Goal: Task Accomplishment & Management: Manage account settings

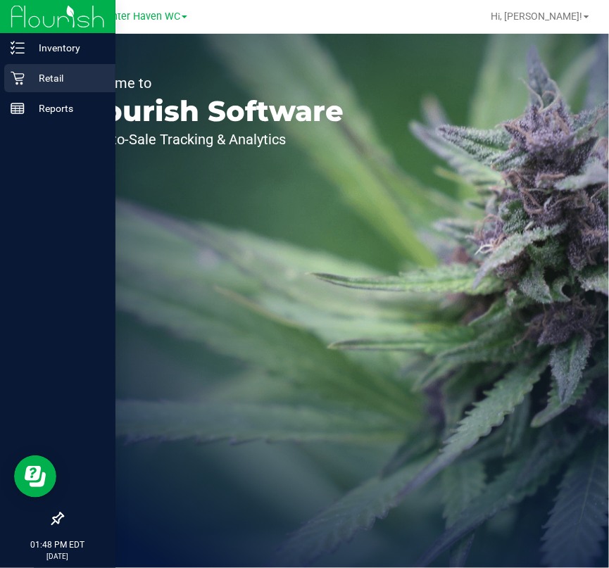
click at [52, 87] on div "Retail" at bounding box center [59, 78] width 111 height 28
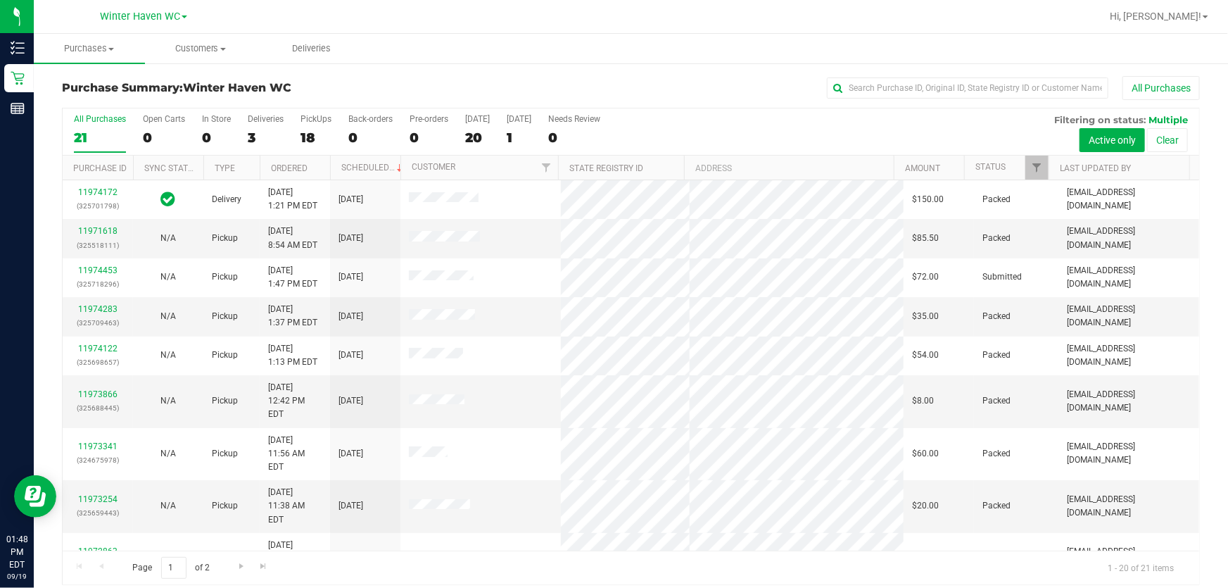
click at [608, 125] on div "All Purchases 21 Open Carts 0 In Store 0 Deliveries 3 PickUps 18 Back-orders 0 …" at bounding box center [631, 131] width 1137 height 47
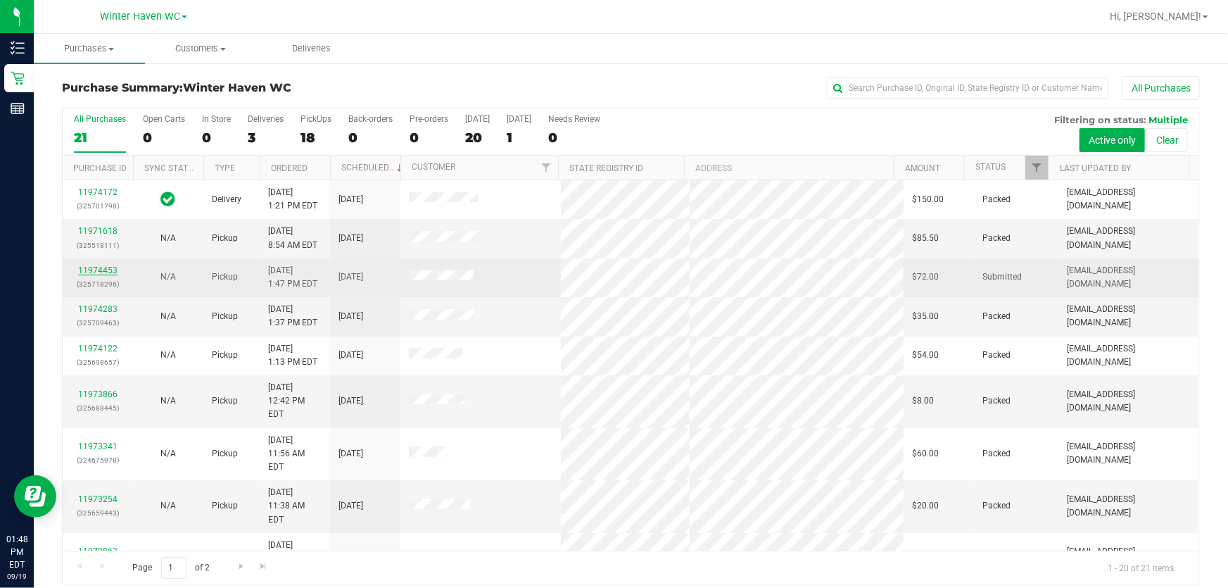
click at [99, 267] on link "11974453" at bounding box center [97, 270] width 39 height 10
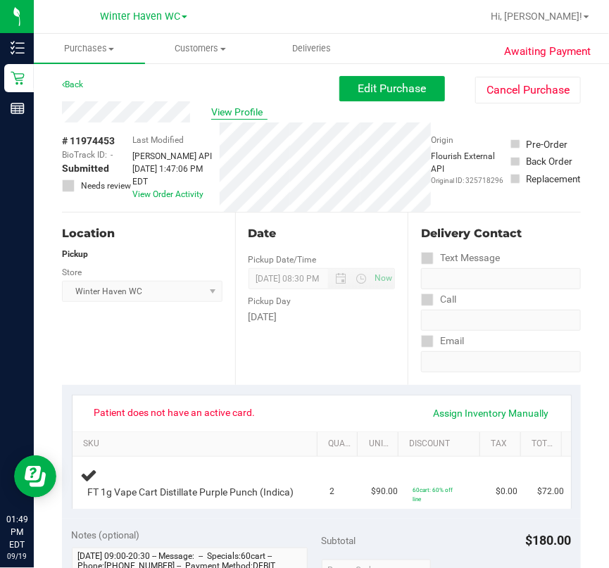
click at [251, 108] on span "View Profile" at bounding box center [239, 112] width 56 height 15
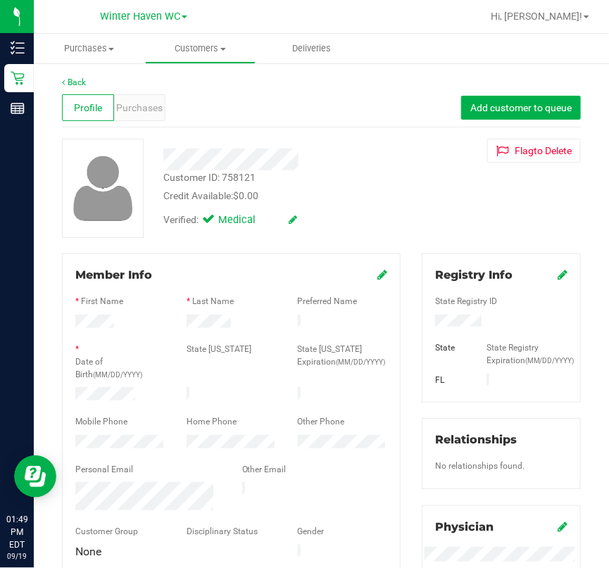
click at [245, 173] on div "Customer ID: 758121" at bounding box center [209, 177] width 92 height 15
copy div "758121"
click at [69, 79] on link "Back" at bounding box center [74, 82] width 24 height 10
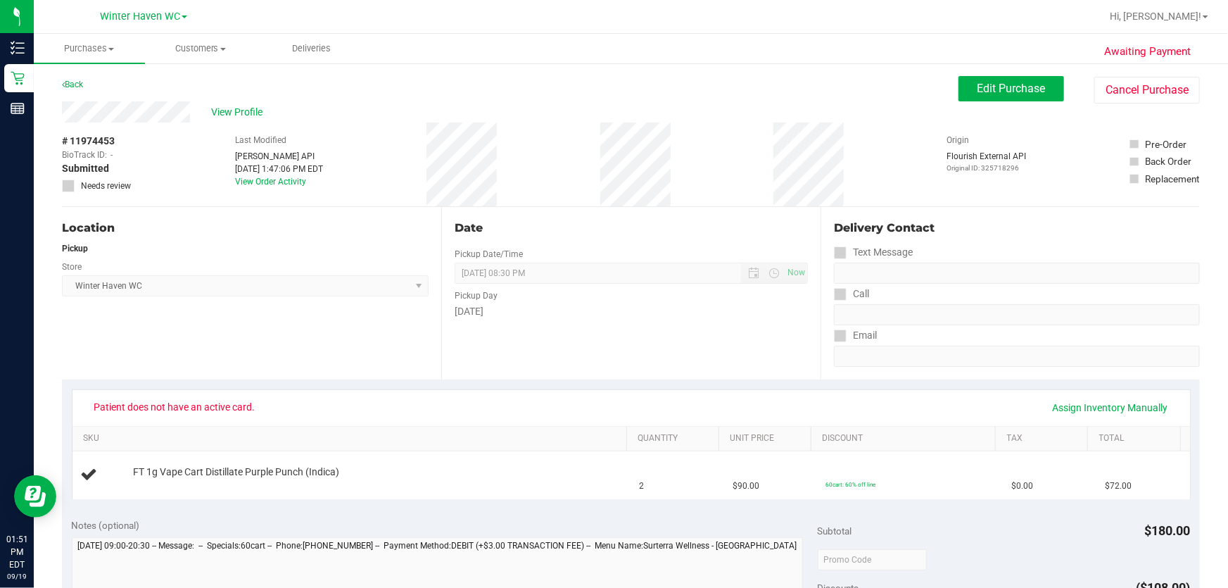
click at [229, 210] on div "Location Pickup Store [GEOGRAPHIC_DATA] WC Select Store [PERSON_NAME][GEOGRAPHI…" at bounding box center [251, 293] width 379 height 172
click at [535, 165] on div "# 11974453 BioTrack ID: - Submitted Needs review Last Modified [PERSON_NAME] AP…" at bounding box center [631, 164] width 1138 height 84
click at [608, 92] on span "Edit Purchase" at bounding box center [1012, 88] width 68 height 13
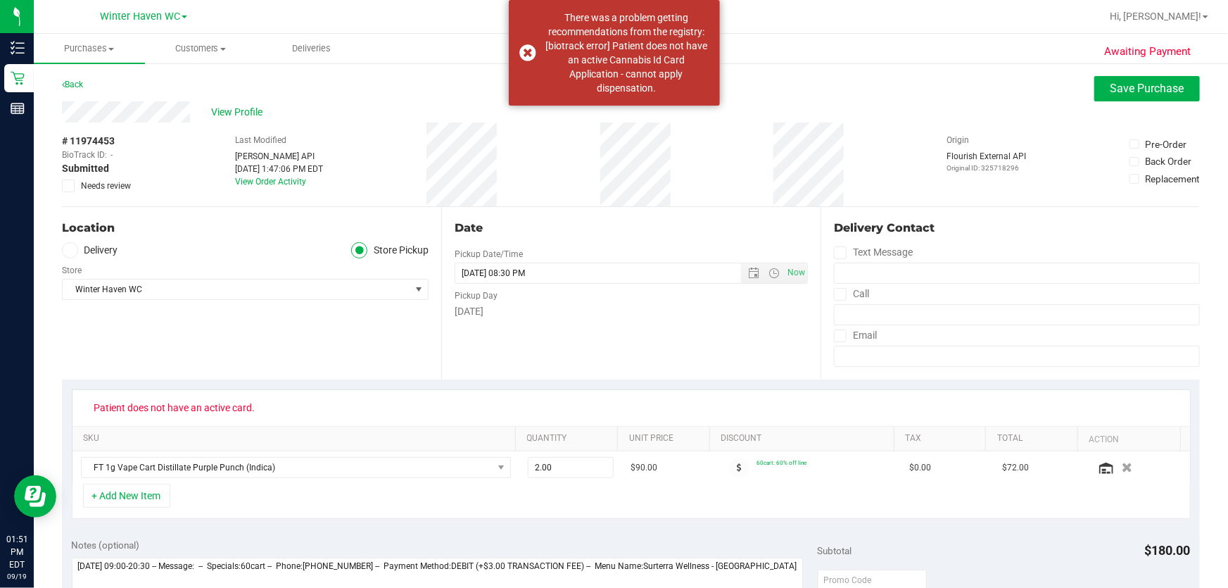
click at [70, 186] on icon at bounding box center [68, 186] width 9 height 0
click at [0, 0] on input "Needs review" at bounding box center [0, 0] width 0 height 0
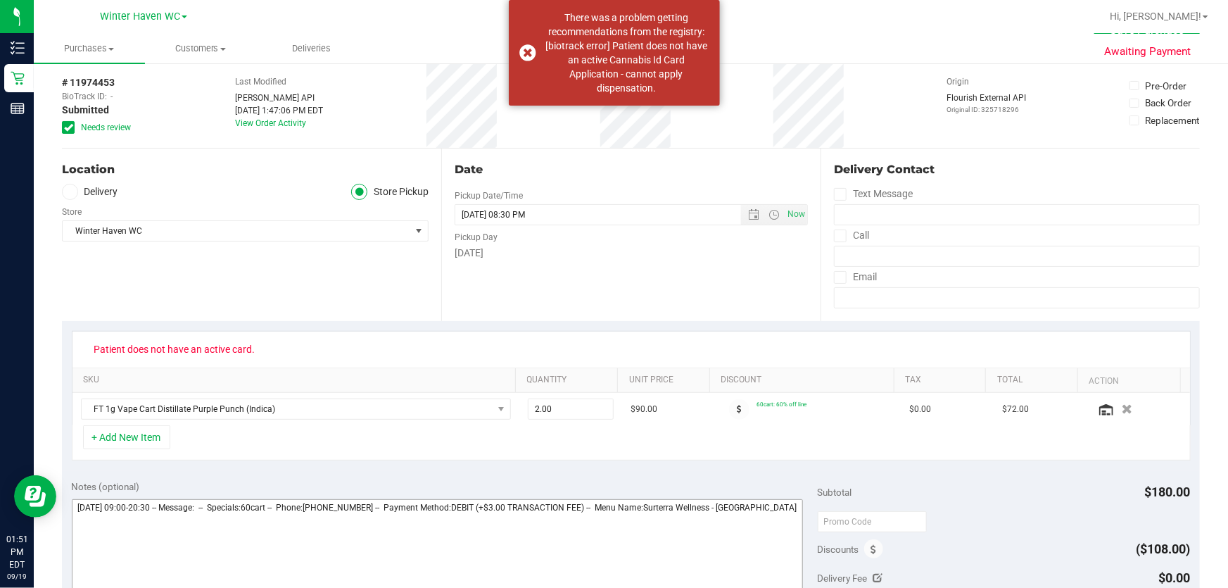
scroll to position [255, 0]
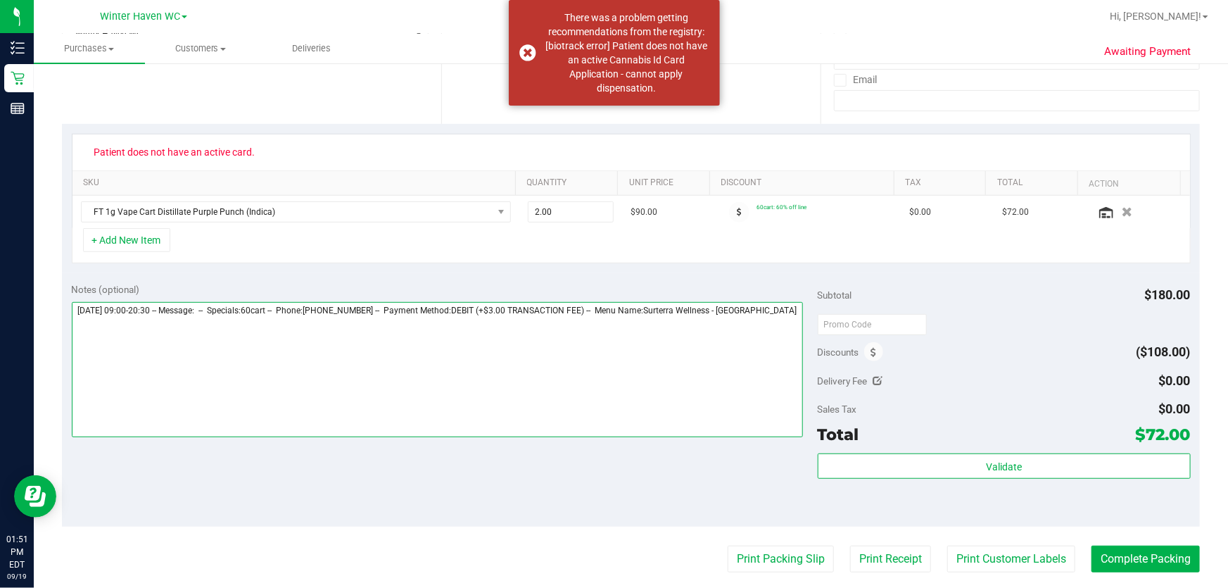
click at [608, 313] on textarea at bounding box center [438, 369] width 732 height 135
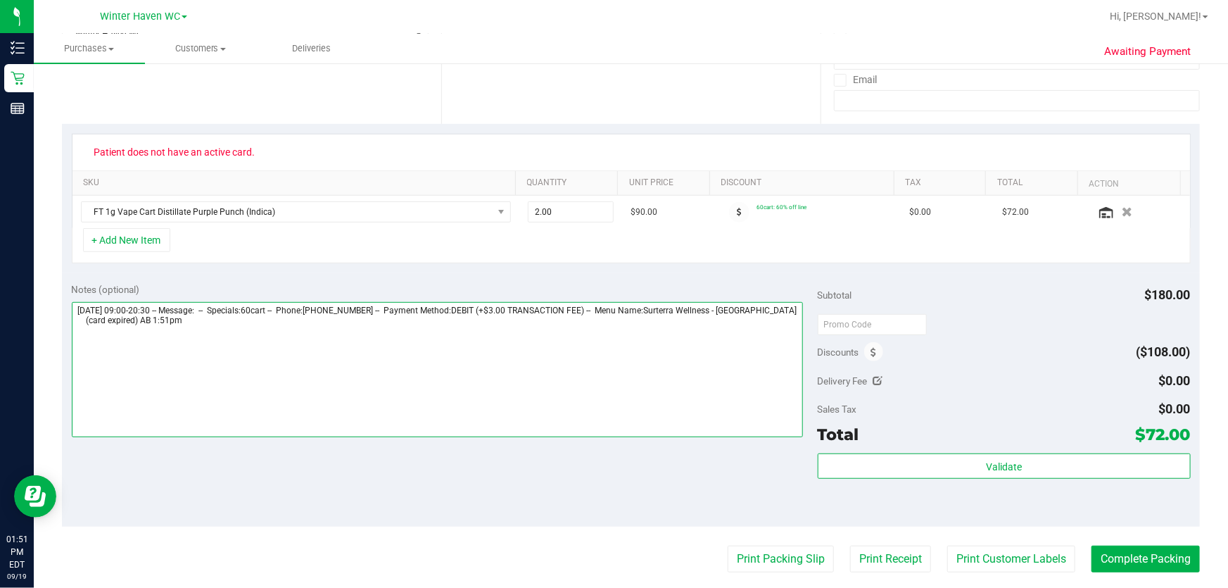
type textarea "[DATE] 09:00-20:30 -- Message: -- Specials:60cart -- Phone:[PHONE_NUMBER] -- Pa…"
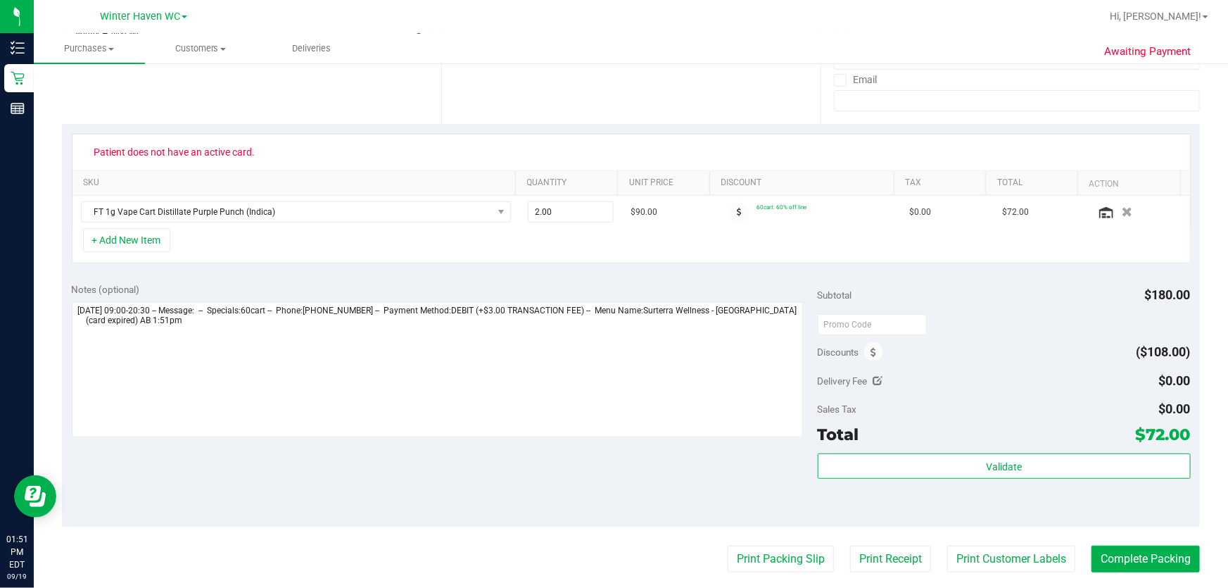
click at [608, 450] on div "Notes (optional) Subtotal $180.00 Discounts ($108.00) Delivery Fee $0.00 Sales …" at bounding box center [631, 399] width 1138 height 253
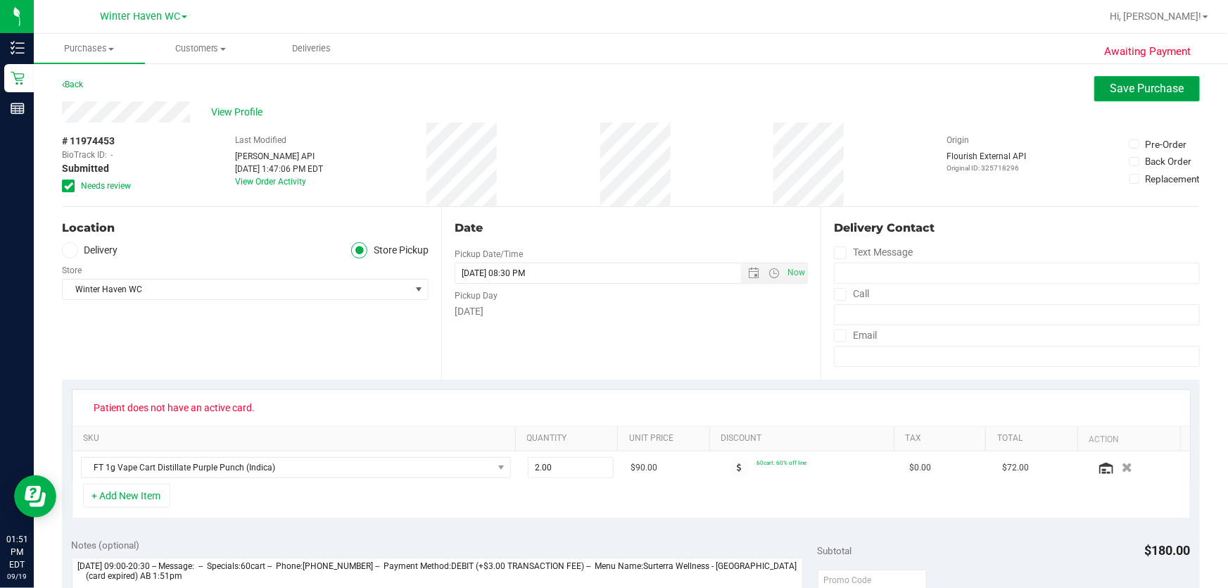
click at [608, 87] on button "Save Purchase" at bounding box center [1147, 88] width 106 height 25
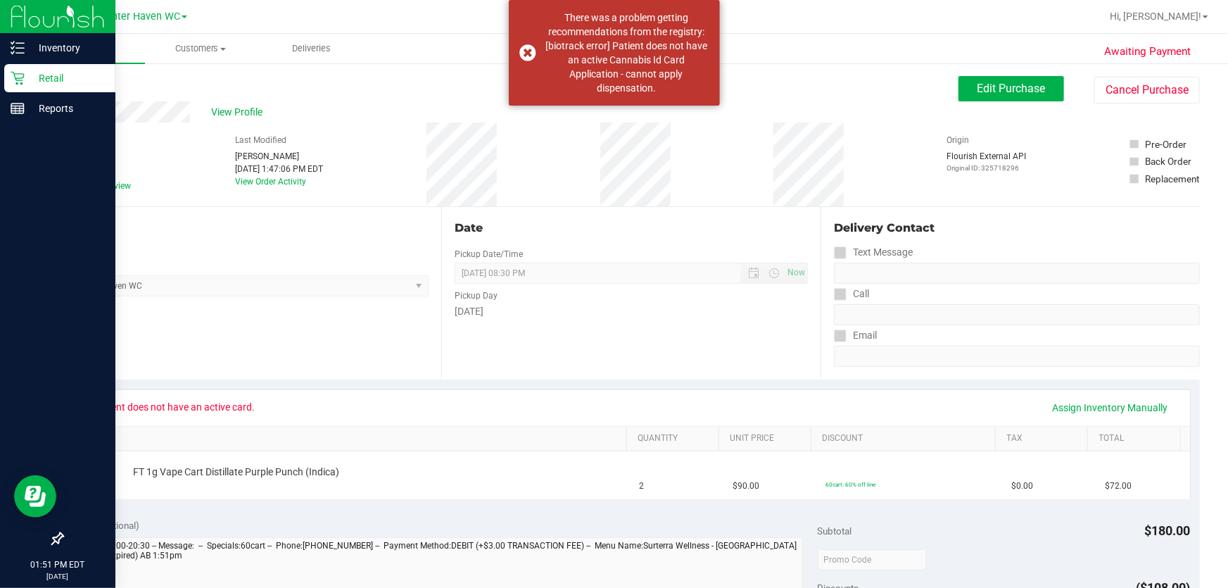
click at [34, 76] on p "Retail" at bounding box center [67, 78] width 84 height 17
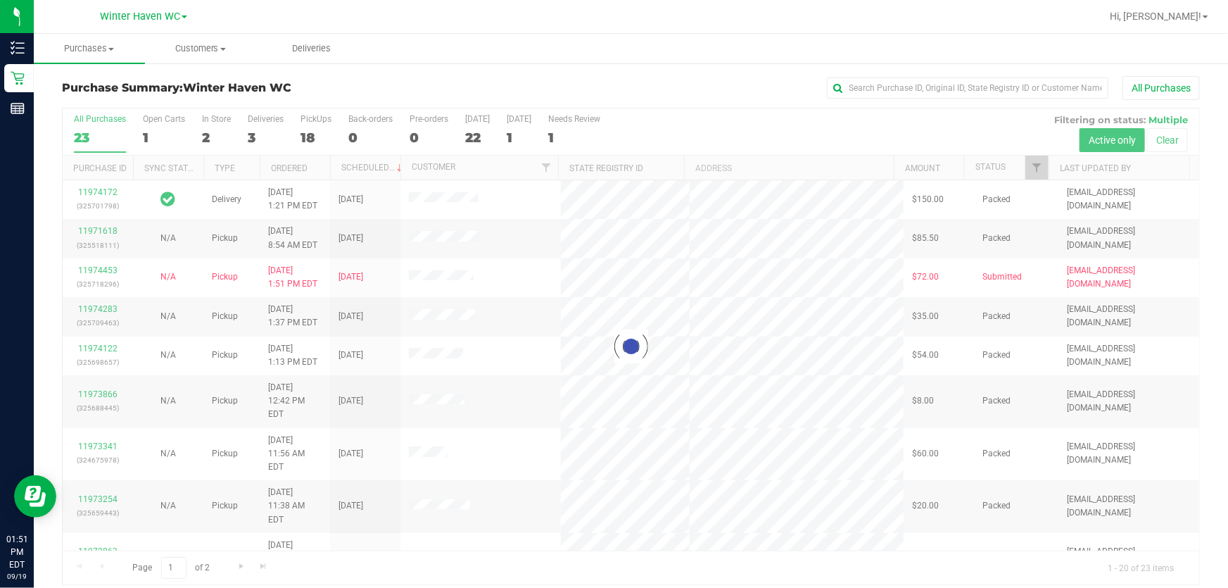
click at [608, 122] on div at bounding box center [631, 346] width 1137 height 476
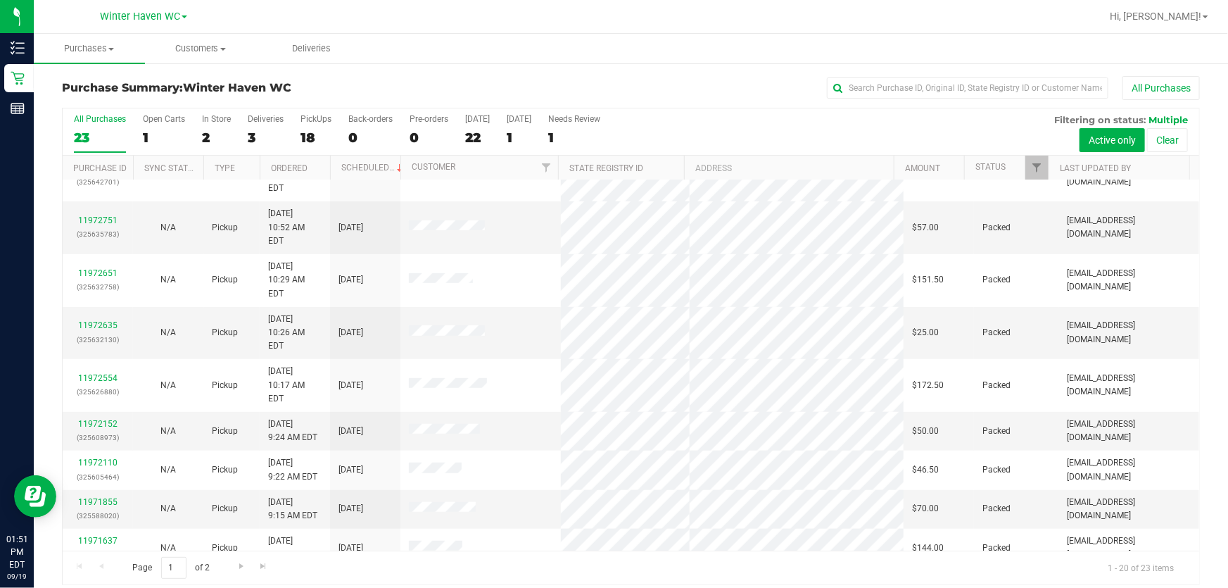
scroll to position [408, 0]
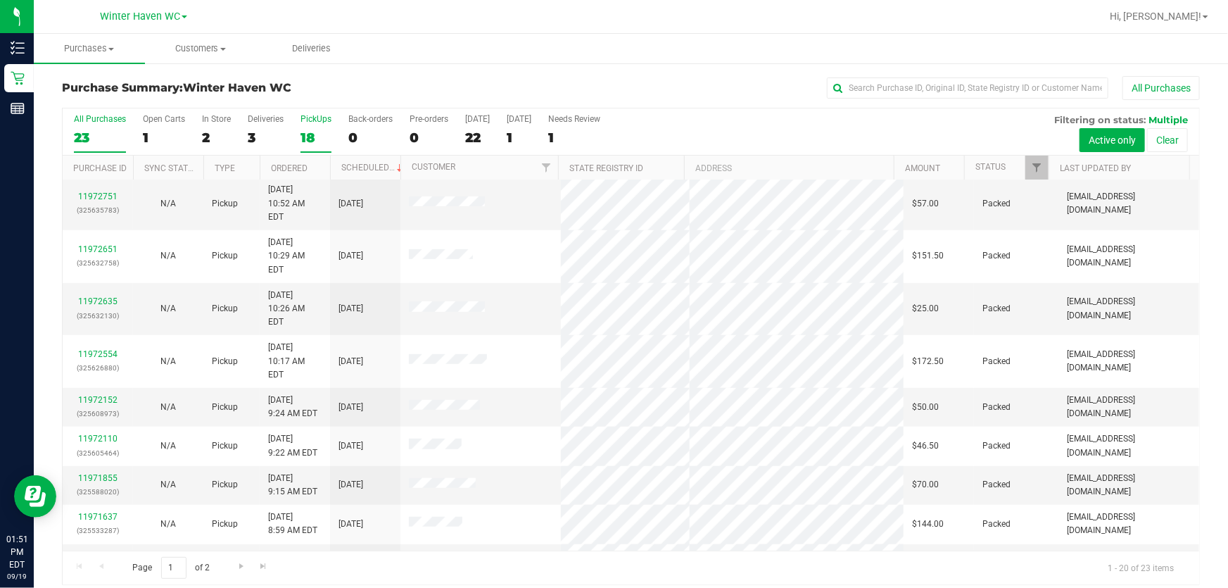
click at [303, 127] on label "PickUps 18" at bounding box center [316, 133] width 31 height 39
click at [0, 0] on input "PickUps 18" at bounding box center [0, 0] width 0 height 0
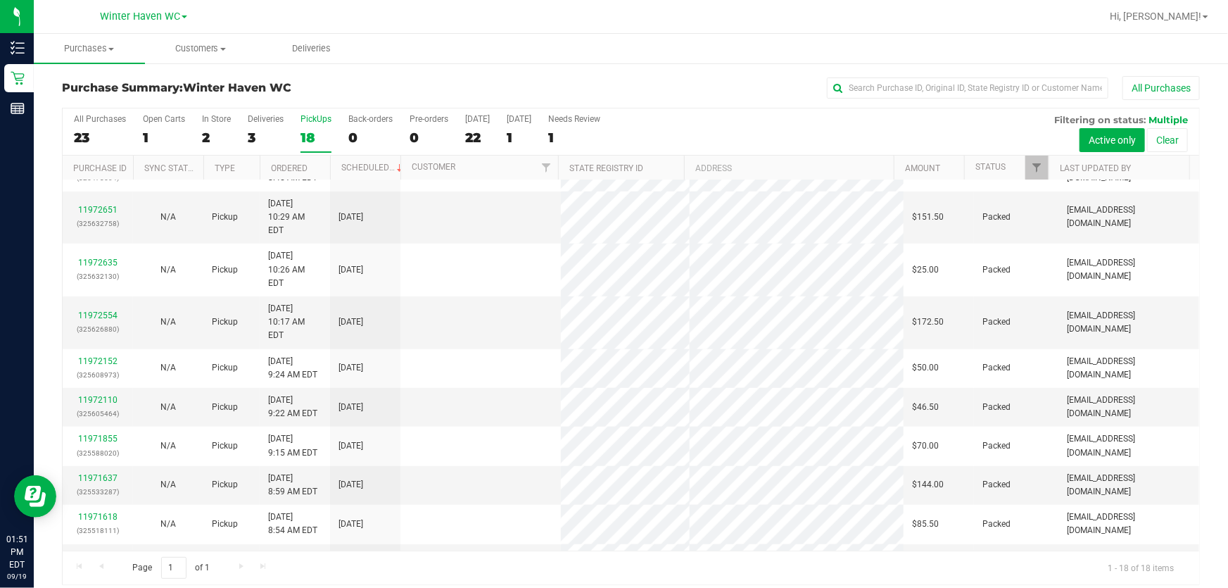
scroll to position [0, 0]
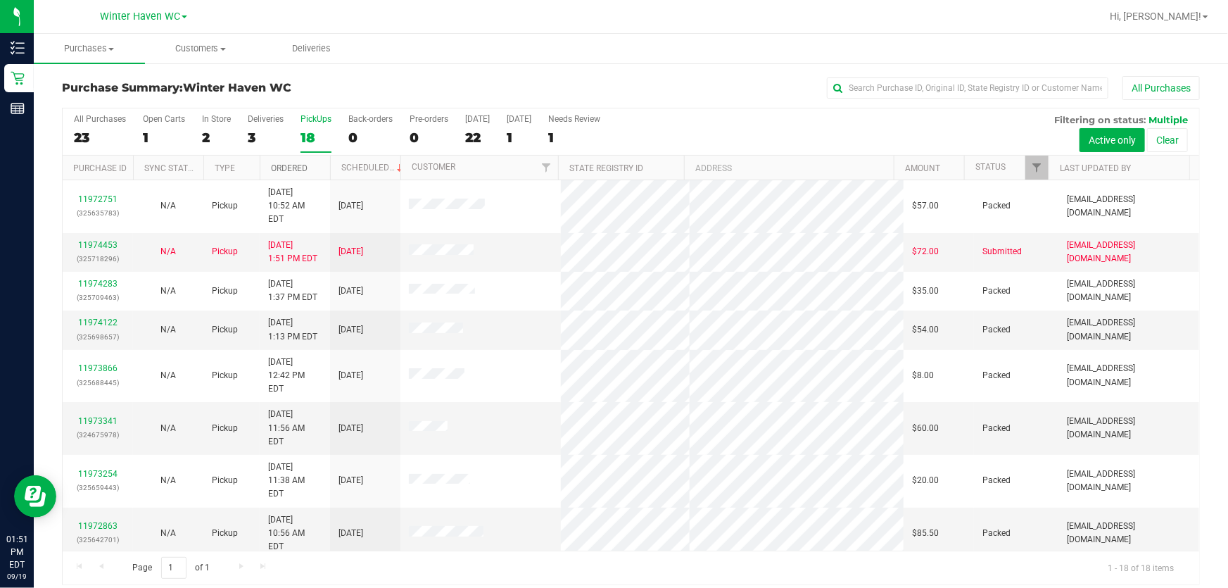
click at [291, 167] on link "Ordered" at bounding box center [289, 168] width 37 height 10
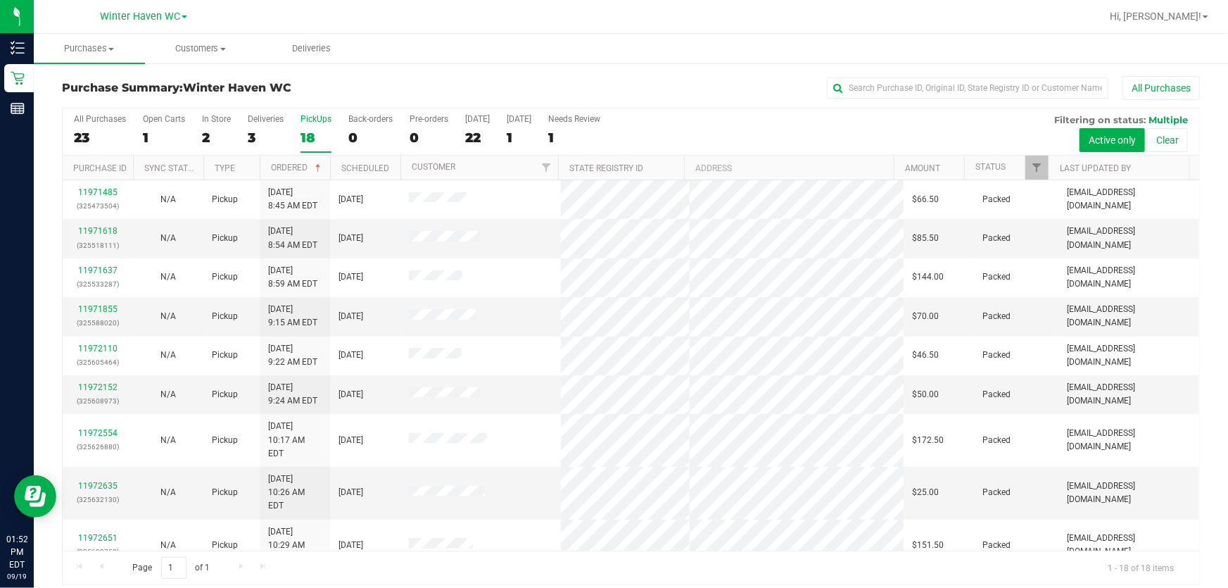
click at [608, 135] on div "All Purchases 23 Open Carts 1 In Store 2 Deliveries 3 PickUps 18 Back-orders 0 …" at bounding box center [631, 131] width 1137 height 47
click at [608, 125] on div "All Purchases 23 Open Carts 1 In Store 2 Deliveries 3 PickUps 18 Back-orders 0 …" at bounding box center [631, 131] width 1137 height 47
click at [608, 135] on div "All Purchases 23 Open Carts 1 In Store 2 Deliveries 3 PickUps 18 Back-orders 0 …" at bounding box center [631, 131] width 1137 height 47
click at [608, 132] on div "All Purchases 23 Open Carts 1 In Store 2 Deliveries 3 PickUps 18 Back-orders 0 …" at bounding box center [631, 131] width 1137 height 47
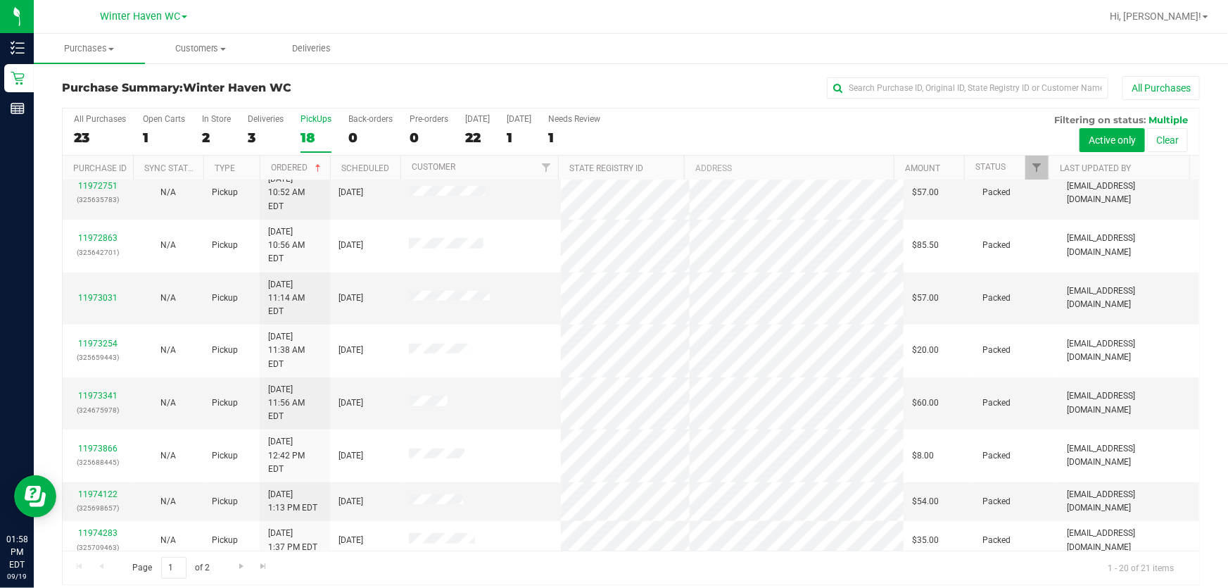
scroll to position [408, 0]
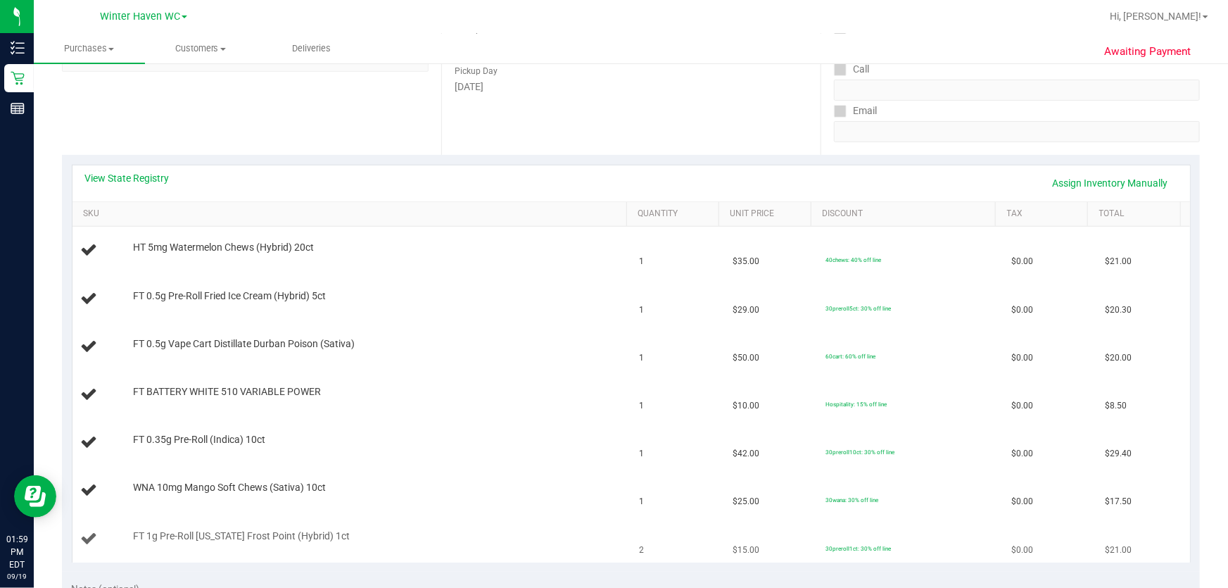
scroll to position [320, 0]
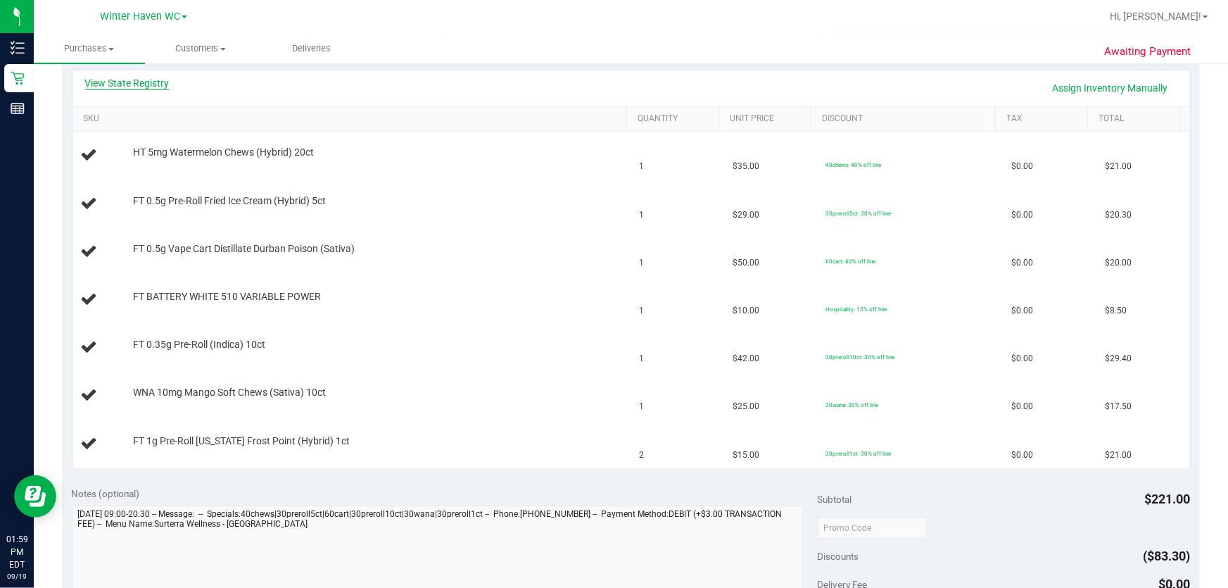
click at [157, 82] on link "View State Registry" at bounding box center [127, 83] width 84 height 14
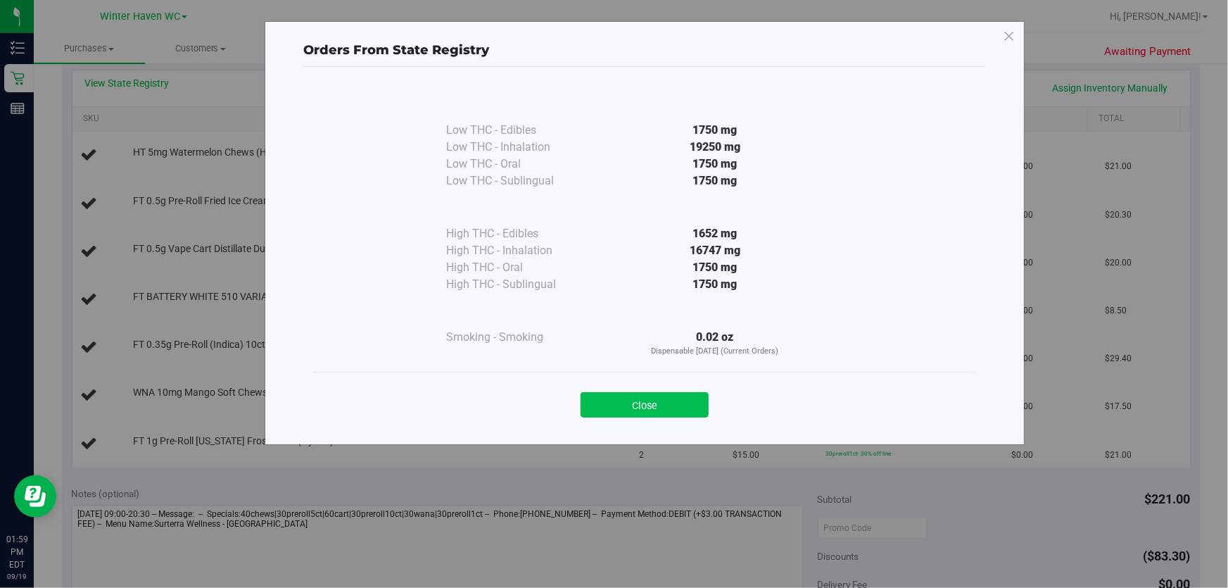
click at [608, 403] on button "Close" at bounding box center [645, 404] width 128 height 25
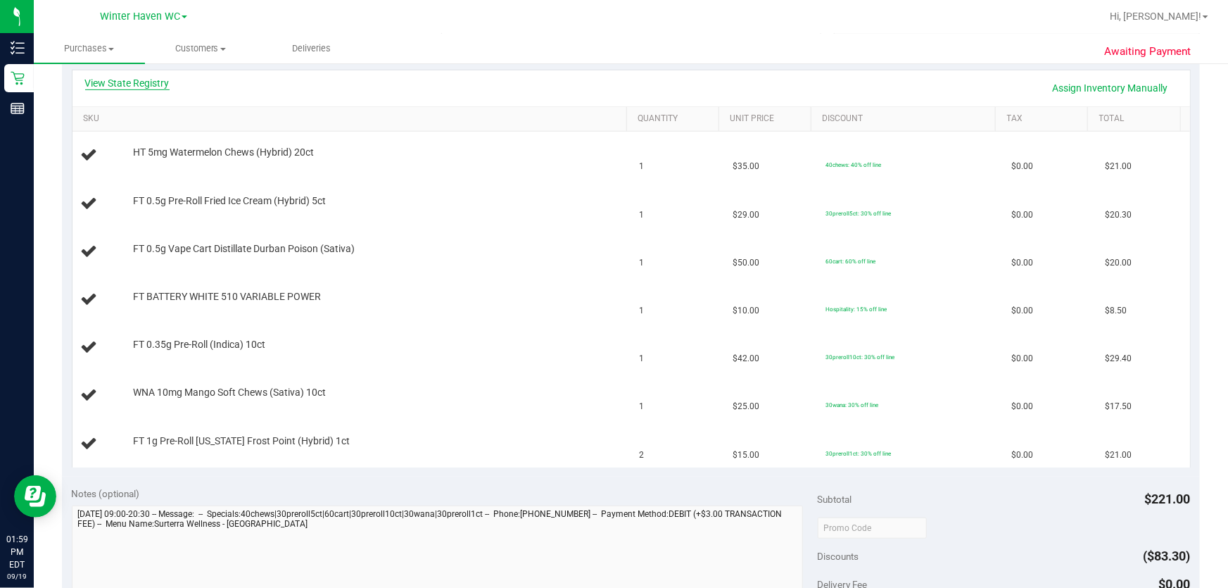
click at [165, 77] on link "View State Registry" at bounding box center [127, 83] width 84 height 14
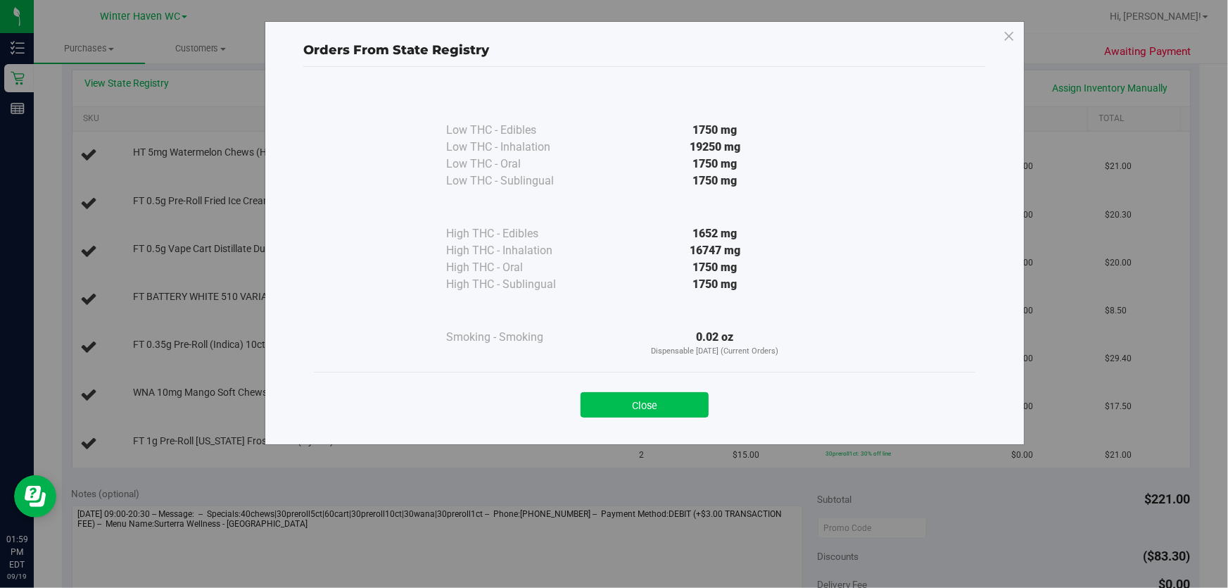
click at [608, 407] on button "Close" at bounding box center [645, 404] width 128 height 25
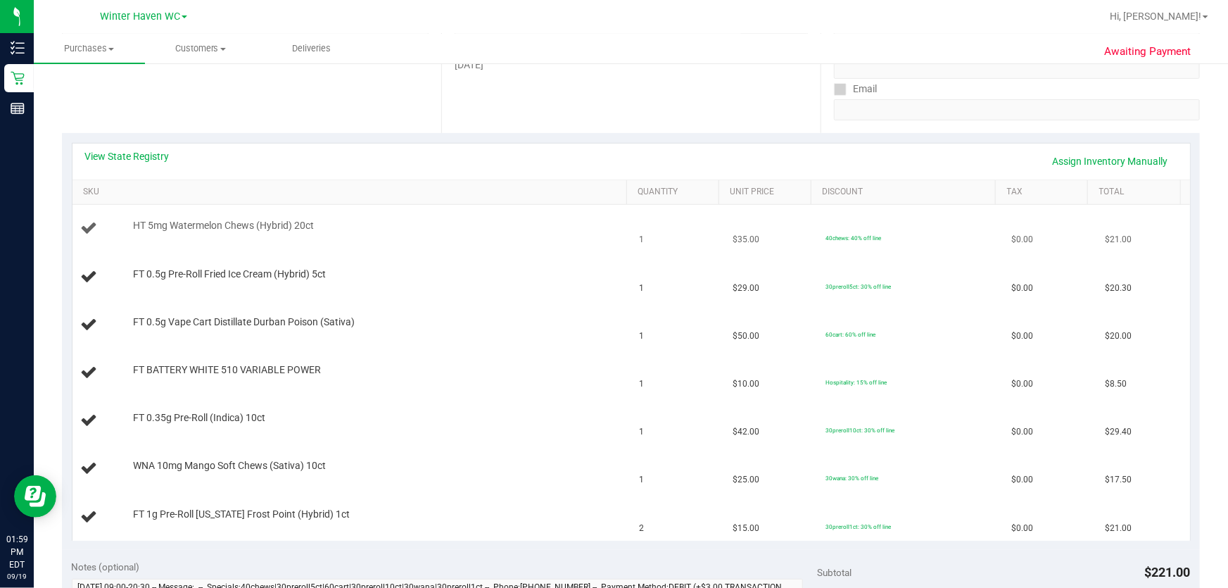
scroll to position [0, 0]
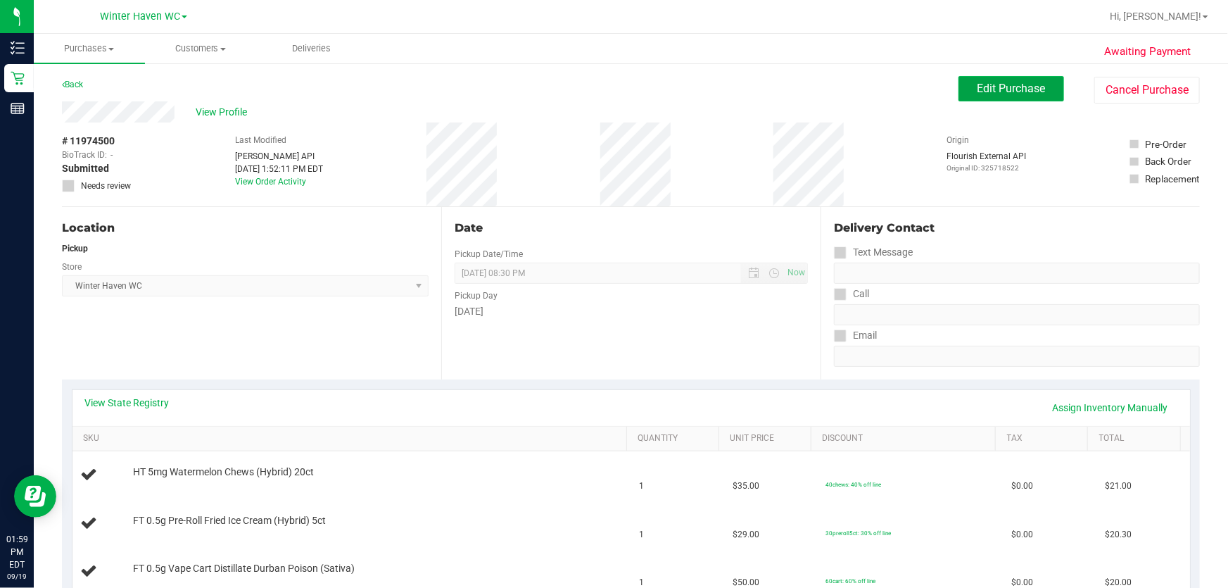
click at [608, 84] on span "Edit Purchase" at bounding box center [1012, 88] width 68 height 13
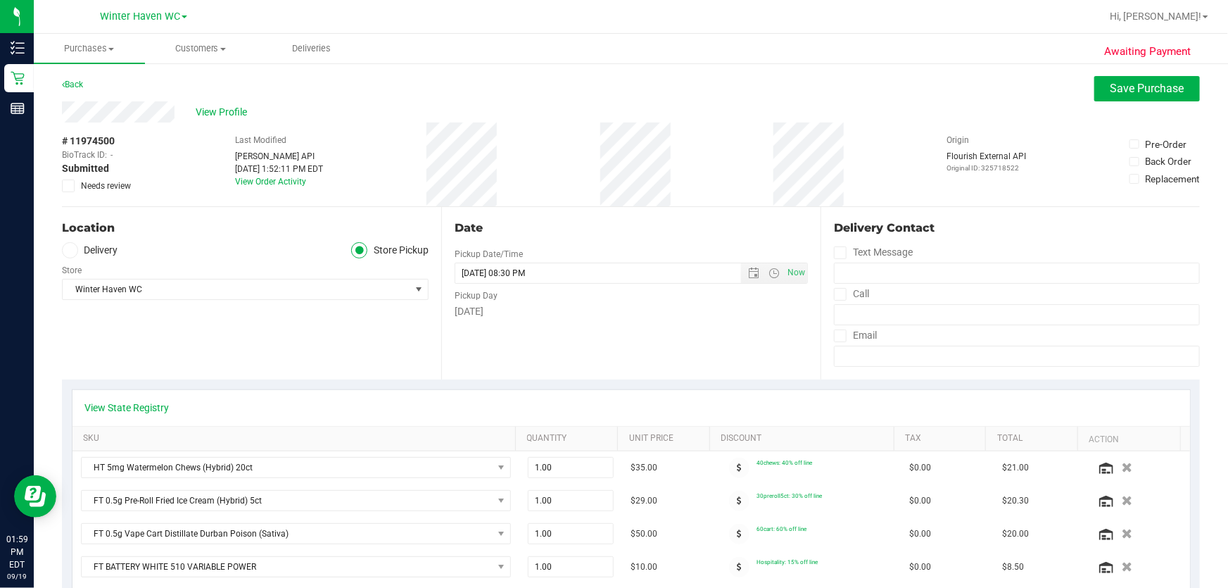
click at [70, 177] on div "# 11974500 BioTrack ID: - Submitted Needs review" at bounding box center [97, 163] width 70 height 58
click at [67, 186] on icon at bounding box center [68, 186] width 9 height 0
click at [0, 0] on input "Needs review" at bounding box center [0, 0] width 0 height 0
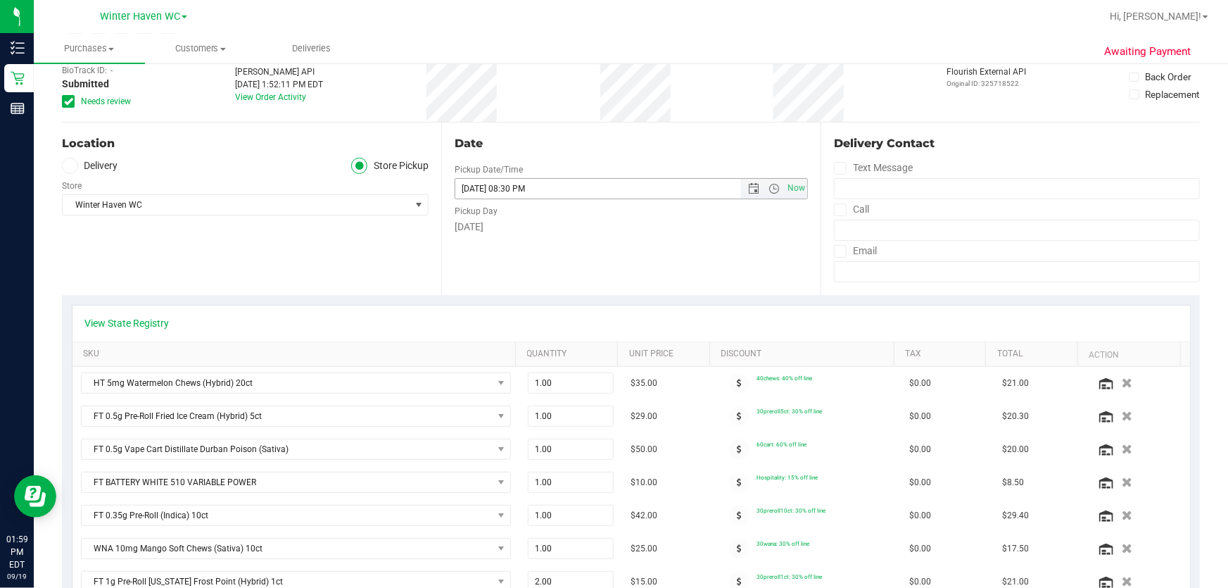
scroll to position [320, 0]
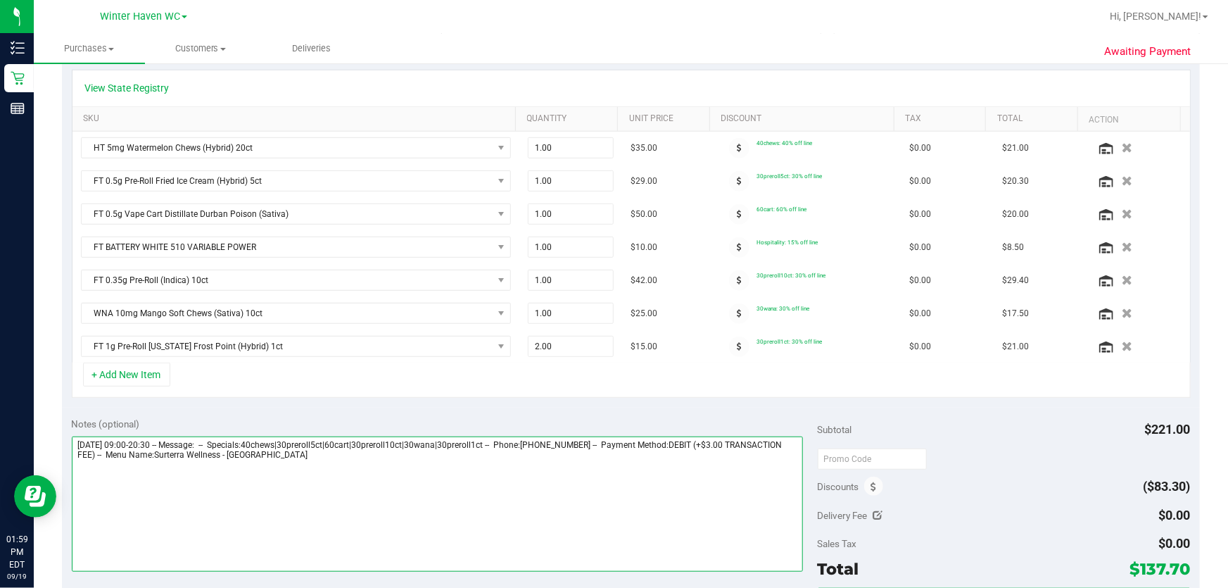
click at [465, 476] on textarea at bounding box center [438, 503] width 732 height 135
click at [343, 453] on textarea at bounding box center [438, 503] width 732 height 135
click at [566, 510] on textarea at bounding box center [438, 503] width 732 height 135
type textarea "[DATE] 09:00-20:30 -- Message: -- Specials:40chews|30preroll5ct|60cart|30prerol…"
click at [608, 420] on div "Subtotal $221.00" at bounding box center [1004, 429] width 373 height 25
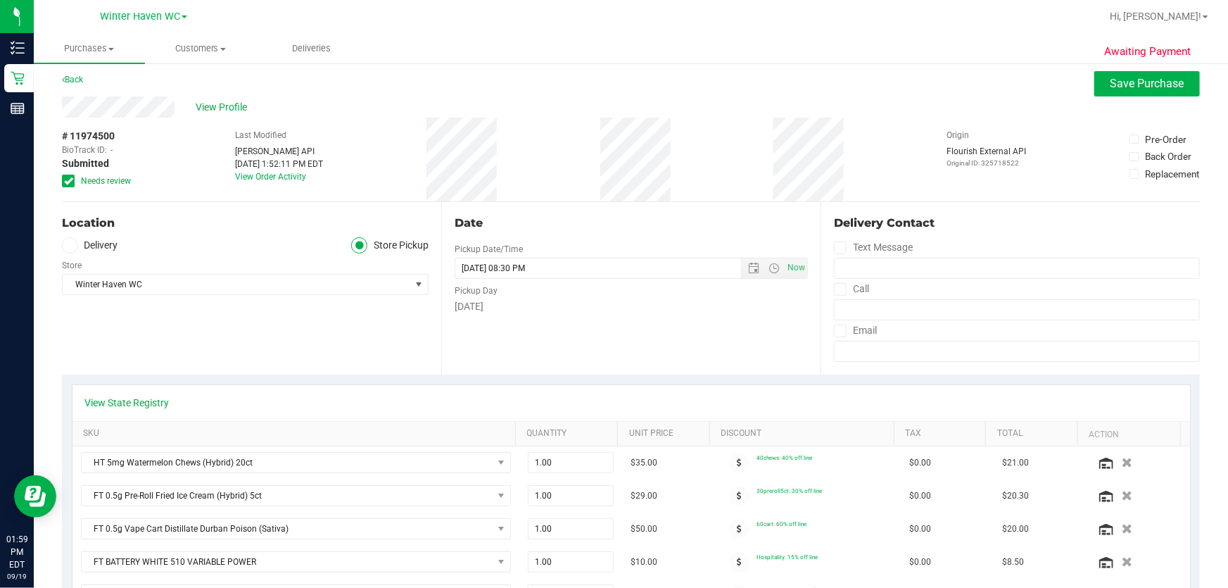
scroll to position [0, 0]
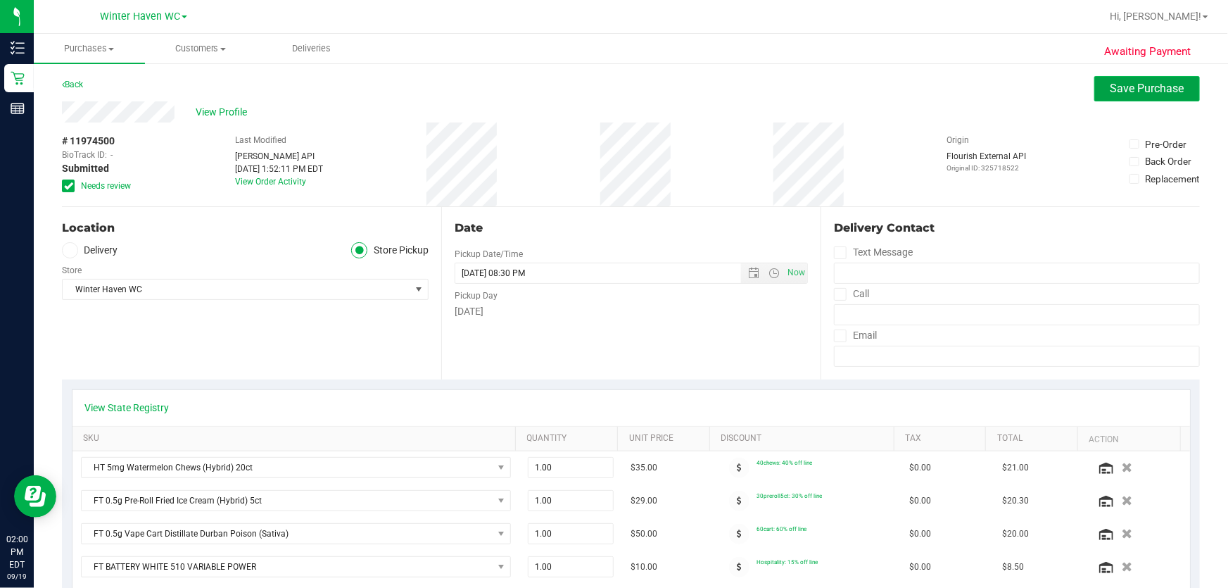
click at [608, 89] on span "Save Purchase" at bounding box center [1148, 88] width 74 height 13
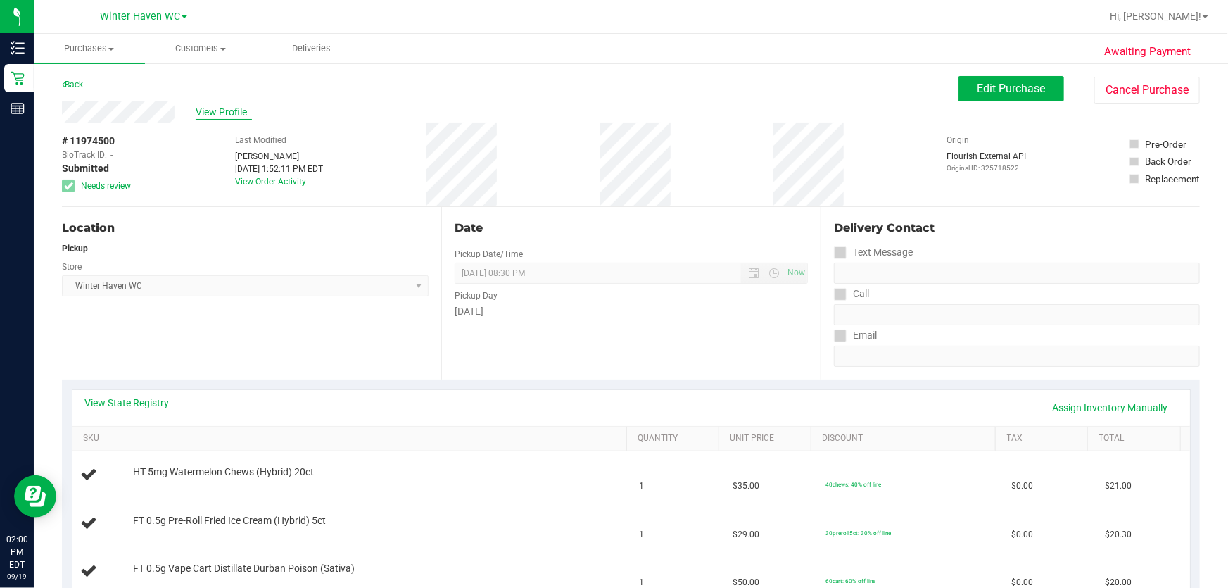
click at [234, 111] on span "View Profile" at bounding box center [224, 112] width 56 height 15
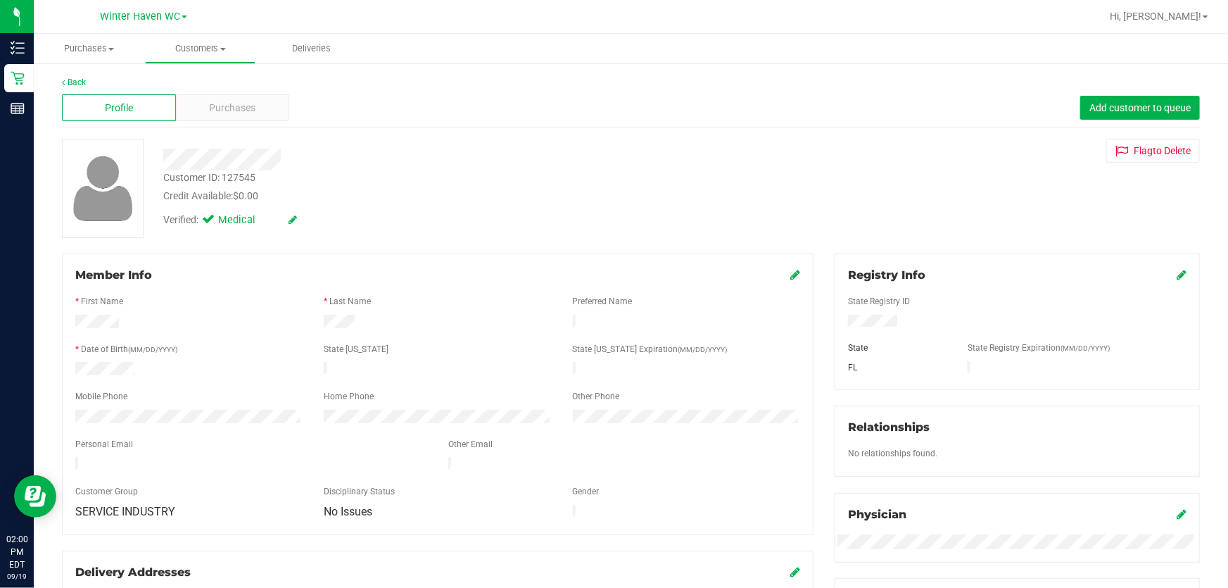
click at [246, 172] on div "Customer ID: 127545" at bounding box center [209, 177] width 92 height 15
copy div "127545"
click at [408, 168] on div at bounding box center [443, 160] width 580 height 22
click at [71, 80] on link "Back" at bounding box center [74, 82] width 24 height 10
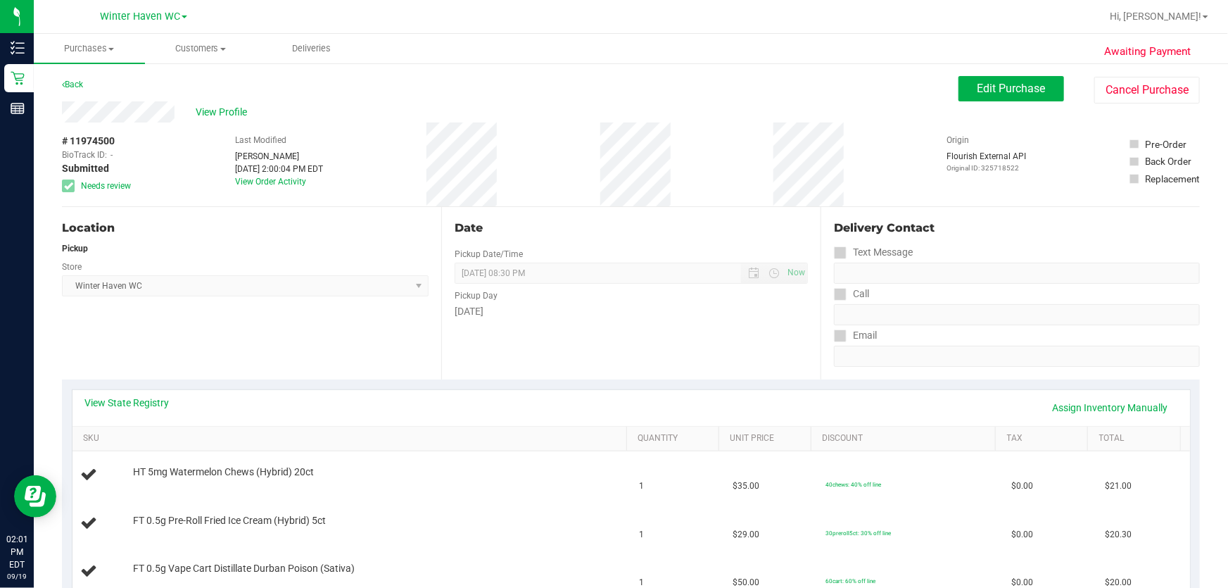
click at [189, 307] on div "Location Pickup Store [GEOGRAPHIC_DATA] WC Select Store [PERSON_NAME][GEOGRAPHI…" at bounding box center [251, 293] width 379 height 172
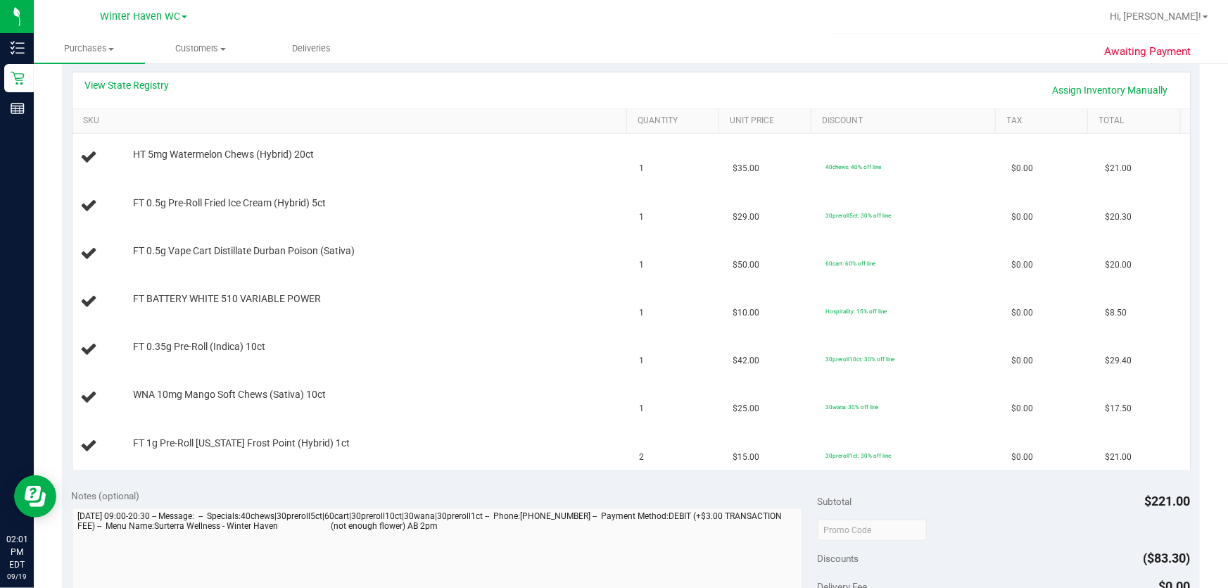
scroll to position [320, 0]
click at [608, 80] on div "View State Registry Assign Inventory Manually" at bounding box center [631, 88] width 1092 height 24
click at [608, 39] on ul "Purchases Summary of purchases Fulfillment All purchases Customers All customer…" at bounding box center [648, 49] width 1228 height 30
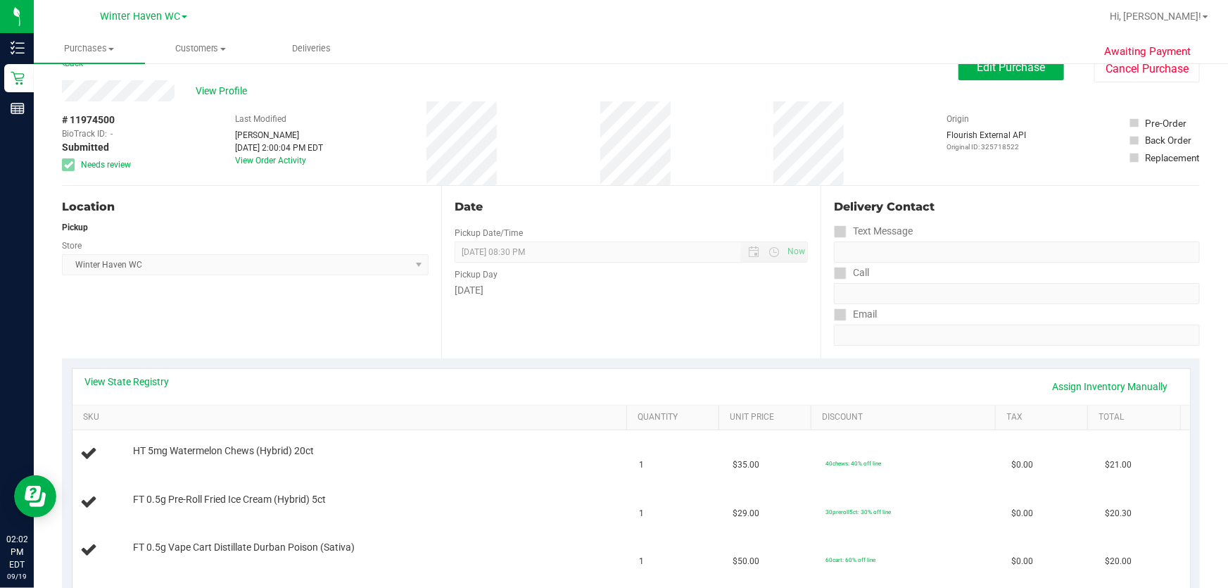
scroll to position [0, 0]
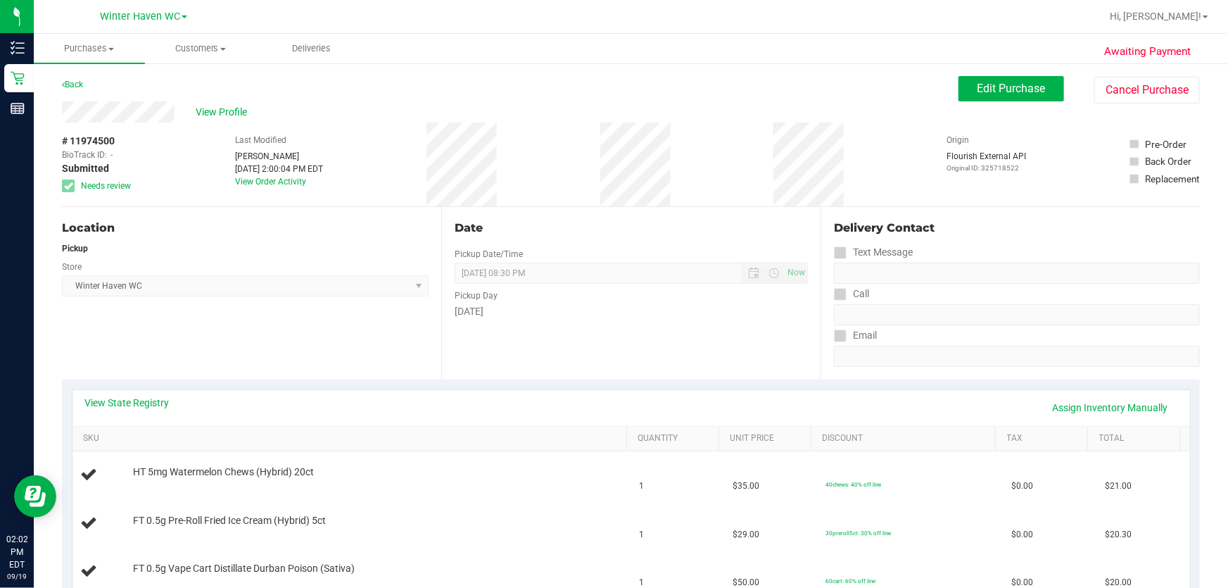
click at [536, 121] on div "View Profile" at bounding box center [510, 111] width 897 height 21
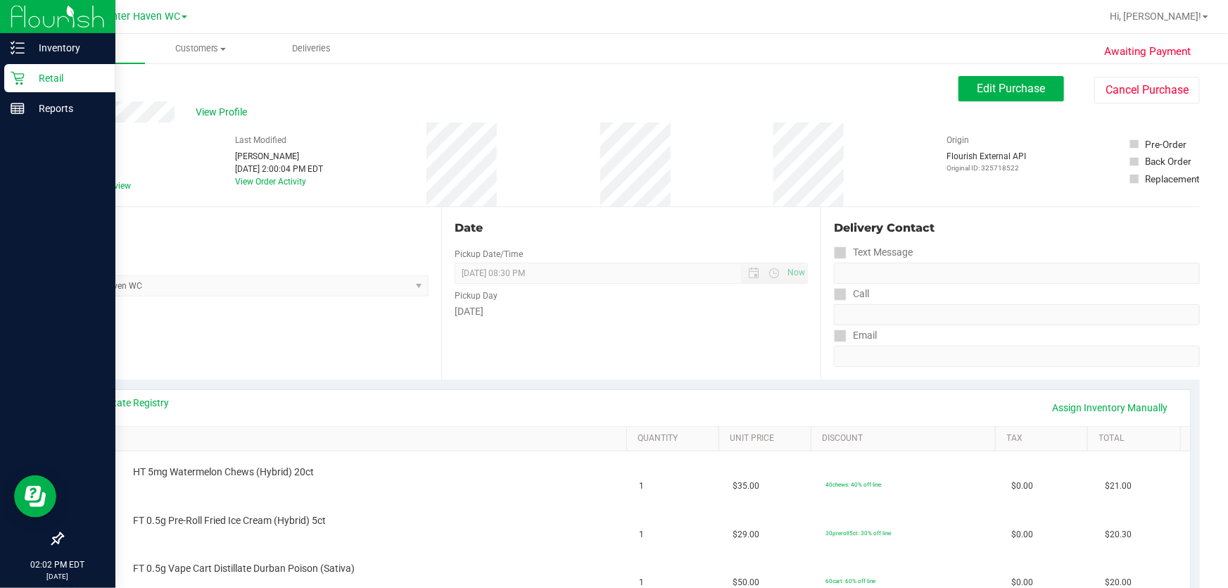
click at [49, 77] on p "Retail" at bounding box center [67, 78] width 84 height 17
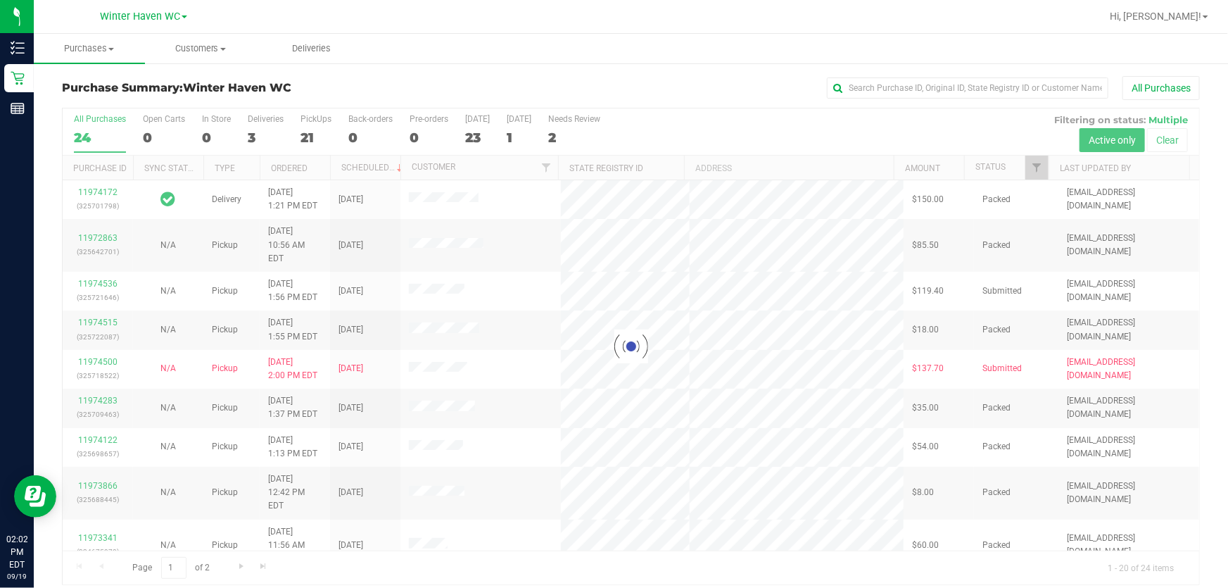
click at [608, 126] on div at bounding box center [631, 346] width 1137 height 476
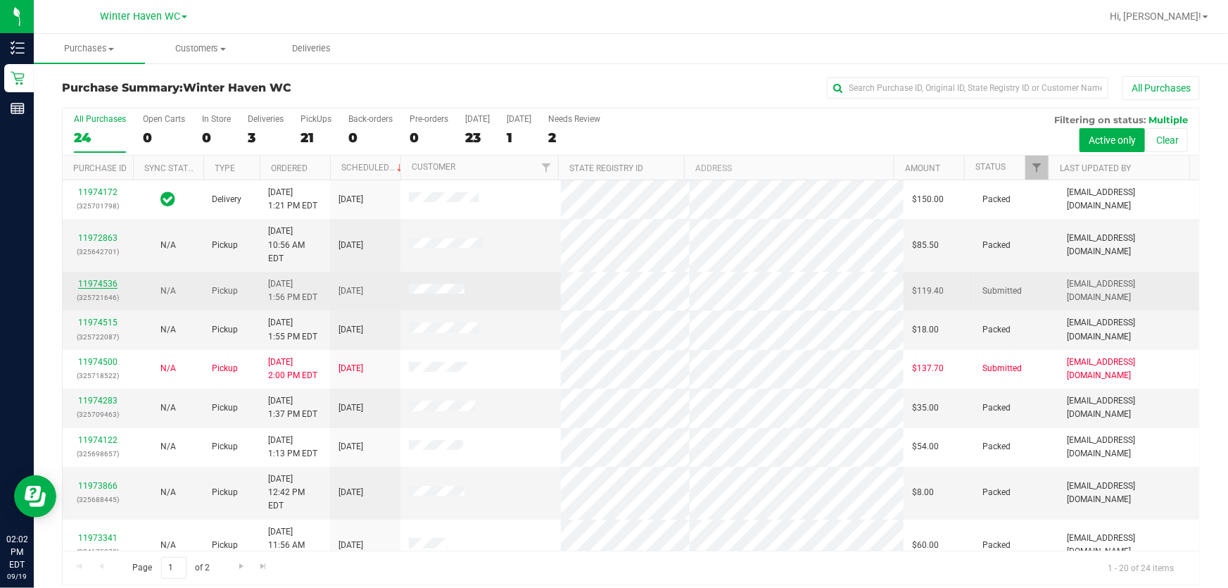
click at [94, 279] on link "11974536" at bounding box center [97, 284] width 39 height 10
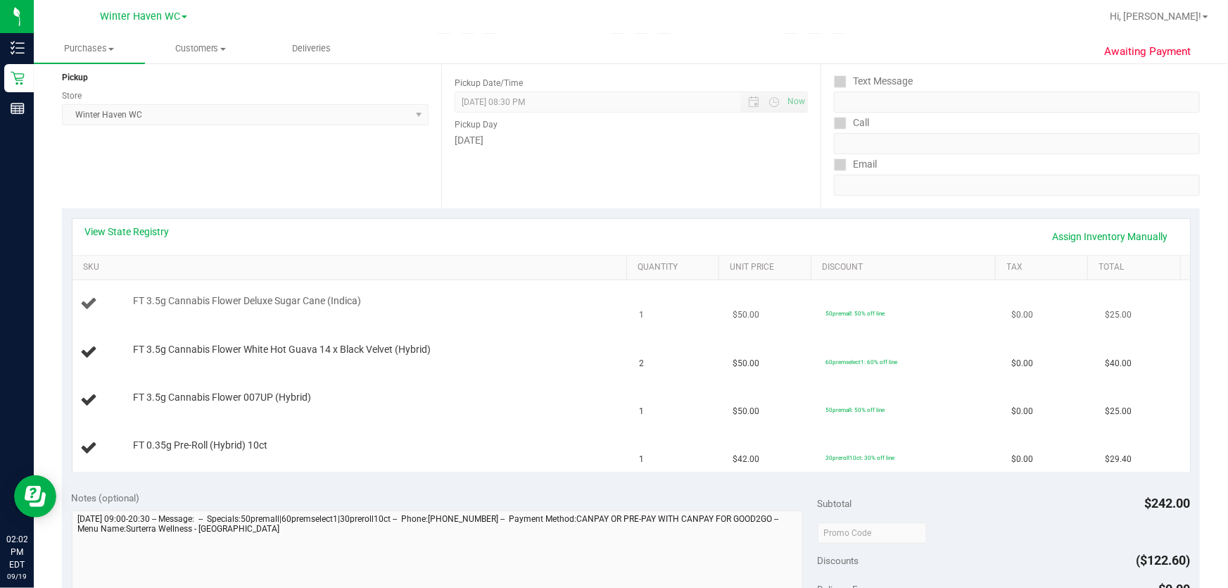
scroll to position [191, 0]
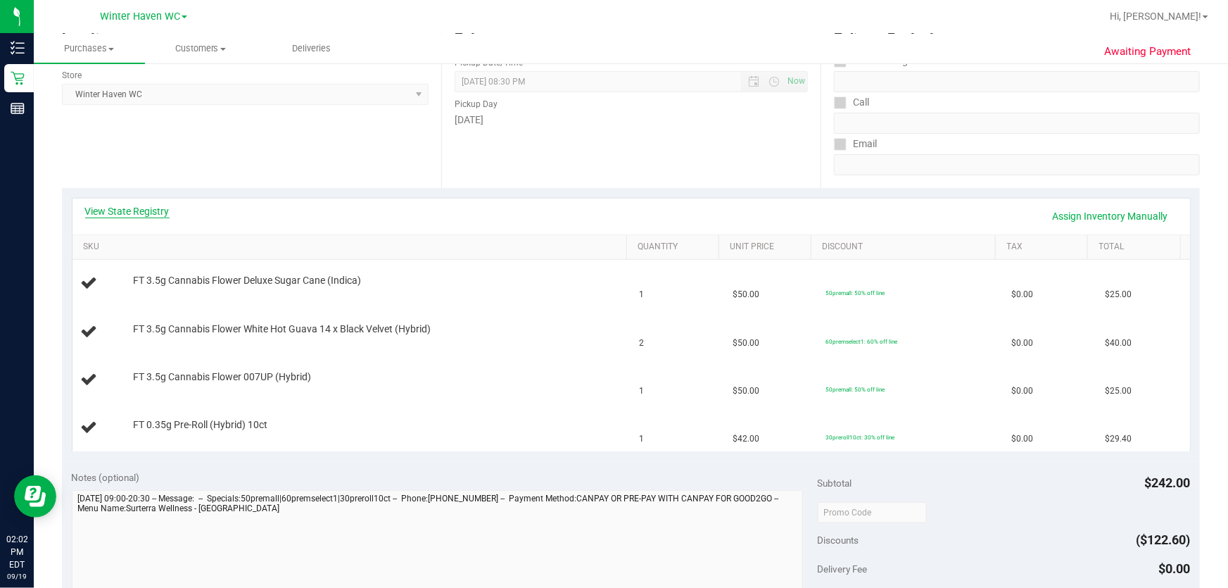
click at [112, 210] on link "View State Registry" at bounding box center [127, 211] width 84 height 14
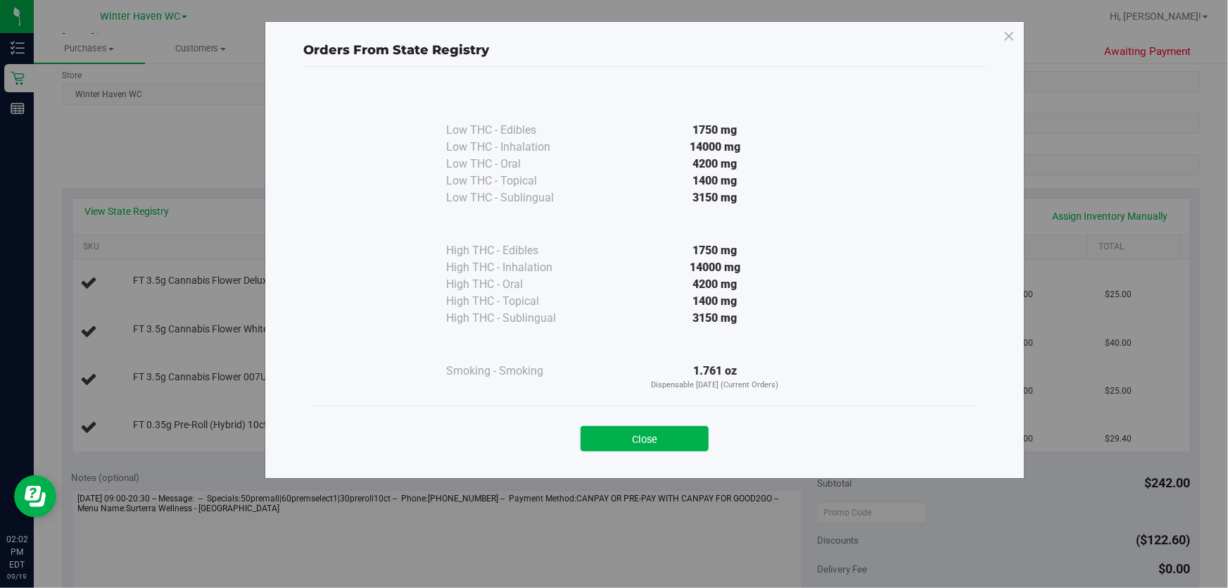
click at [598, 229] on div at bounding box center [715, 224] width 256 height 36
click at [605, 256] on div "1750 mg" at bounding box center [715, 250] width 256 height 17
click at [497, 420] on div "Close" at bounding box center [644, 434] width 640 height 35
click at [608, 438] on button "Close" at bounding box center [645, 438] width 128 height 25
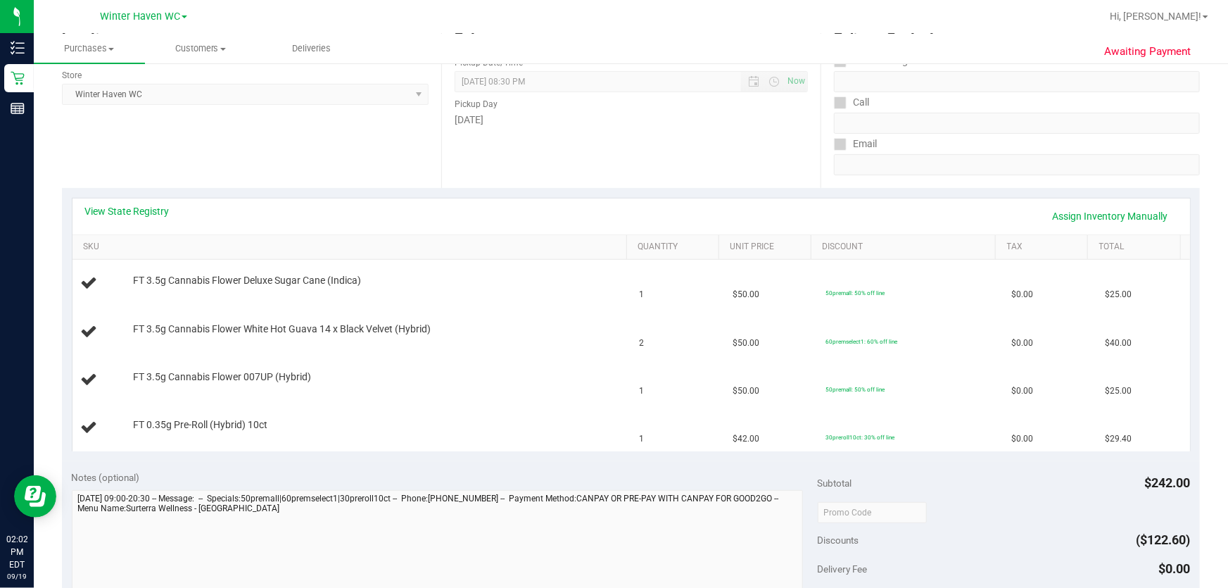
click at [608, 134] on div "Date Pickup Date/Time [DATE] Now [DATE] 08:30 PM Now Pickup Day [DATE]" at bounding box center [630, 101] width 379 height 172
click at [268, 404] on td "FT 0.35g Pre-Roll (Hybrid) 10ct" at bounding box center [351, 427] width 559 height 47
click at [158, 211] on link "View State Registry" at bounding box center [127, 211] width 84 height 14
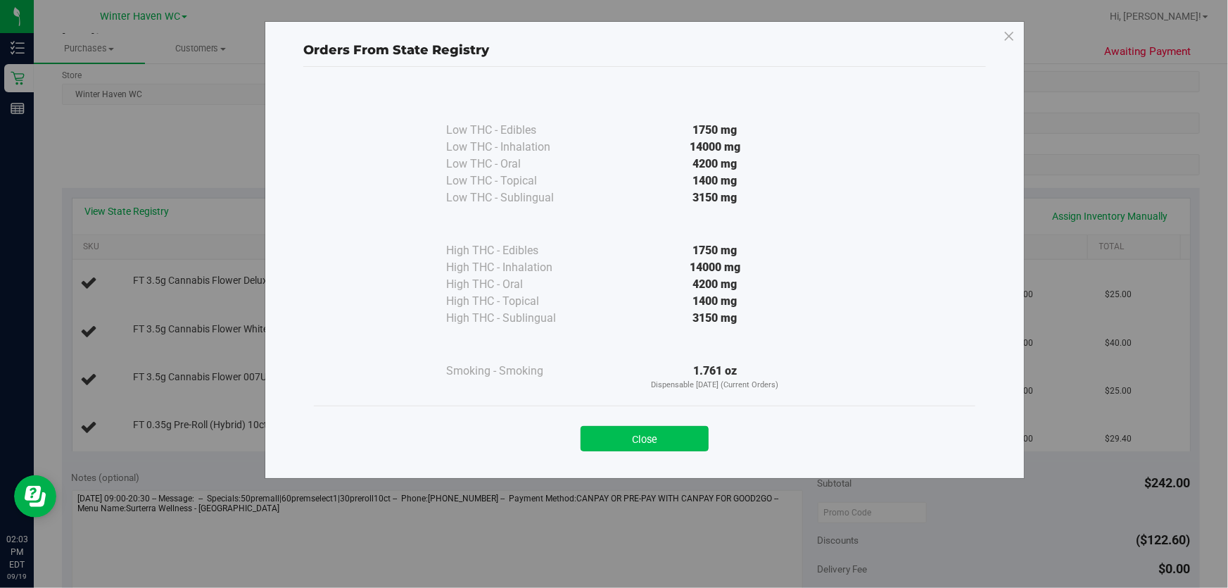
click at [608, 436] on button "Close" at bounding box center [645, 438] width 128 height 25
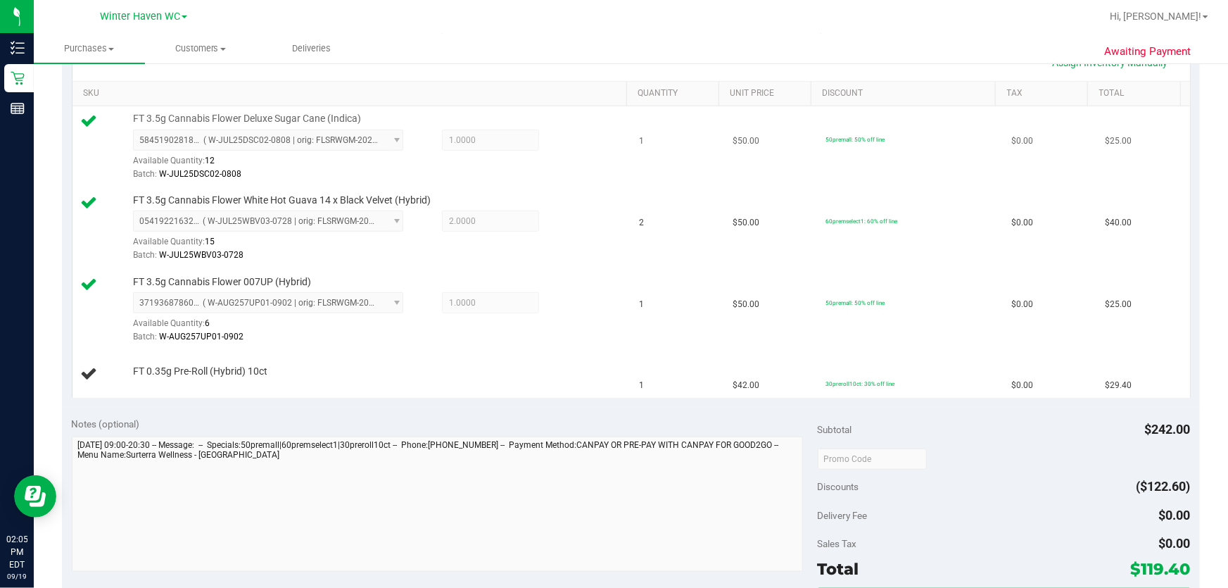
scroll to position [576, 0]
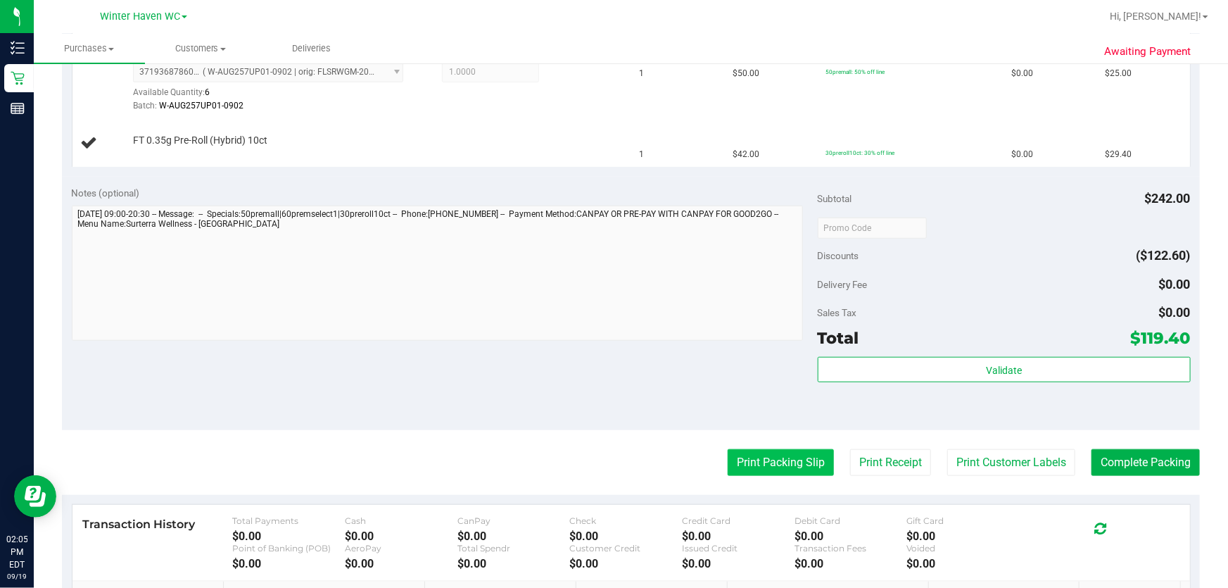
click at [608, 465] on button "Print Packing Slip" at bounding box center [781, 462] width 106 height 27
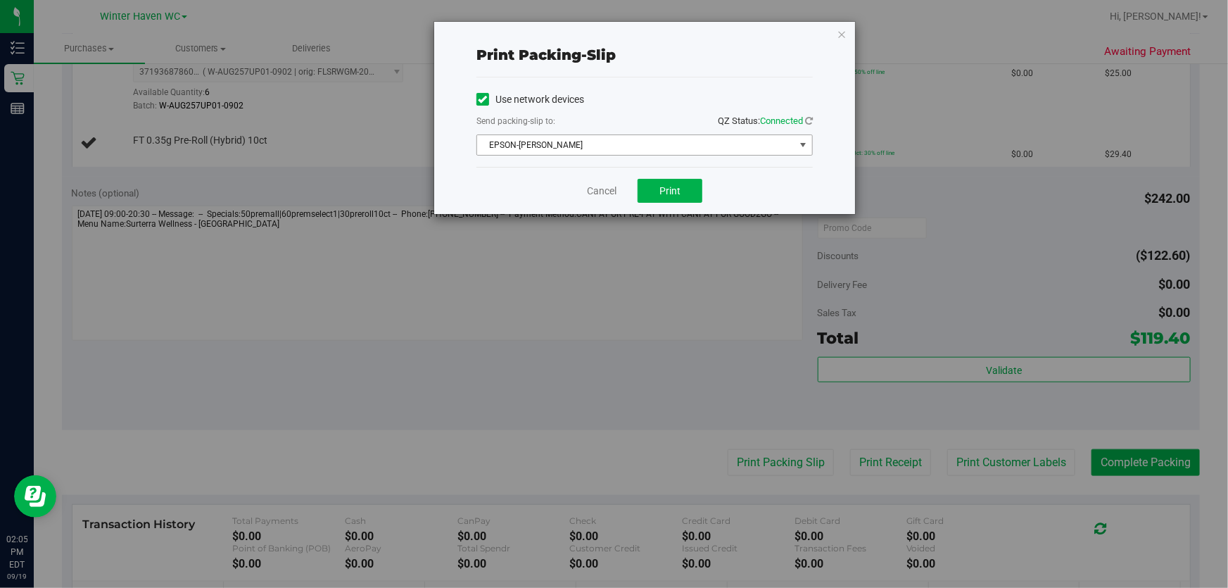
click at [608, 139] on span "EPSON-[PERSON_NAME]" at bounding box center [635, 145] width 317 height 20
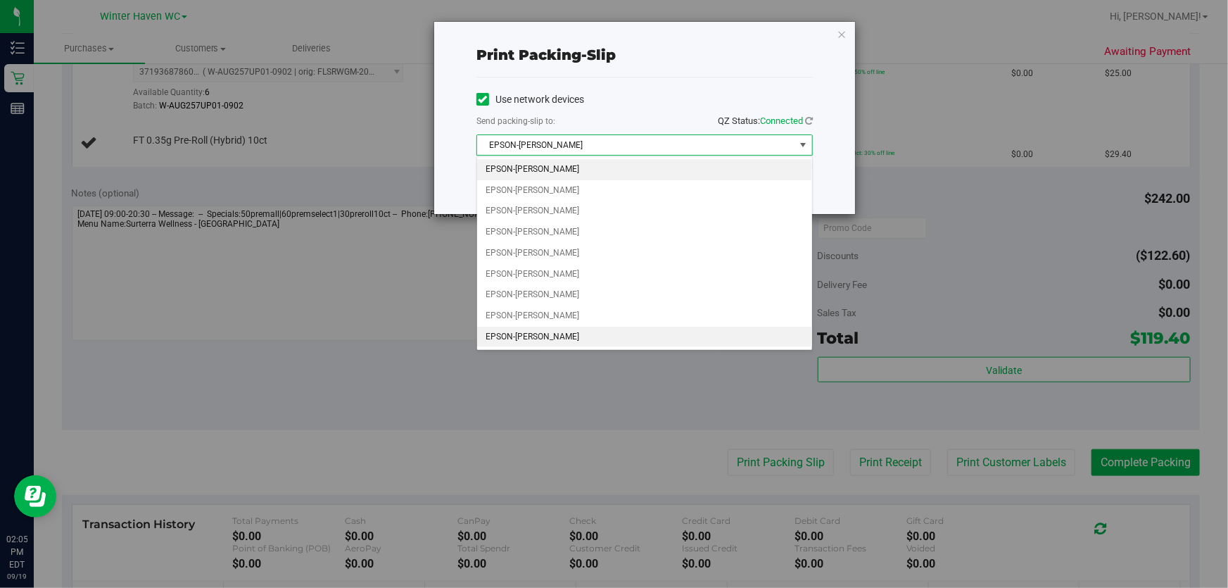
drag, startPoint x: 563, startPoint y: 336, endPoint x: 583, endPoint y: 321, distance: 25.6
click at [565, 335] on li "EPSON-[PERSON_NAME]" at bounding box center [644, 337] width 335 height 21
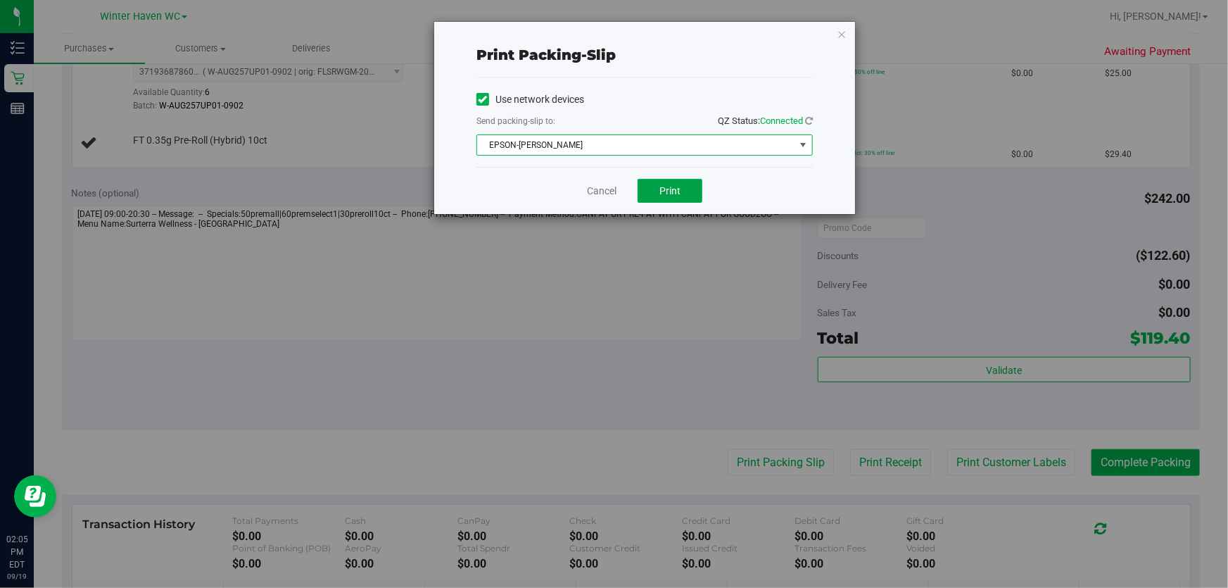
drag, startPoint x: 682, startPoint y: 184, endPoint x: 676, endPoint y: 356, distance: 171.8
click at [608, 189] on button "Print" at bounding box center [670, 191] width 65 height 24
click at [605, 189] on link "Cancel" at bounding box center [596, 191] width 30 height 15
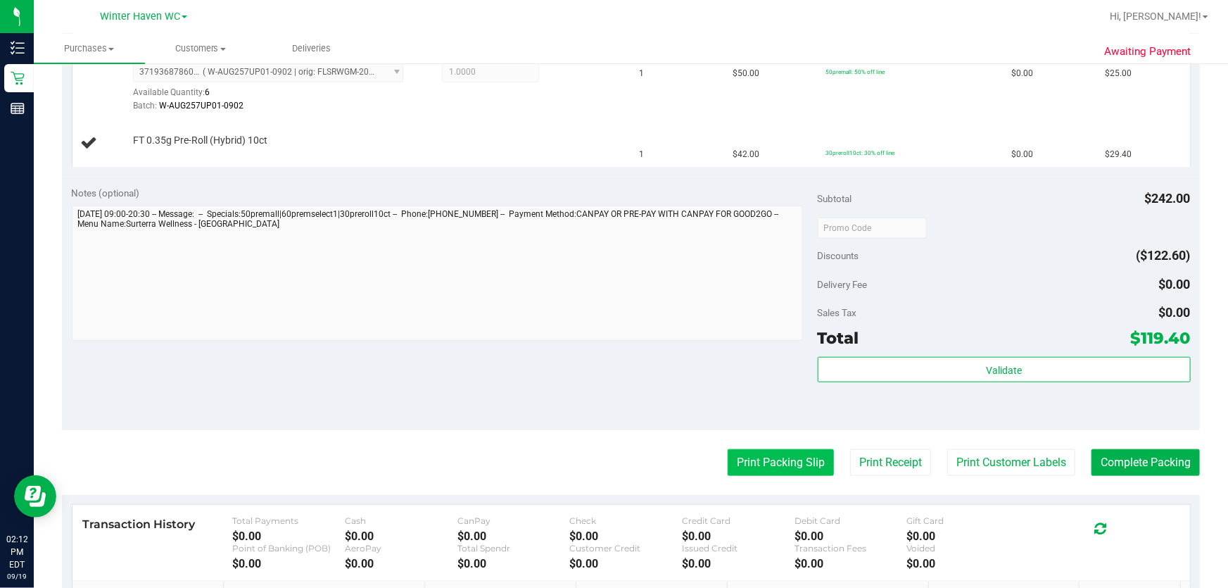
click at [608, 455] on button "Print Packing Slip" at bounding box center [781, 462] width 106 height 27
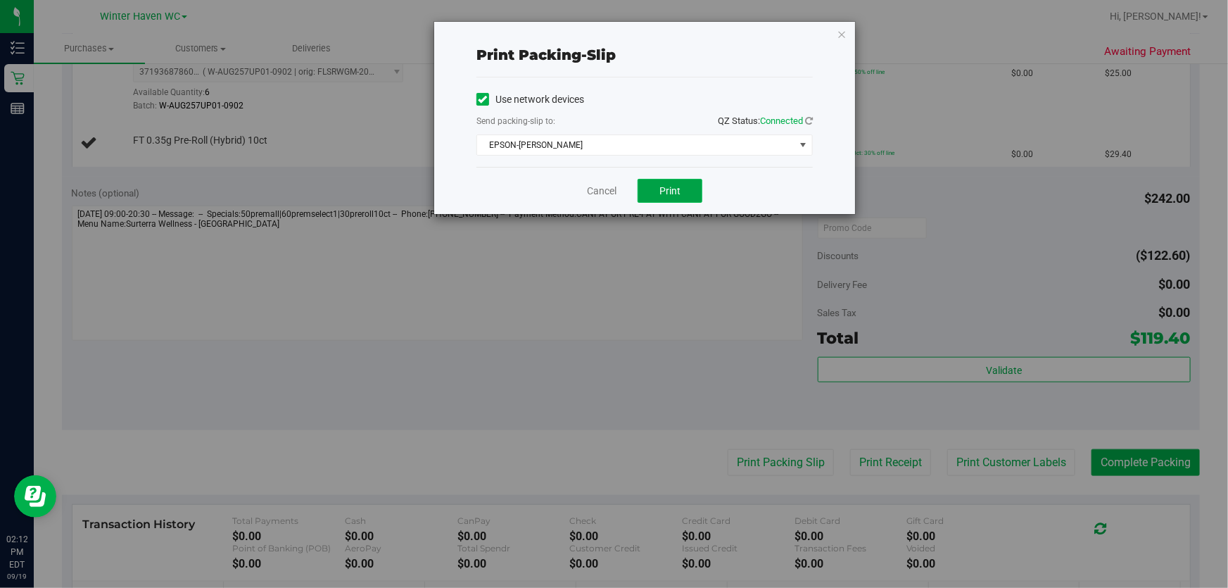
click at [608, 187] on button "Print" at bounding box center [670, 191] width 65 height 24
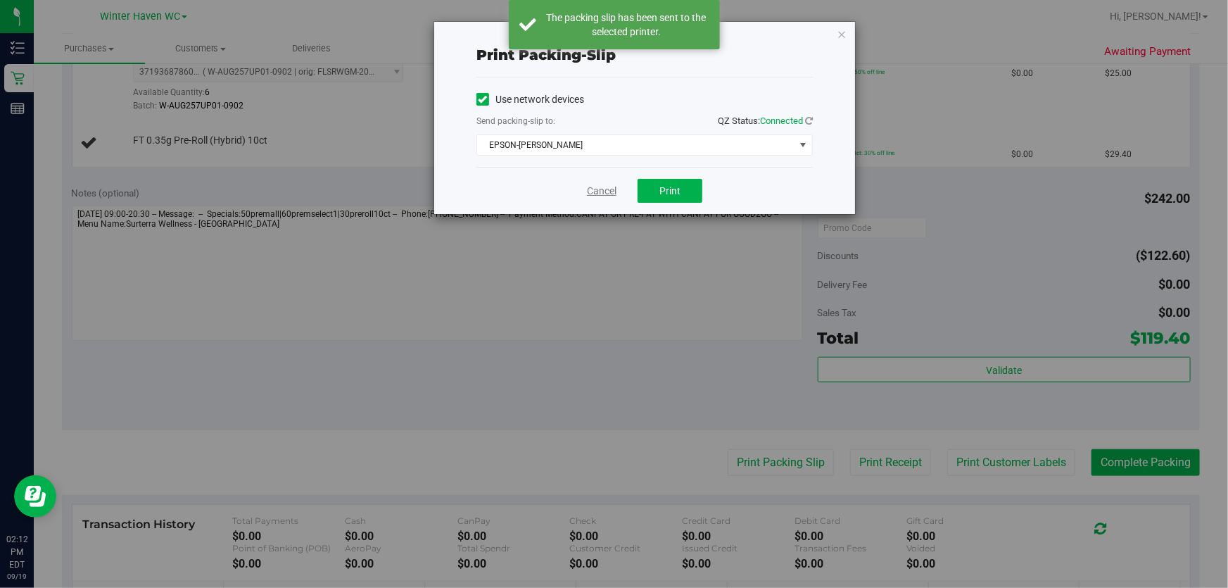
click at [608, 195] on link "Cancel" at bounding box center [602, 191] width 30 height 15
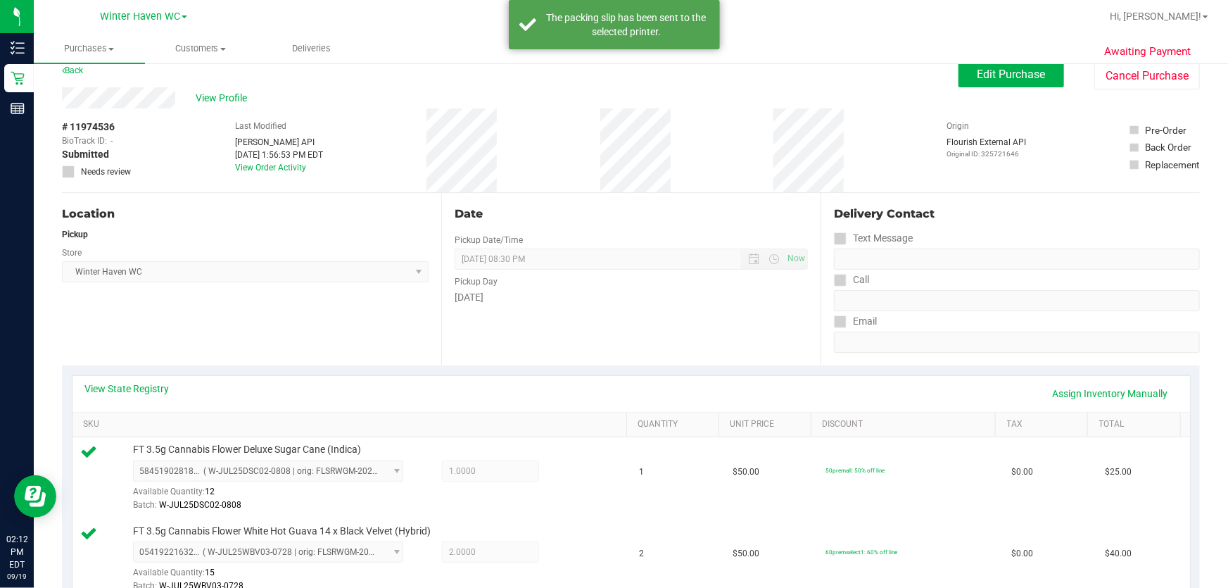
scroll to position [0, 0]
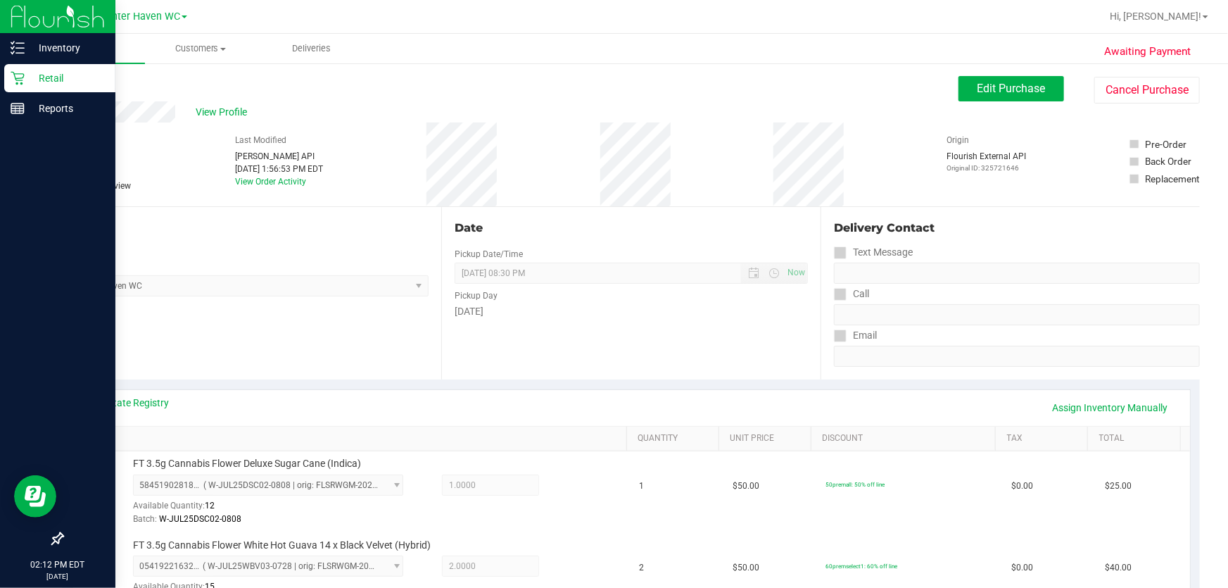
click at [58, 77] on p "Retail" at bounding box center [67, 78] width 84 height 17
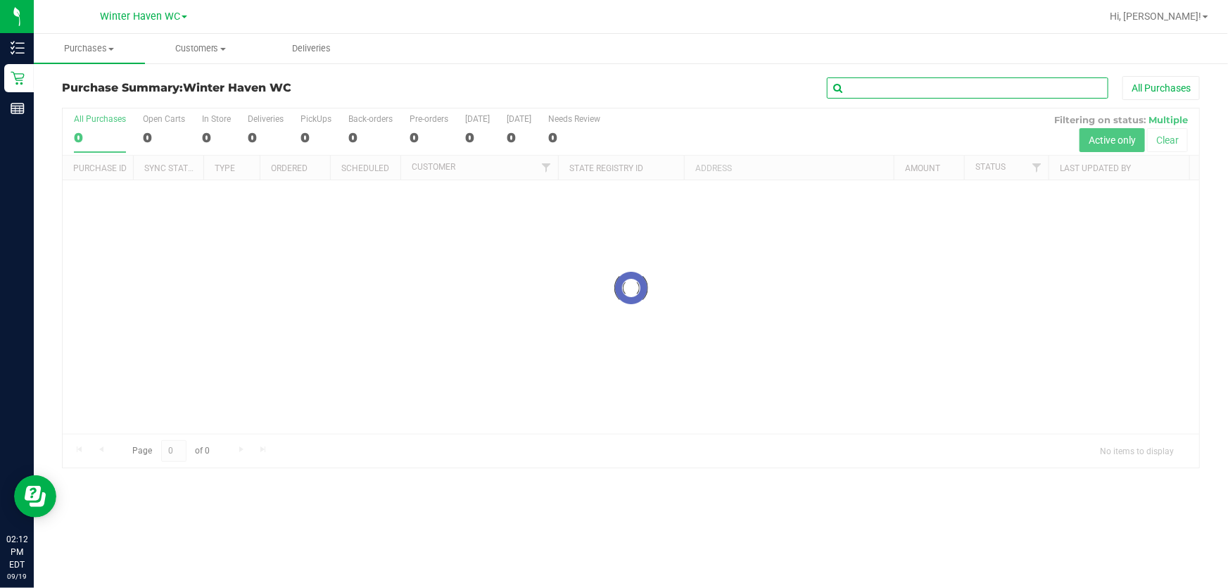
click at [608, 89] on input "text" at bounding box center [968, 87] width 282 height 21
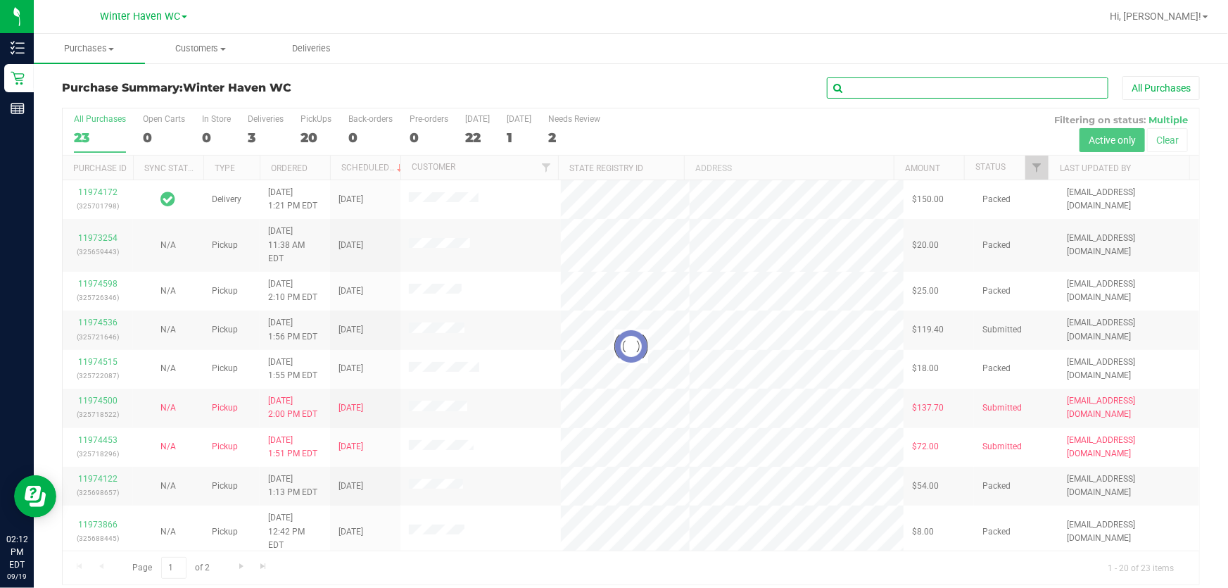
click at [608, 89] on input "text" at bounding box center [968, 87] width 282 height 21
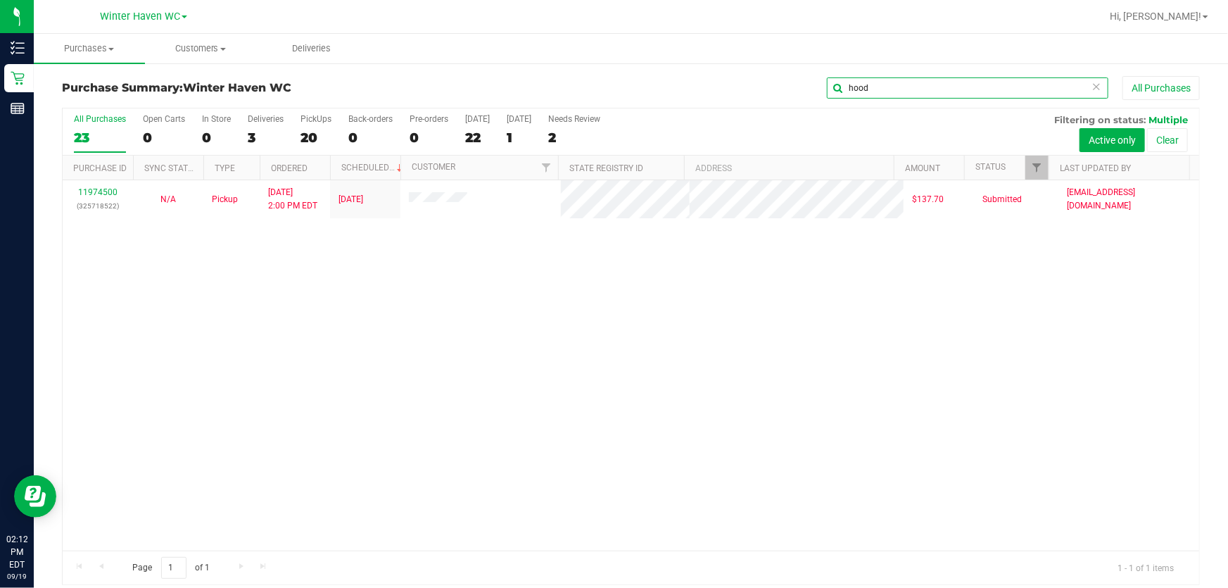
type input "hood"
drag, startPoint x: 652, startPoint y: 343, endPoint x: 242, endPoint y: 238, distance: 422.8
click at [608, 342] on div "11974500 (325718522) N/A Pickup [DATE] 2:00 PM EDT 9/19/2025 $137.70 Submitted …" at bounding box center [631, 365] width 1137 height 370
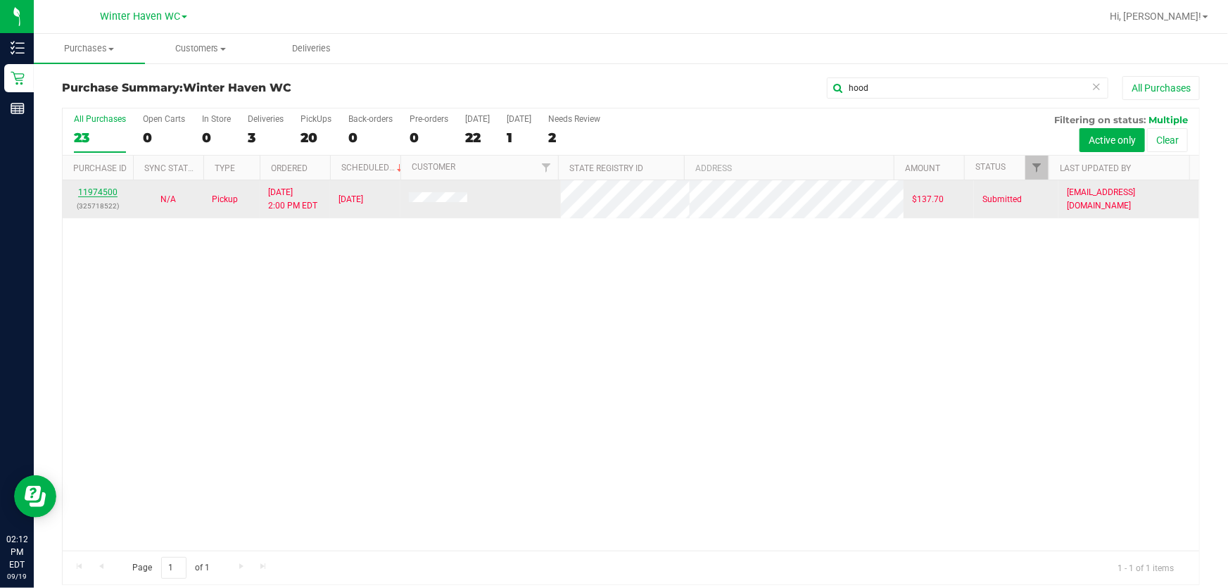
click at [95, 191] on link "11974500" at bounding box center [97, 192] width 39 height 10
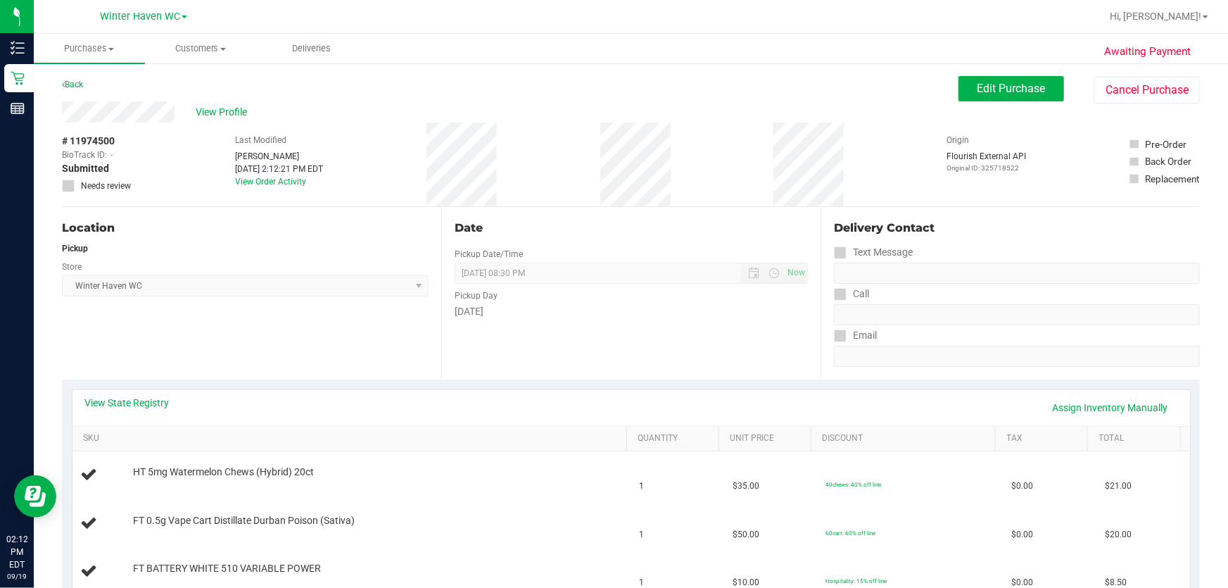
click at [608, 220] on div "Date" at bounding box center [631, 228] width 353 height 17
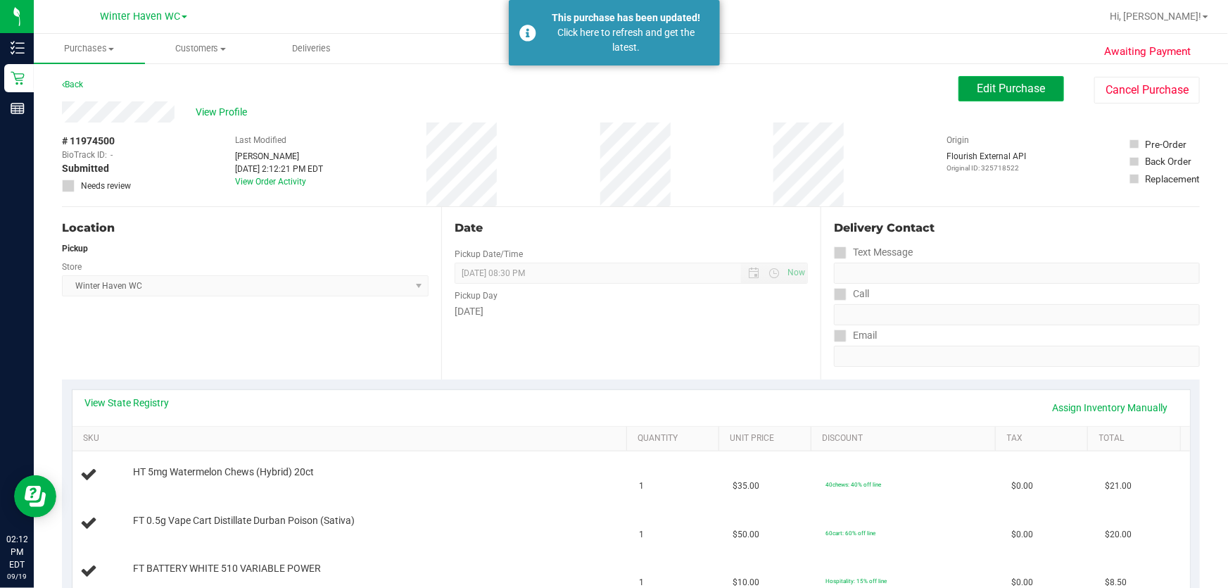
click at [608, 93] on span "Edit Purchase" at bounding box center [1012, 88] width 68 height 13
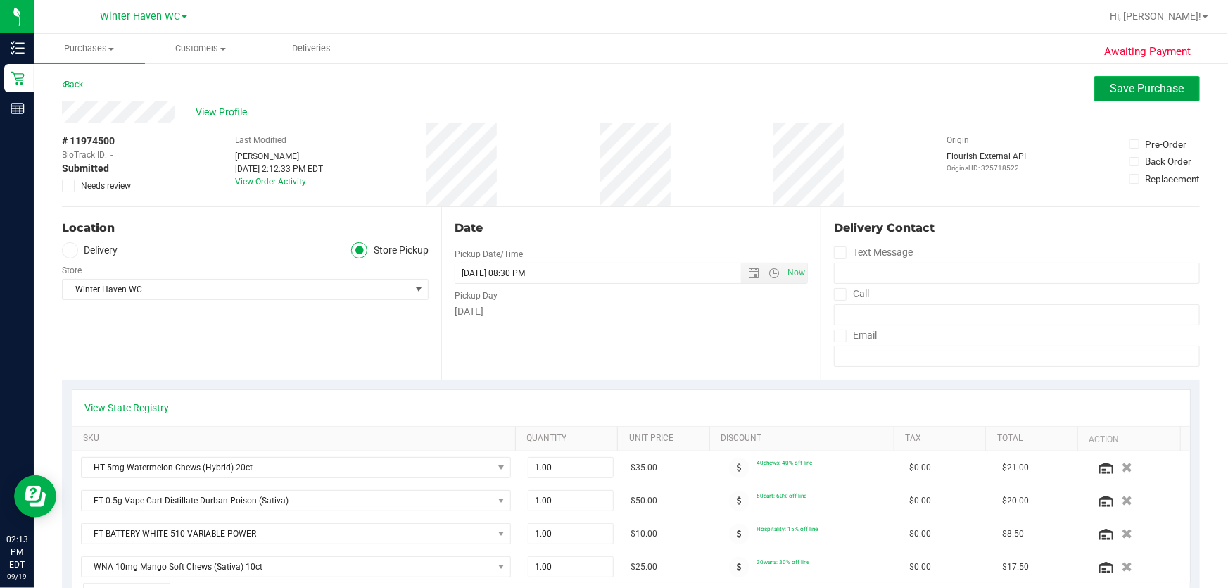
click at [608, 99] on button "Save Purchase" at bounding box center [1147, 88] width 106 height 25
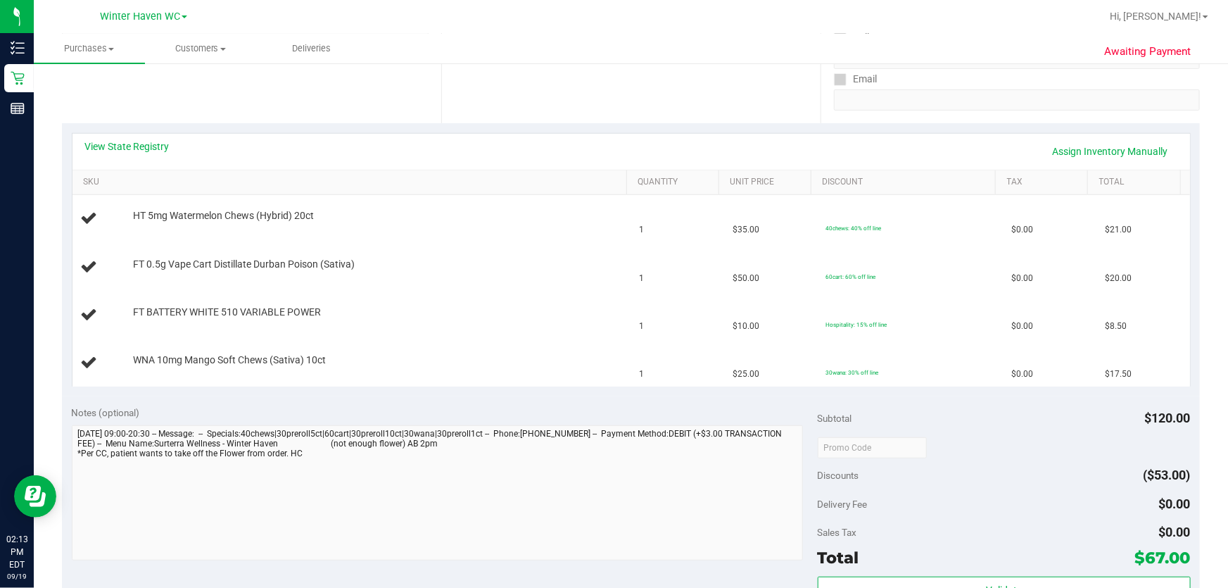
scroll to position [251, 0]
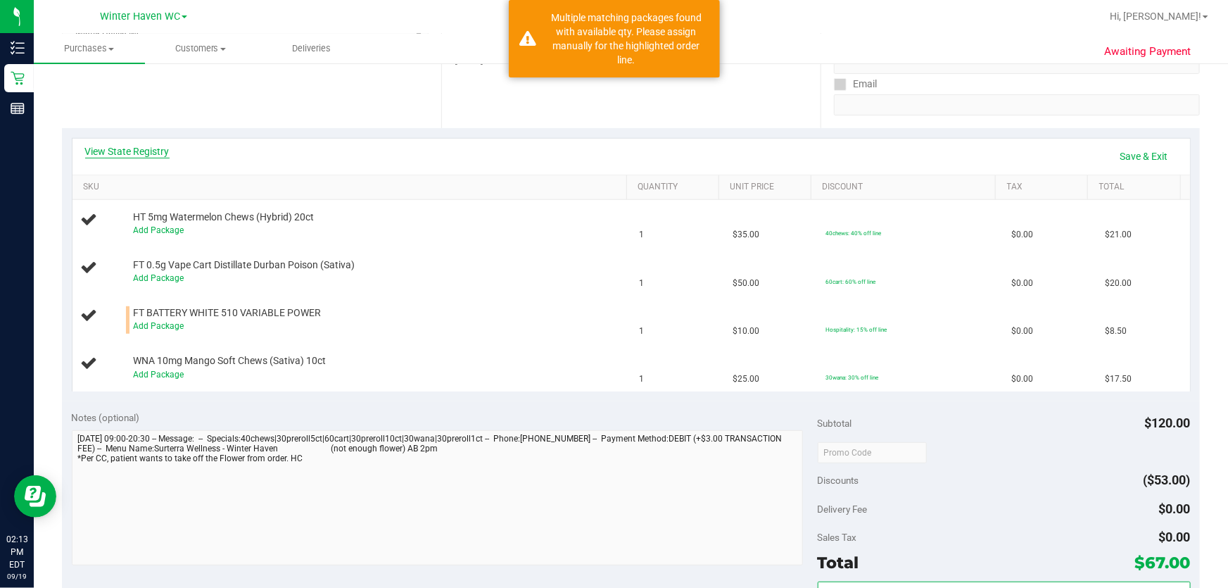
click at [154, 156] on link "View State Registry" at bounding box center [127, 151] width 84 height 14
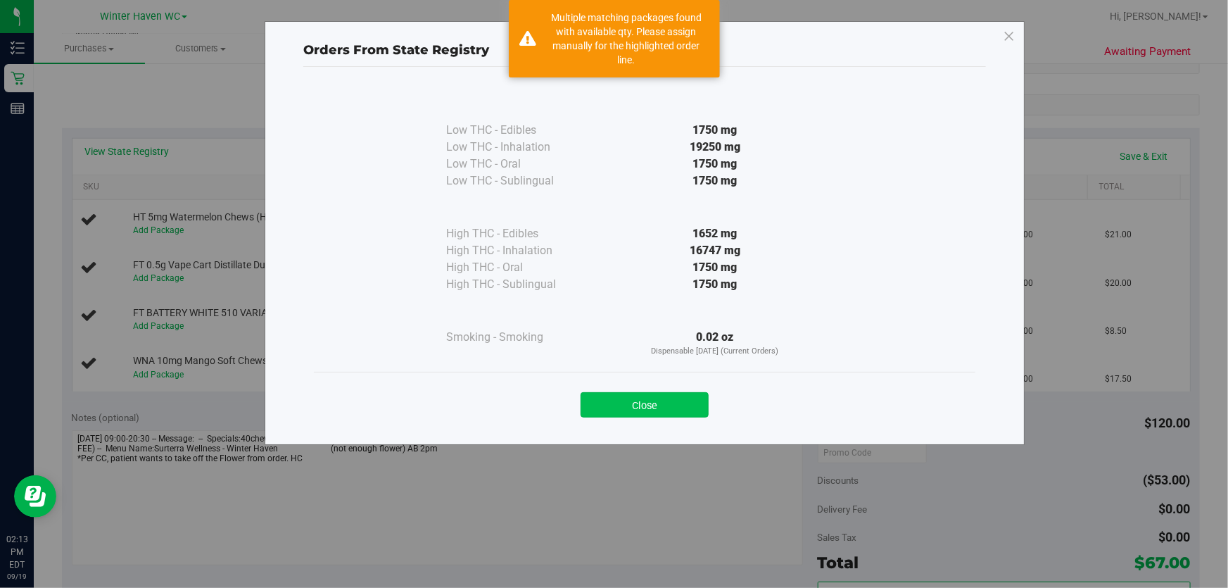
click at [608, 398] on button "Close" at bounding box center [645, 404] width 128 height 25
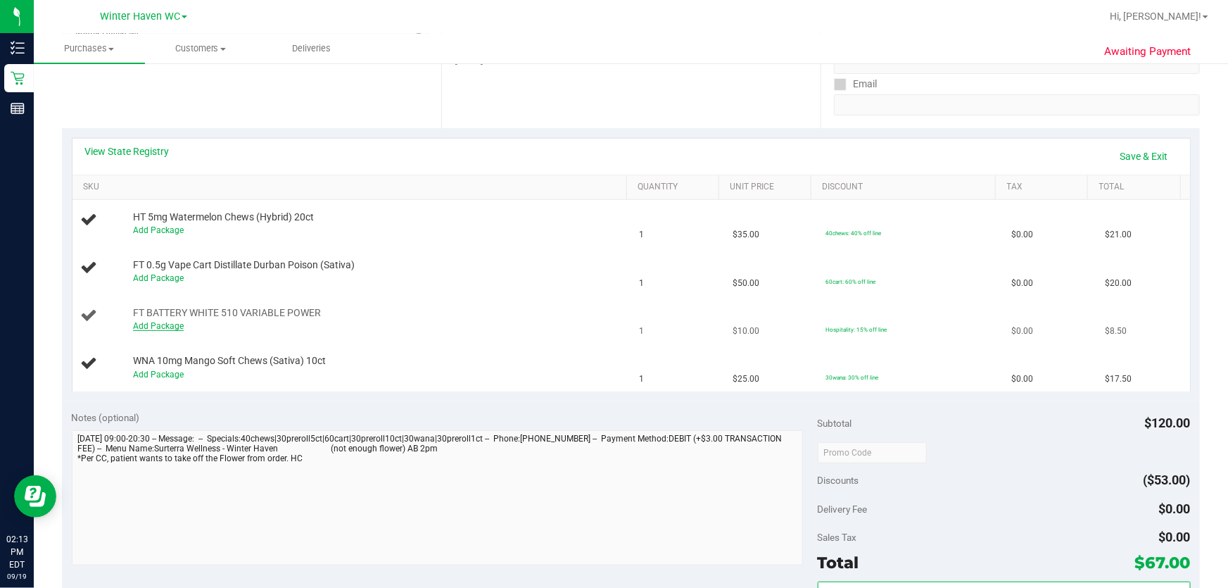
click at [170, 327] on link "Add Package" at bounding box center [158, 326] width 51 height 10
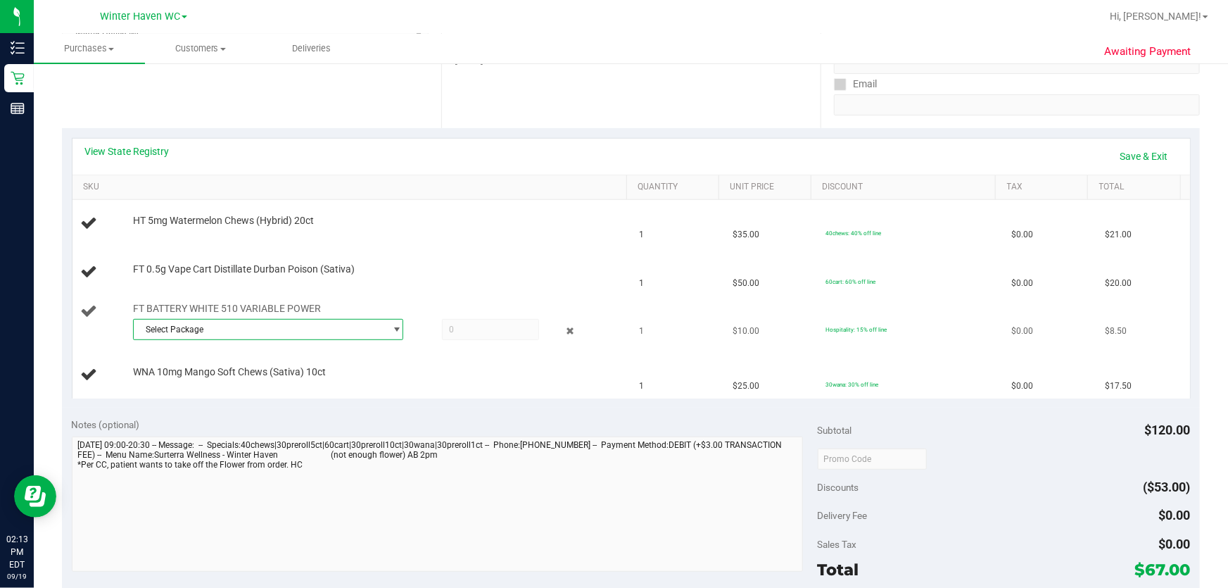
click at [342, 324] on span "Select Package" at bounding box center [259, 330] width 251 height 20
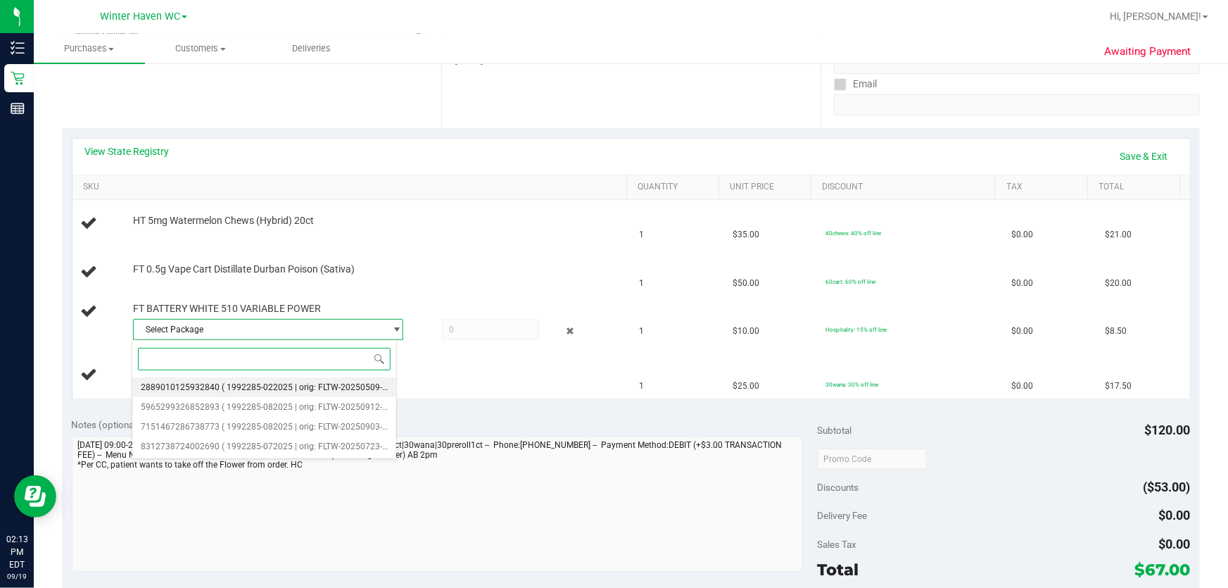
click at [344, 382] on span "( 1992285-022025 | orig: FLTW-20250509-023 )" at bounding box center [312, 387] width 180 height 10
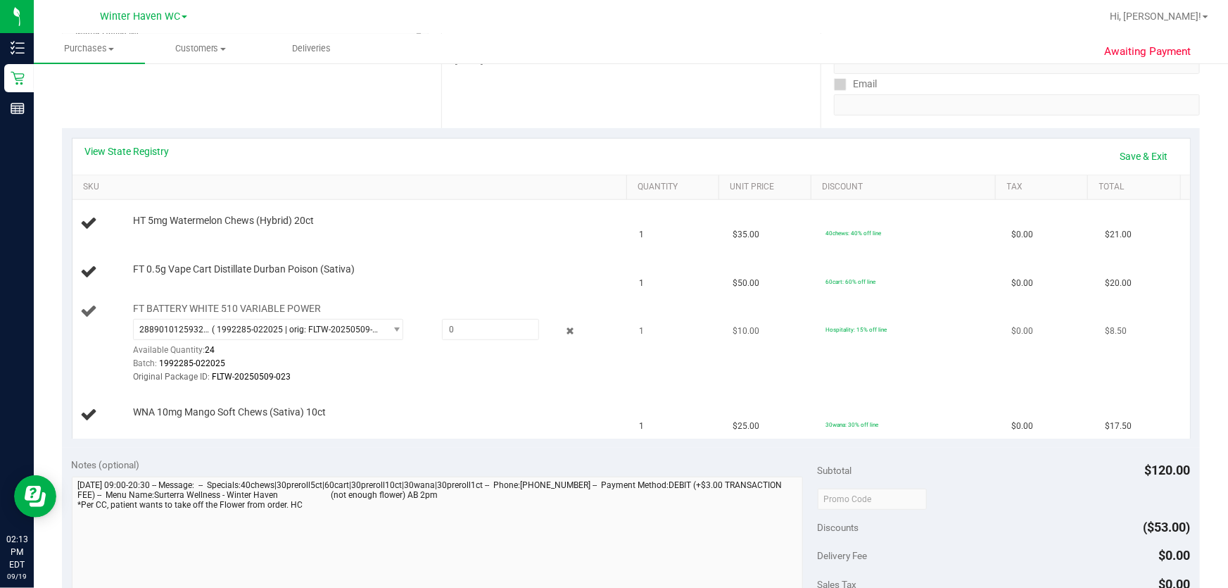
click at [362, 316] on div "FT BATTERY WHITE 510 VARIABLE POWER 2889010125932840 ( 1992285-022025 | orig: F…" at bounding box center [373, 343] width 495 height 83
click at [360, 330] on span "( 1992285-022025 | orig: FLTW-20250509-023 )" at bounding box center [295, 329] width 167 height 10
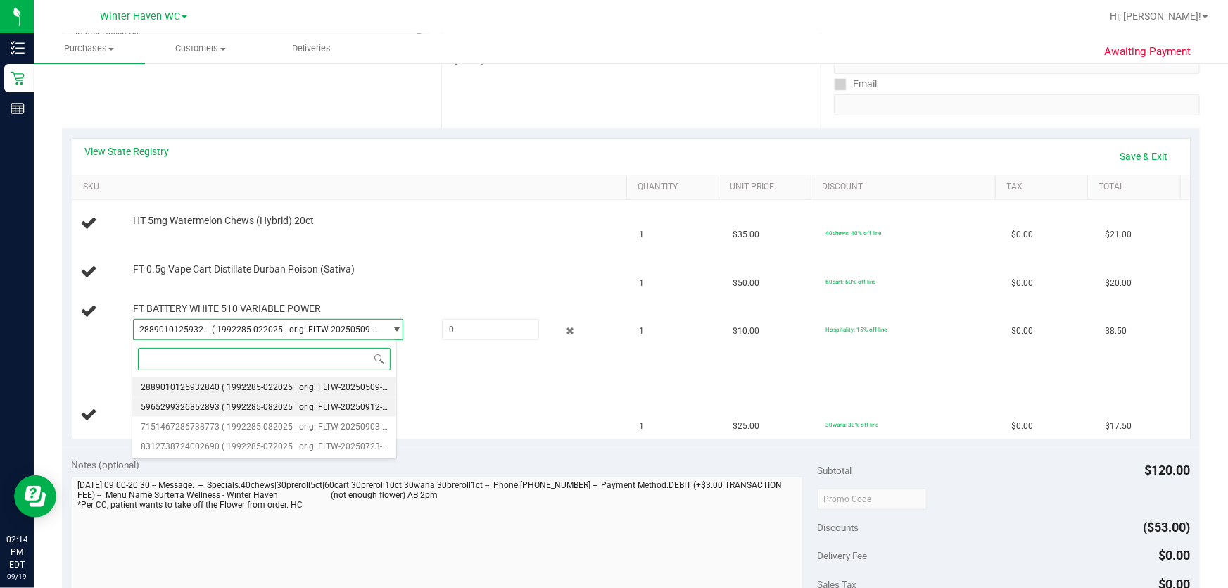
click at [351, 408] on span "( 1992285-082025 | orig: FLTW-20250912-015 )" at bounding box center [312, 407] width 180 height 10
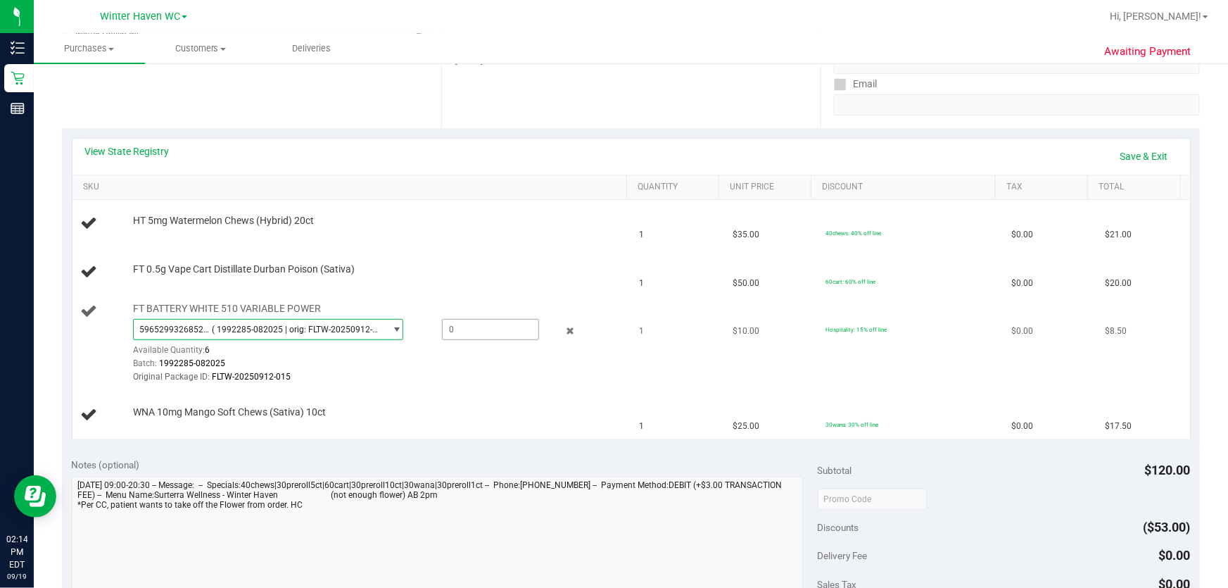
click at [469, 329] on span at bounding box center [491, 329] width 98 height 21
type input "1"
type input "1.0000"
click at [608, 152] on link "Save & Exit" at bounding box center [1144, 156] width 66 height 24
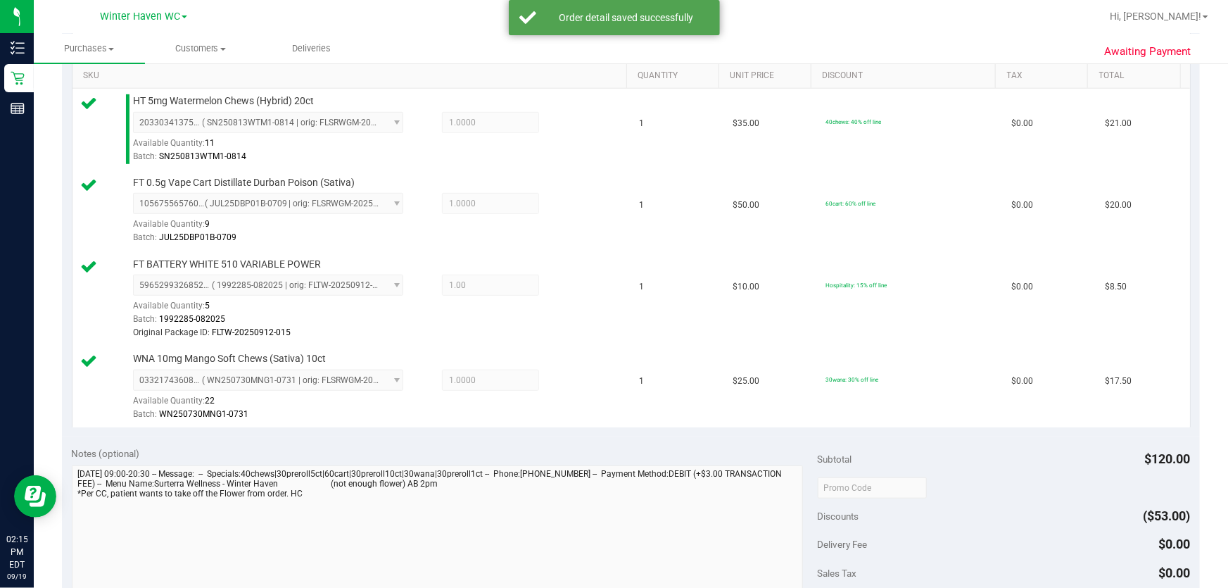
scroll to position [576, 0]
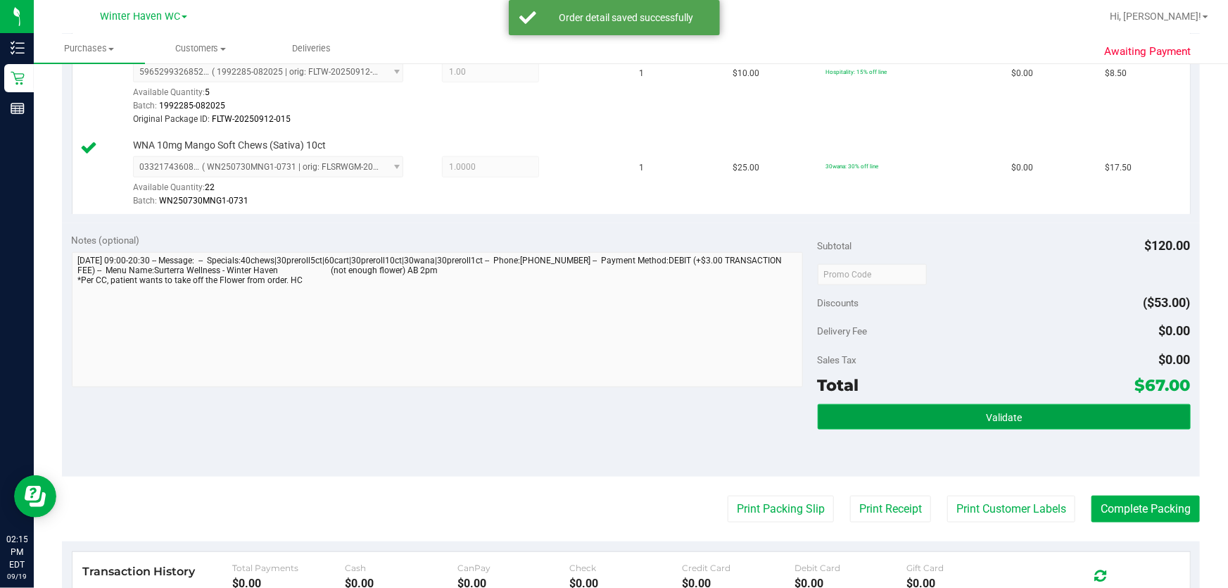
click at [608, 410] on button "Validate" at bounding box center [1004, 416] width 373 height 25
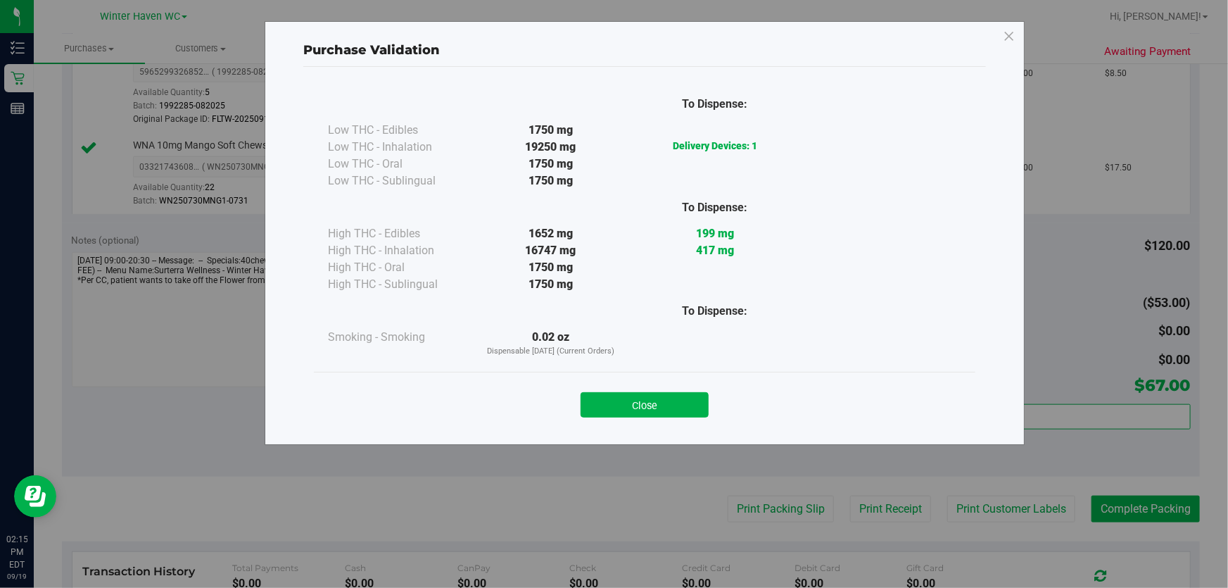
drag, startPoint x: 660, startPoint y: 401, endPoint x: 691, endPoint y: 404, distance: 31.1
click at [608, 401] on button "Close" at bounding box center [645, 404] width 128 height 25
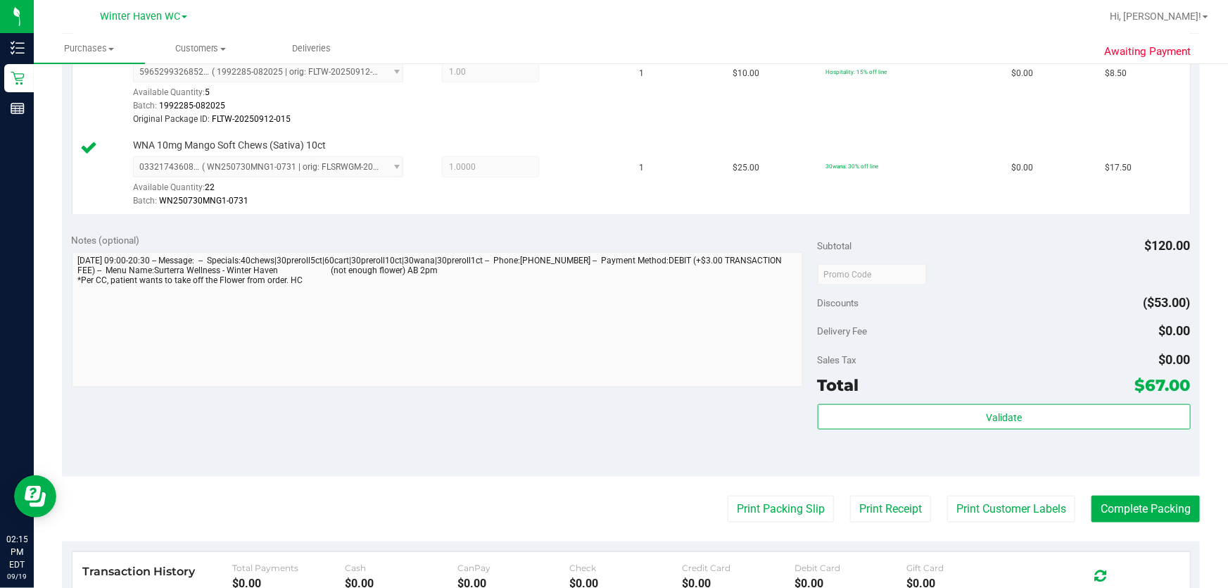
click at [608, 493] on purchase-details "Back Edit Purchase Cancel Purchase View Profile # 11974500 BioTrack ID: - Submi…" at bounding box center [631, 152] width 1138 height 1304
click at [608, 517] on button "Print Customer Labels" at bounding box center [1011, 509] width 128 height 27
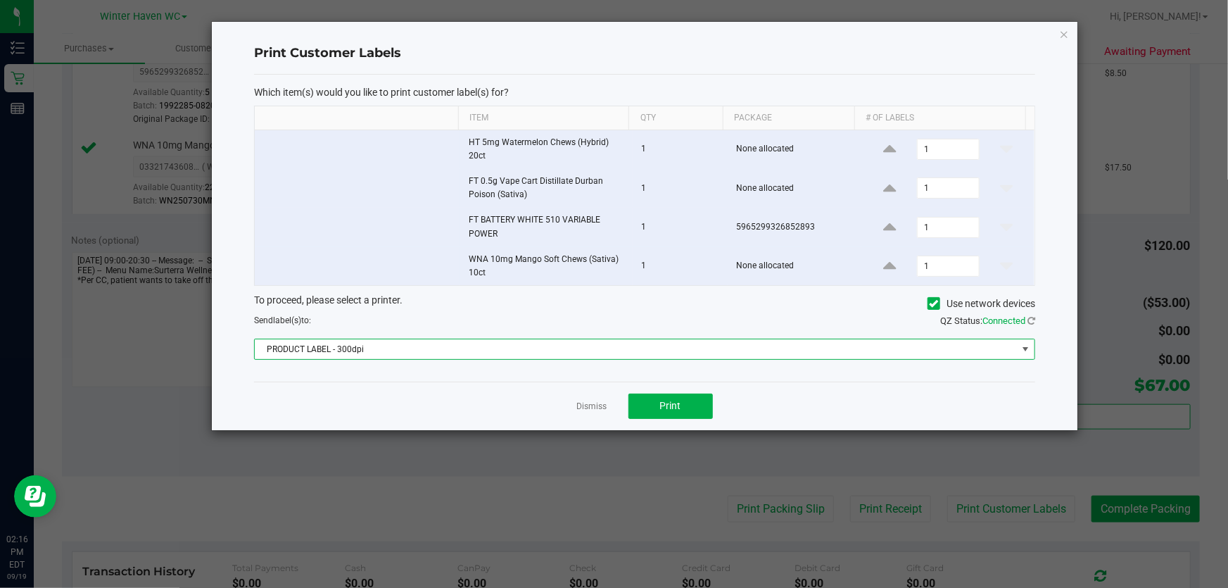
click at [541, 347] on span "PRODUCT LABEL - 300dpi" at bounding box center [636, 349] width 762 height 20
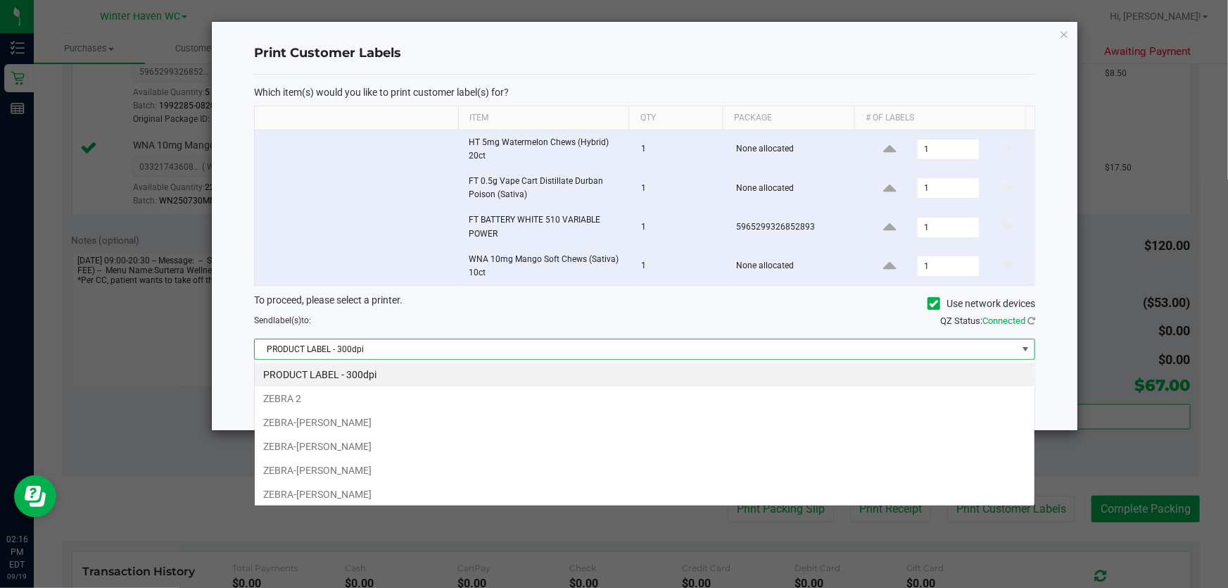
scroll to position [21, 781]
click at [511, 496] on li "ZEBRA-[PERSON_NAME]" at bounding box center [645, 494] width 780 height 24
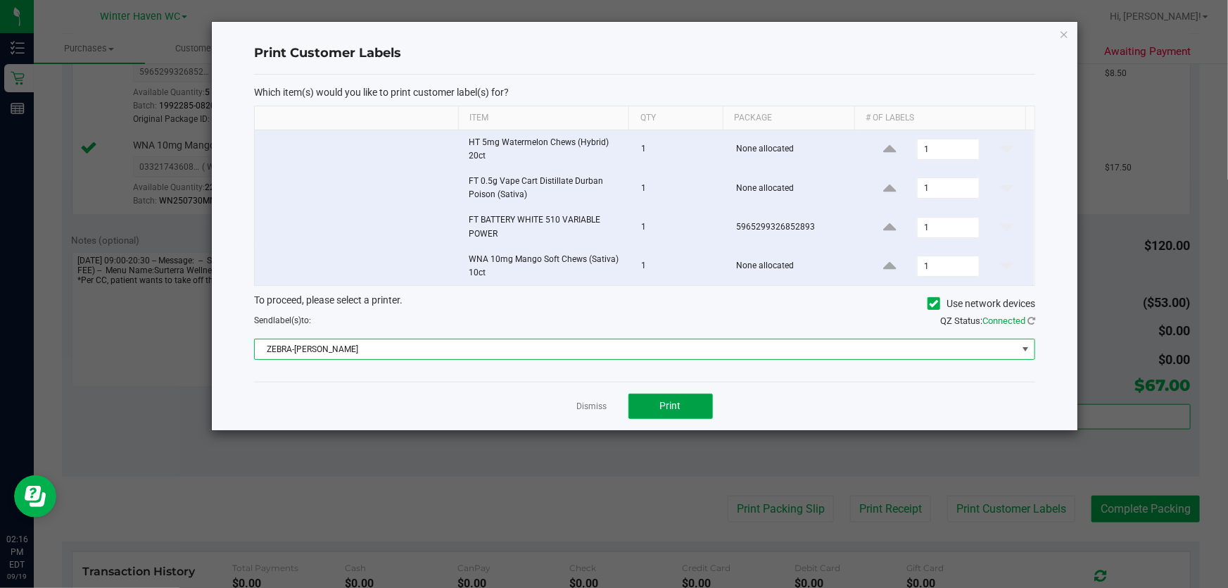
click at [608, 403] on span "Print" at bounding box center [670, 405] width 21 height 11
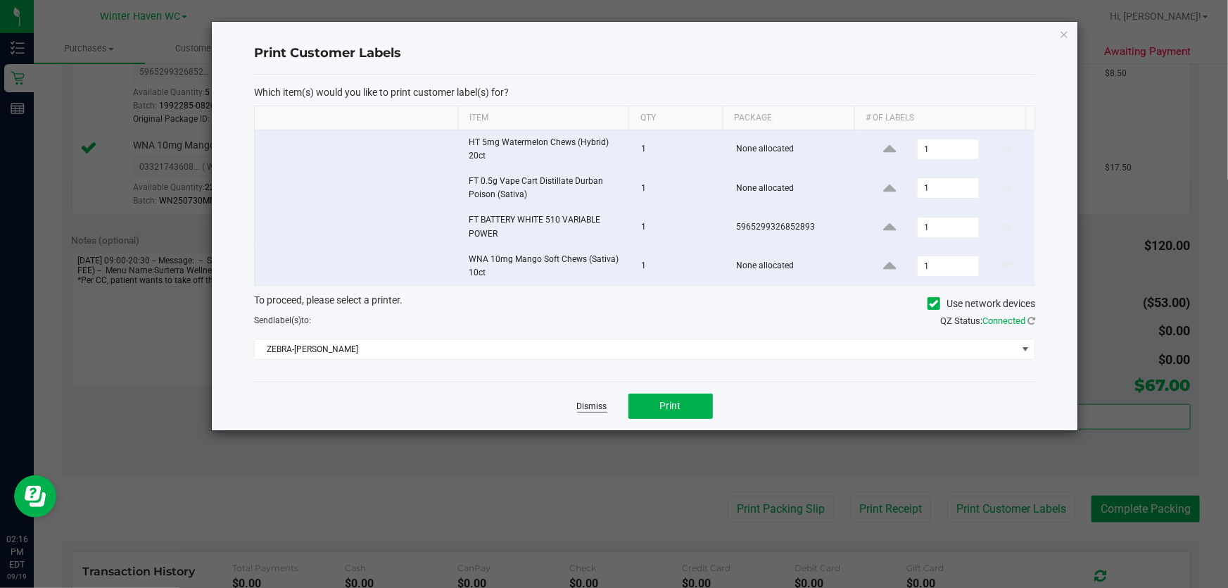
click at [577, 405] on link "Dismiss" at bounding box center [592, 406] width 30 height 12
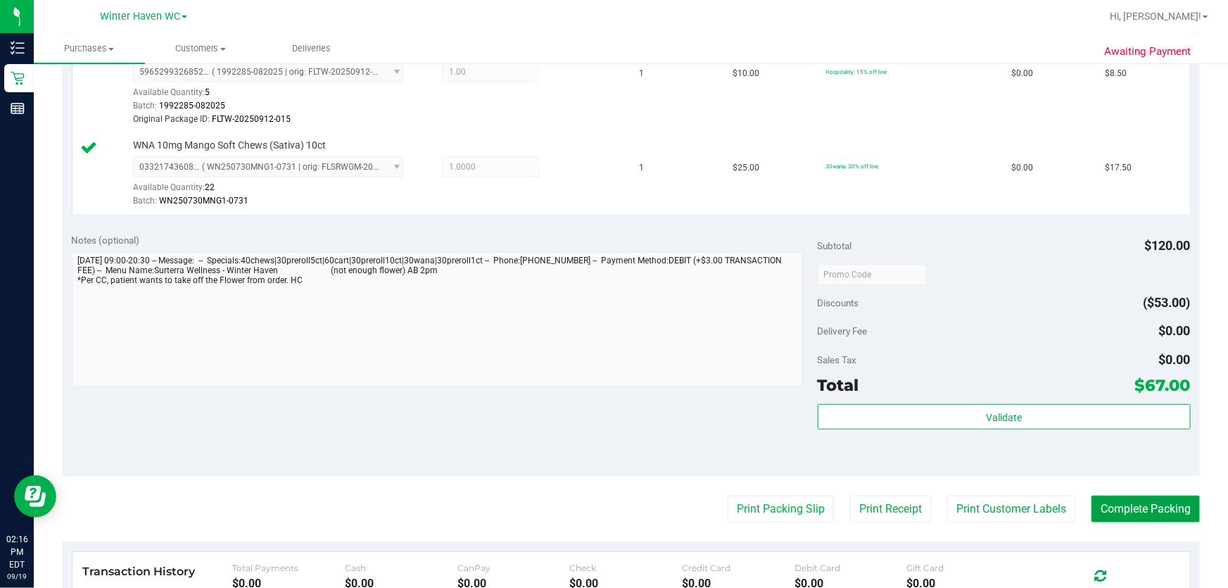
click at [608, 504] on button "Complete Packing" at bounding box center [1146, 509] width 108 height 27
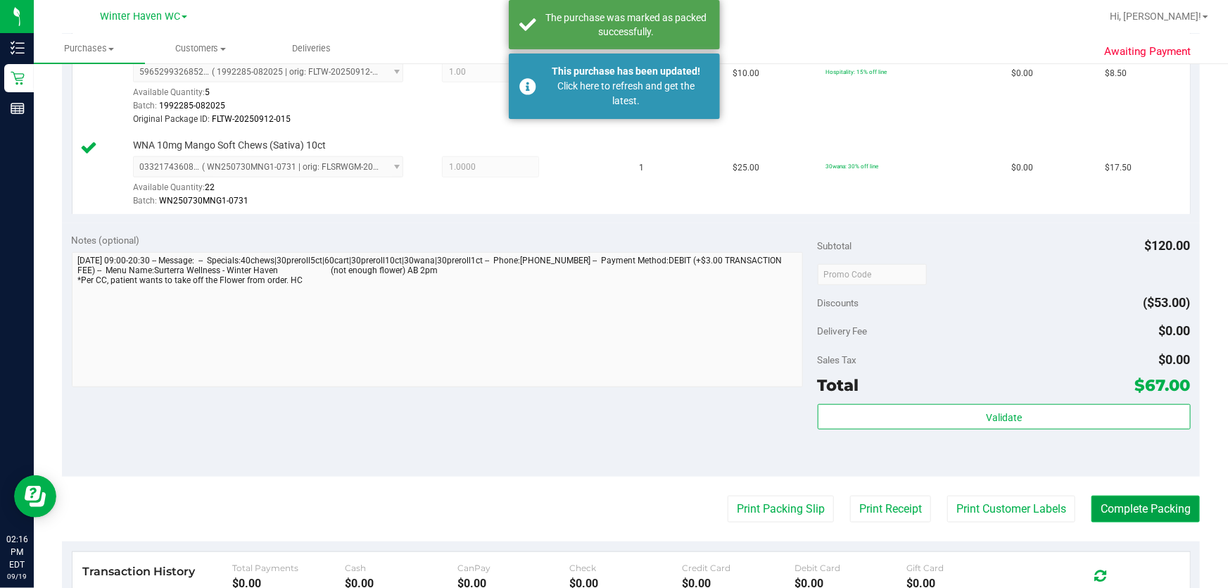
click at [608, 503] on button "Complete Packing" at bounding box center [1146, 509] width 108 height 27
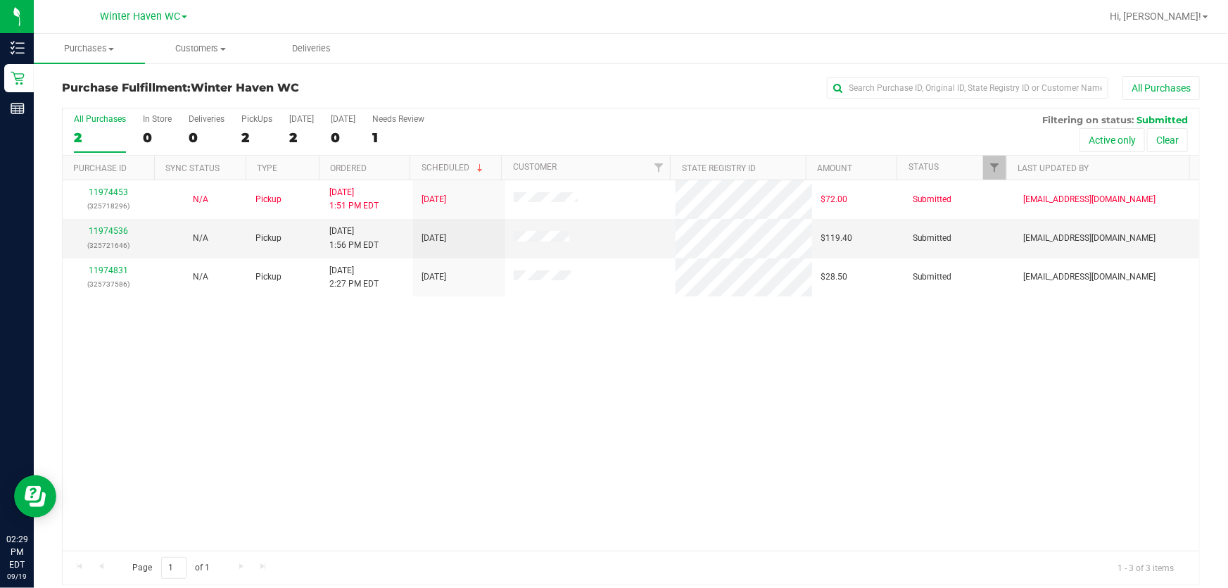
click at [608, 372] on div "11974453 (325718296) N/A Pickup [DATE] 1:51 PM EDT 9/19/2025 $72.00 Submitted […" at bounding box center [631, 365] width 1137 height 370
click at [103, 232] on link "11974536" at bounding box center [108, 231] width 39 height 10
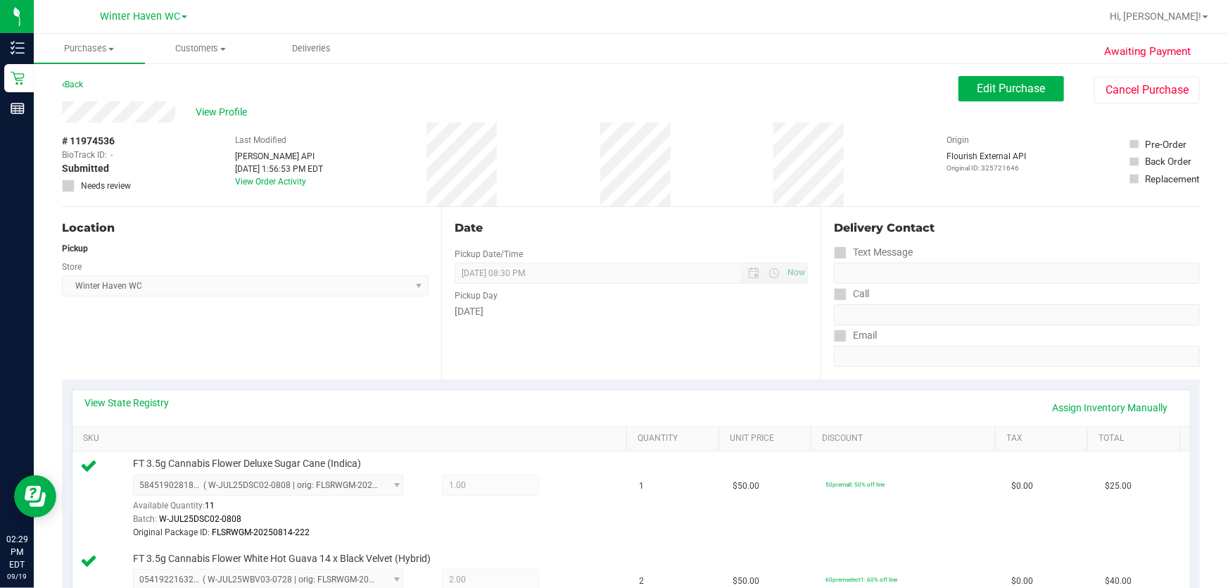
click at [583, 304] on div "[DATE]" at bounding box center [631, 311] width 353 height 15
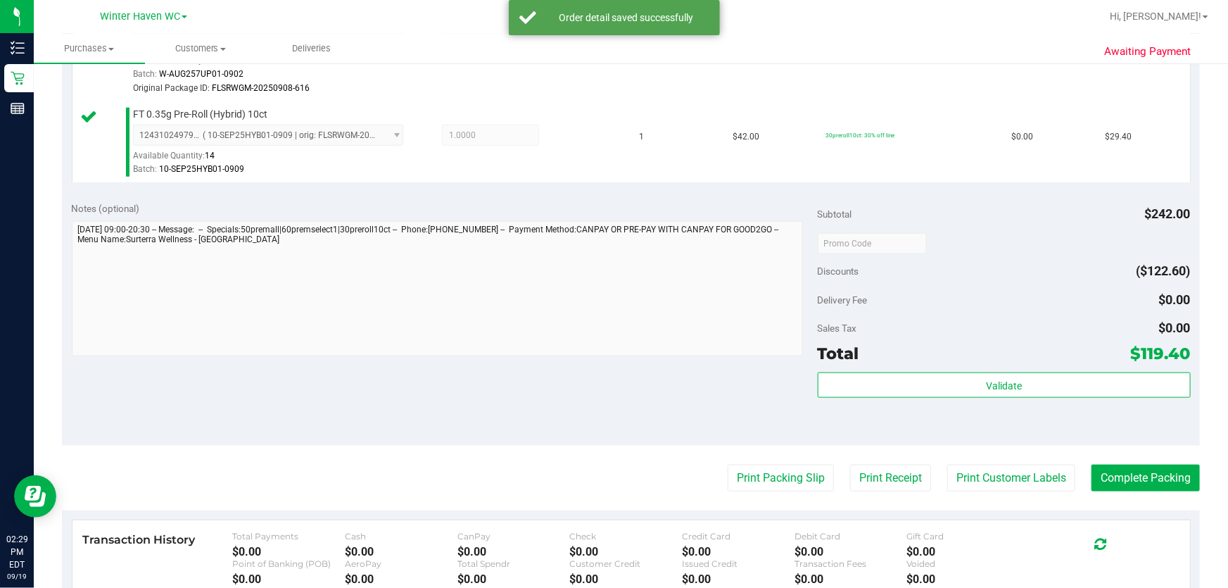
scroll to position [640, 0]
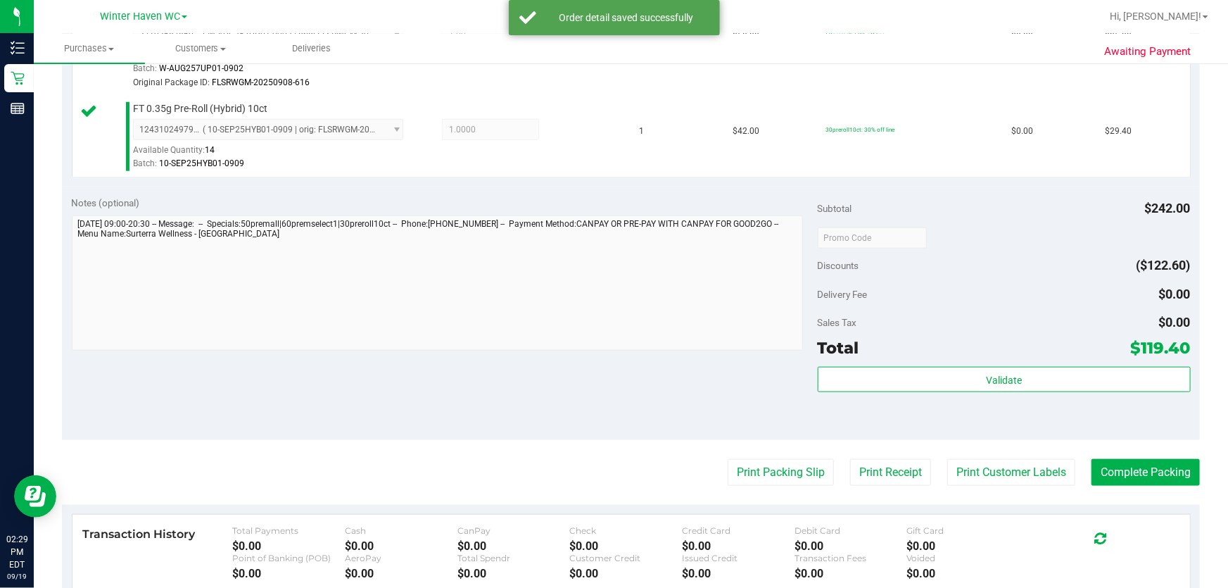
click at [608, 266] on div "Discounts ($122.60)" at bounding box center [1004, 265] width 373 height 25
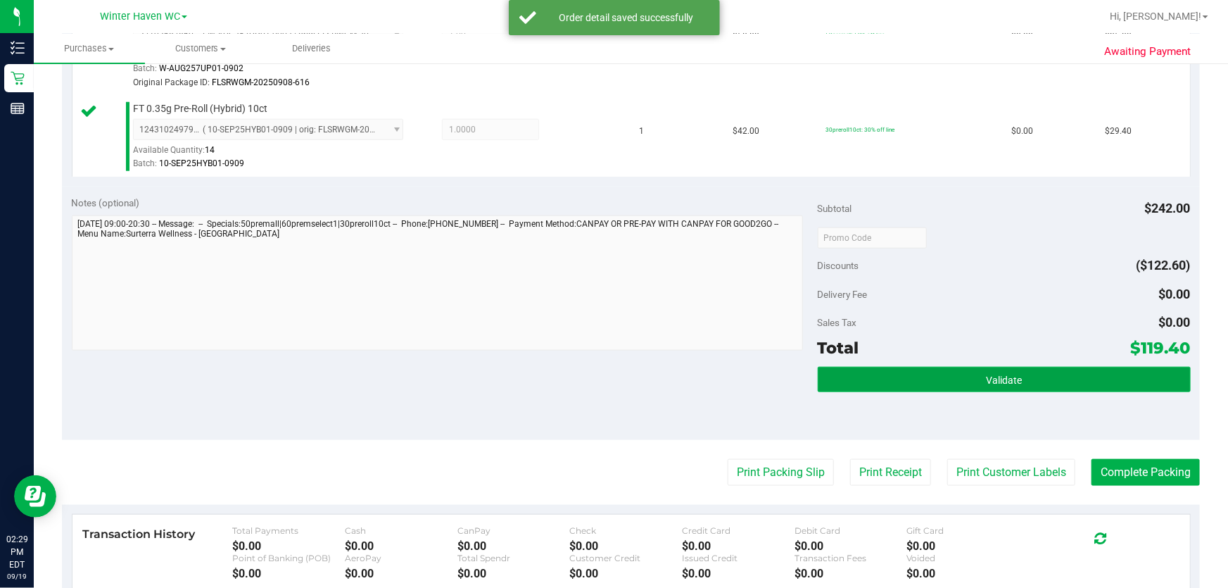
click at [608, 371] on button "Validate" at bounding box center [1004, 379] width 373 height 25
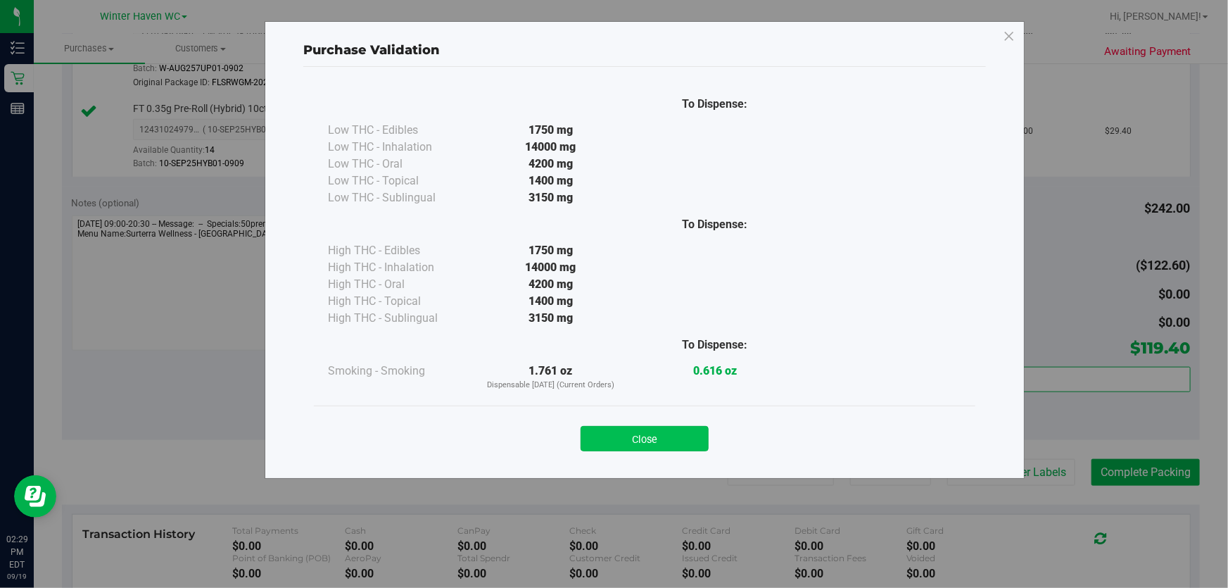
click at [608, 436] on button "Close" at bounding box center [645, 438] width 128 height 25
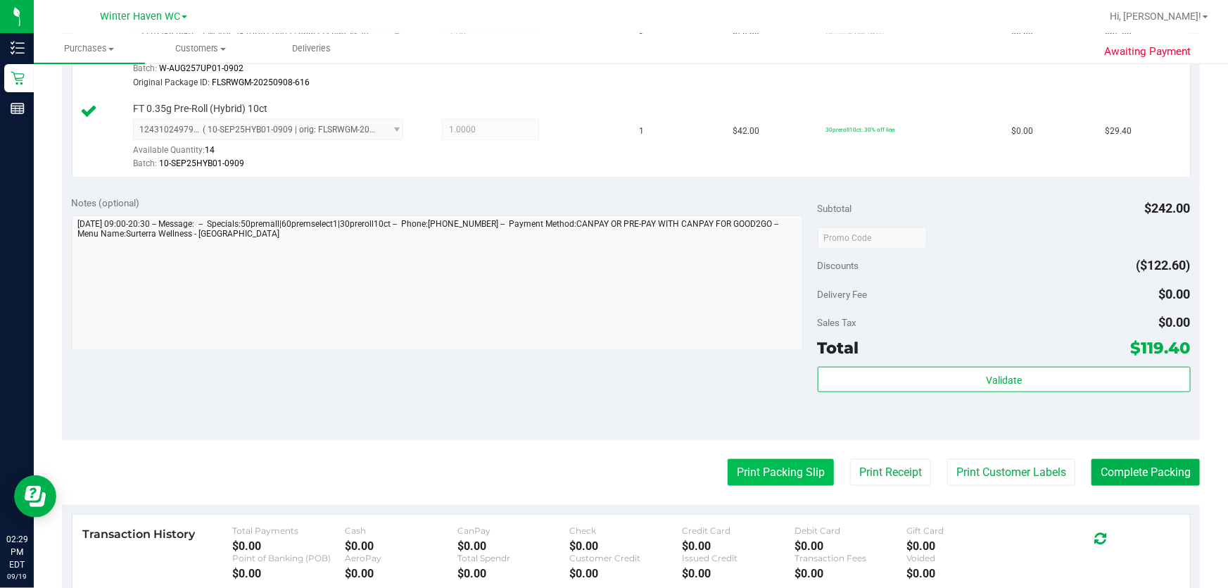
click at [608, 469] on button "Print Packing Slip" at bounding box center [781, 472] width 106 height 27
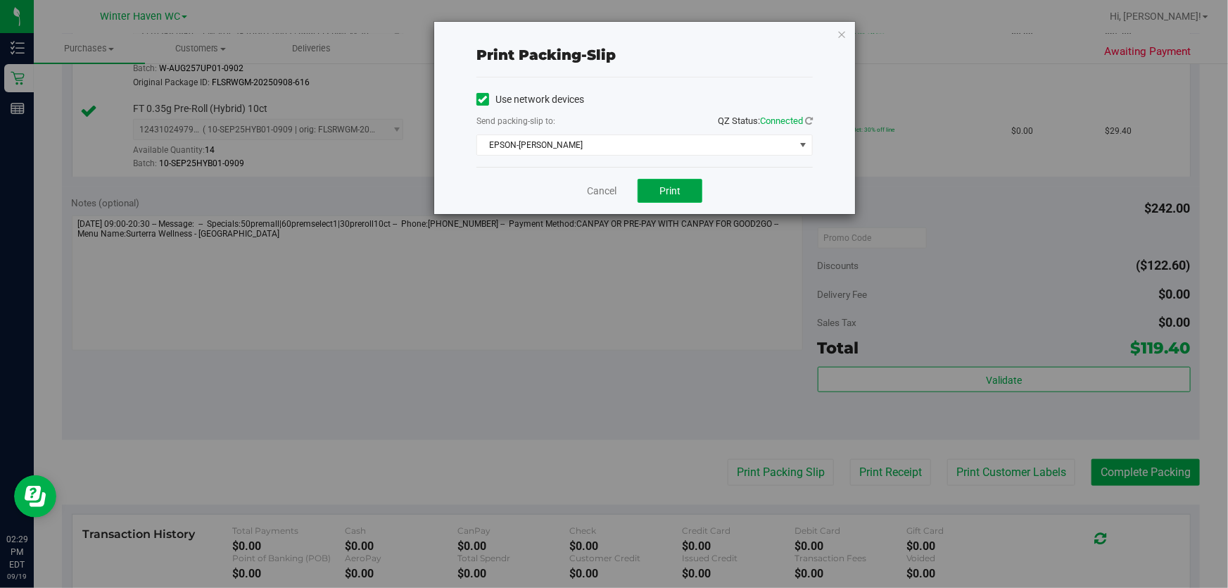
click at [608, 191] on button "Print" at bounding box center [670, 191] width 65 height 24
click at [608, 194] on link "Cancel" at bounding box center [602, 191] width 30 height 15
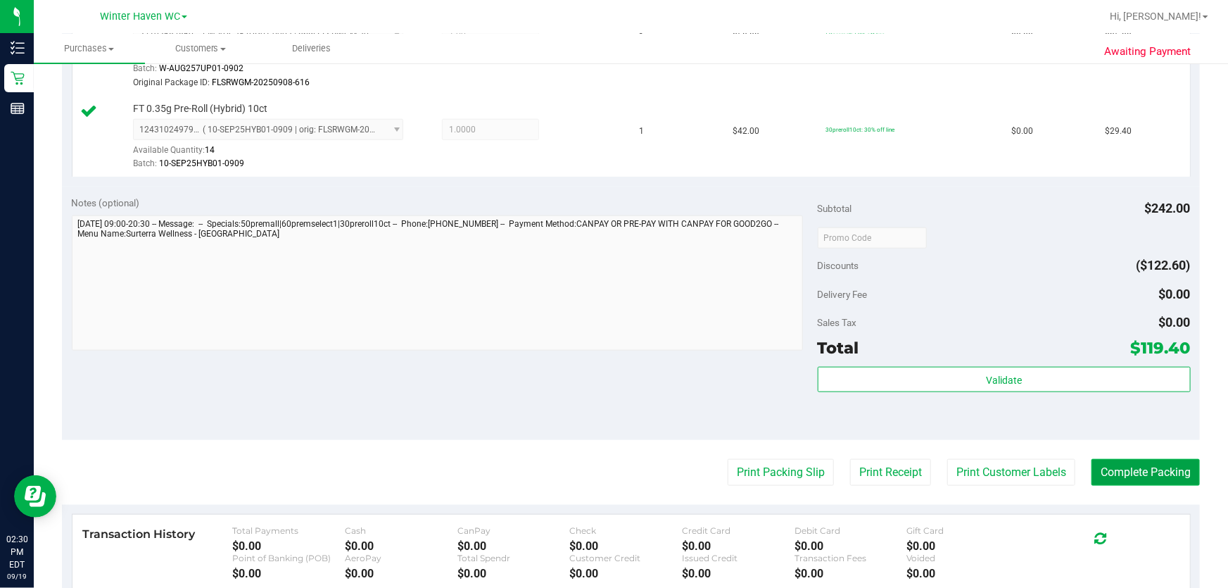
click at [608, 480] on button "Complete Packing" at bounding box center [1146, 472] width 108 height 27
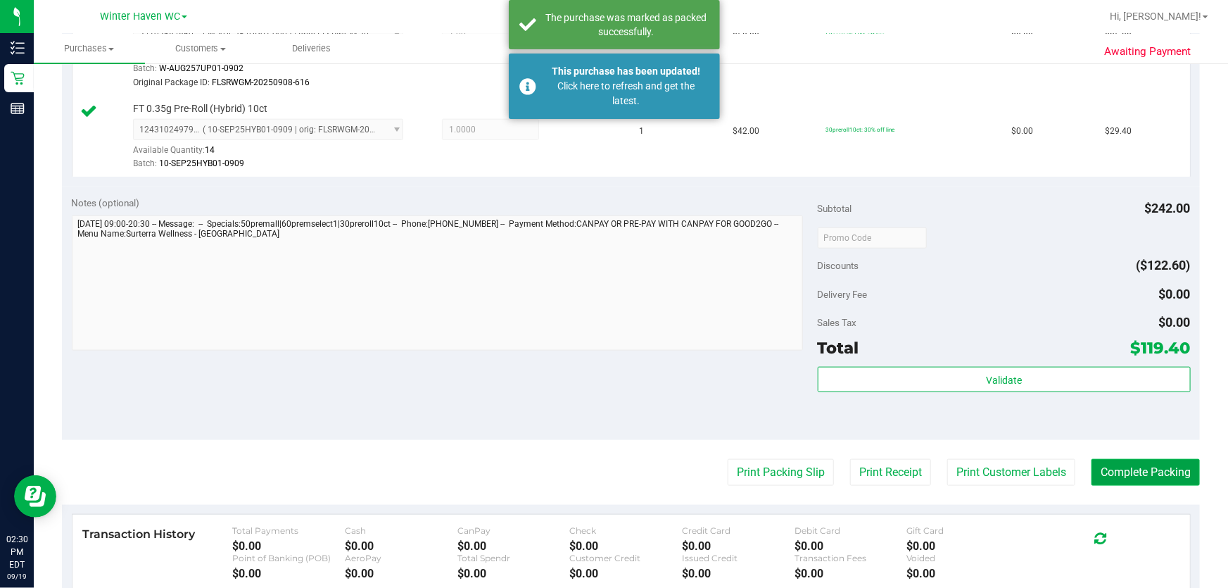
click at [608, 460] on button "Complete Packing" at bounding box center [1146, 472] width 108 height 27
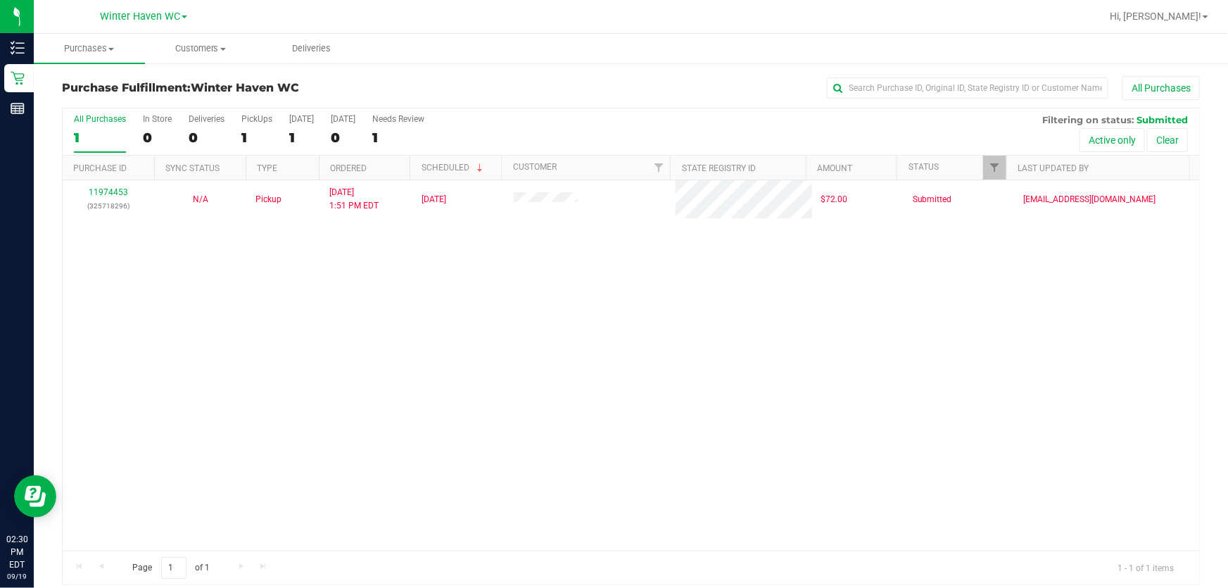
drag, startPoint x: 401, startPoint y: 422, endPoint x: 253, endPoint y: 267, distance: 214.0
click at [403, 405] on div "11974453 (325718296) N/A Pickup [DATE] 1:51 PM EDT 9/19/2025 $72.00 Submitted […" at bounding box center [631, 365] width 1137 height 370
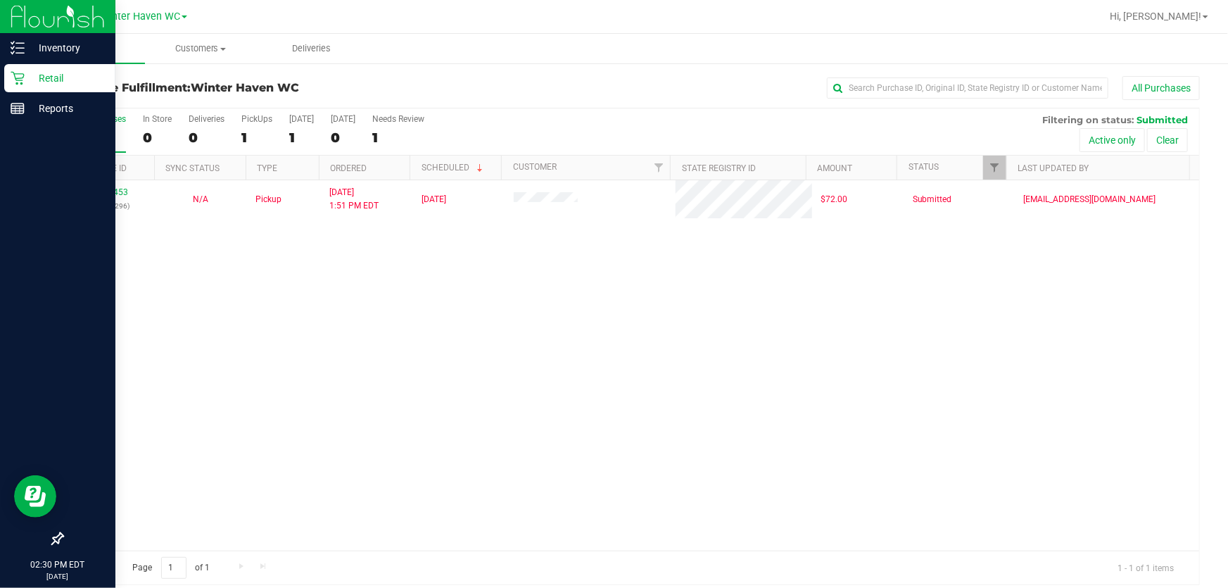
click at [46, 74] on p "Retail" at bounding box center [67, 78] width 84 height 17
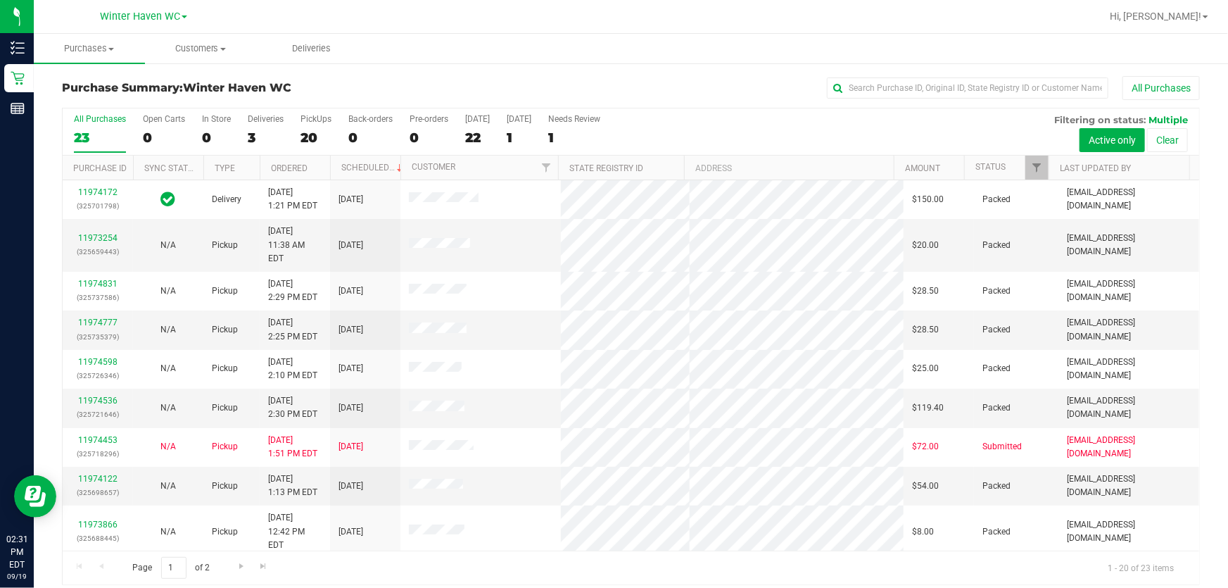
click at [608, 113] on div "All Purchases 23 Open Carts 0 In Store 0 Deliveries 3 PickUps 20 Back-orders 0 …" at bounding box center [631, 113] width 1137 height 11
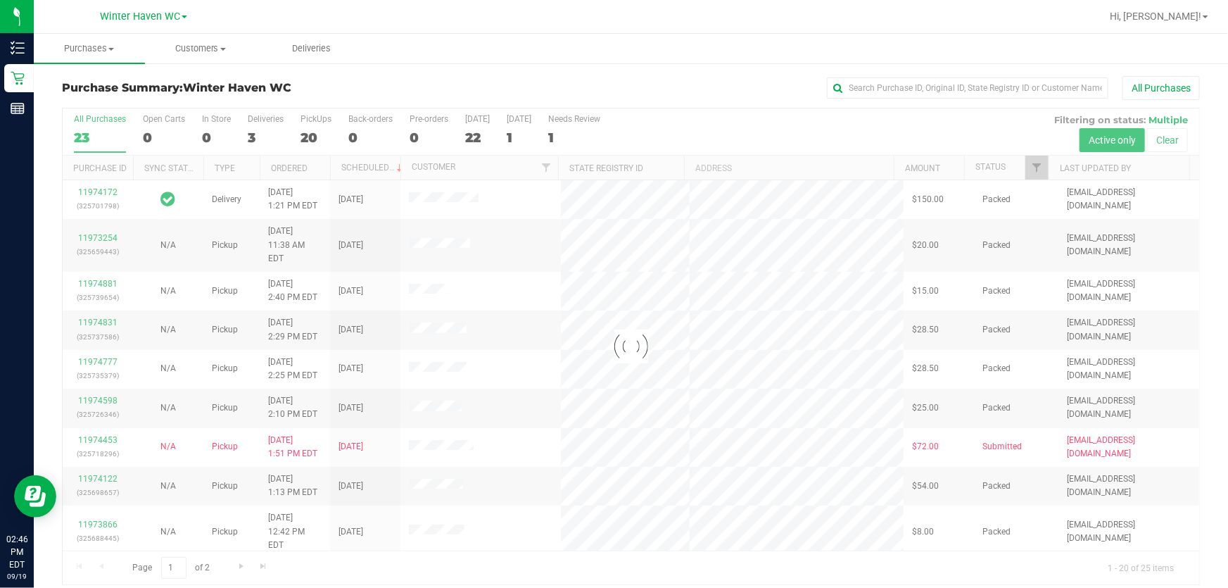
click at [608, 117] on div at bounding box center [631, 346] width 1137 height 476
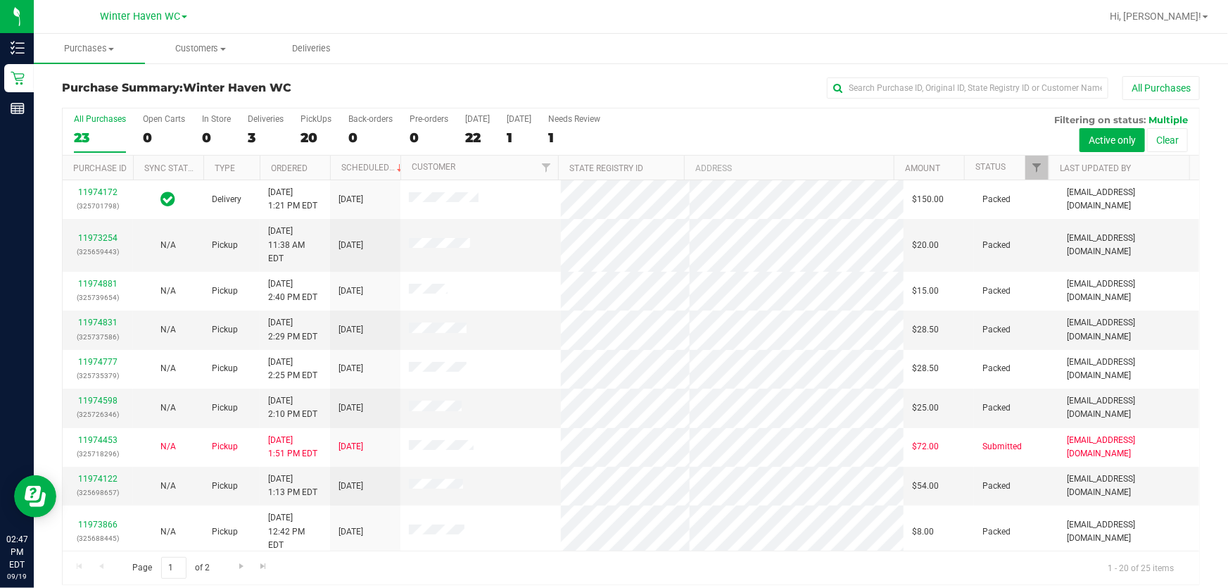
click at [608, 137] on div "All Purchases 23 Open Carts 0 In Store 0 Deliveries 3 PickUps 20 Back-orders 0 …" at bounding box center [631, 131] width 1137 height 47
click at [315, 120] on div "PickUps" at bounding box center [316, 119] width 31 height 10
click at [0, 0] on input "PickUps 20" at bounding box center [0, 0] width 0 height 0
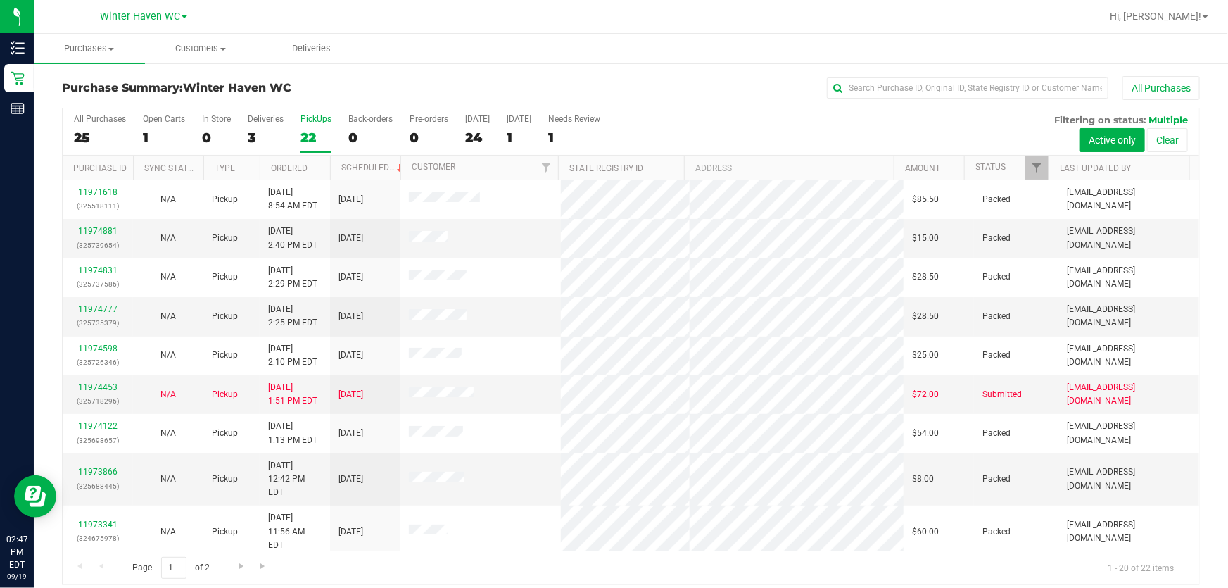
click at [293, 160] on th "Ordered" at bounding box center [295, 168] width 70 height 25
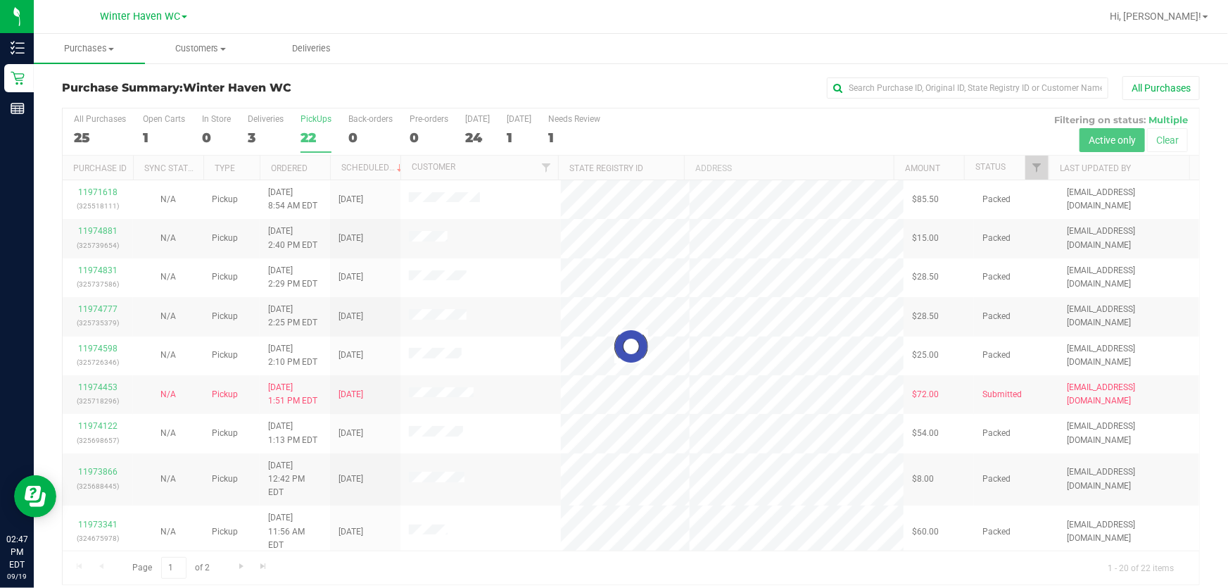
click at [291, 168] on div at bounding box center [631, 346] width 1137 height 476
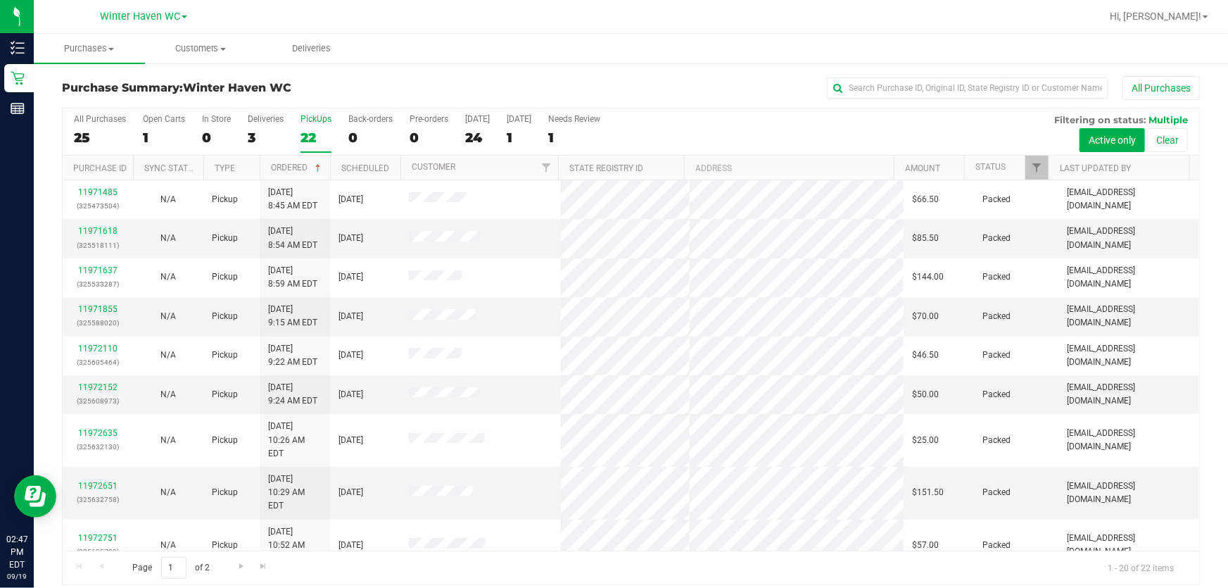
click at [608, 128] on div "All Purchases 25 Open Carts 1 In Store 0 Deliveries 3 PickUps 22 Back-orders 0 …" at bounding box center [631, 131] width 1137 height 47
click at [242, 566] on span "Go to the next page" at bounding box center [241, 565] width 11 height 11
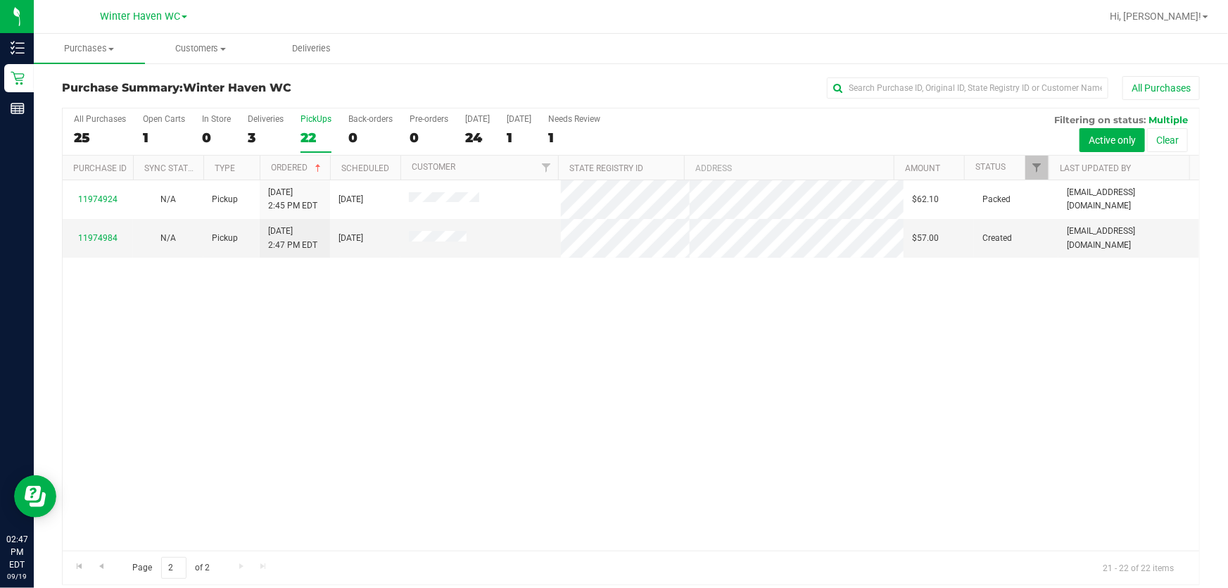
click at [559, 391] on div "11974924 N/A Pickup [DATE] 2:45 PM EDT 9/19/2025 $62.10 Packed [EMAIL_ADDRESS][…" at bounding box center [631, 365] width 1137 height 370
click at [100, 233] on link "11974984" at bounding box center [97, 238] width 39 height 10
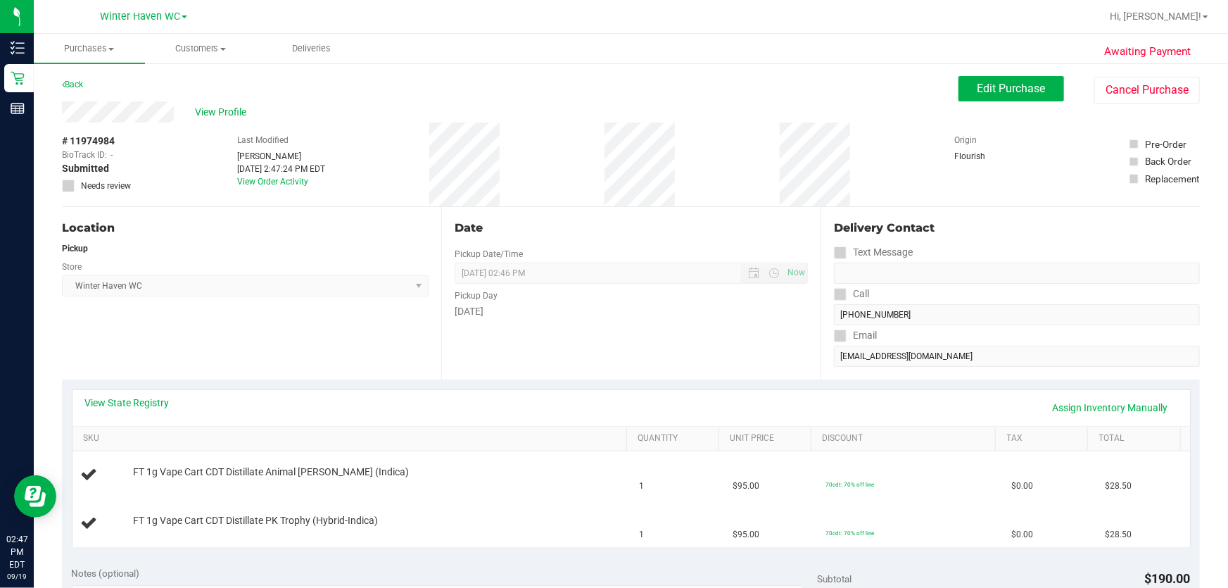
click at [608, 312] on div "[DATE]" at bounding box center [631, 311] width 353 height 15
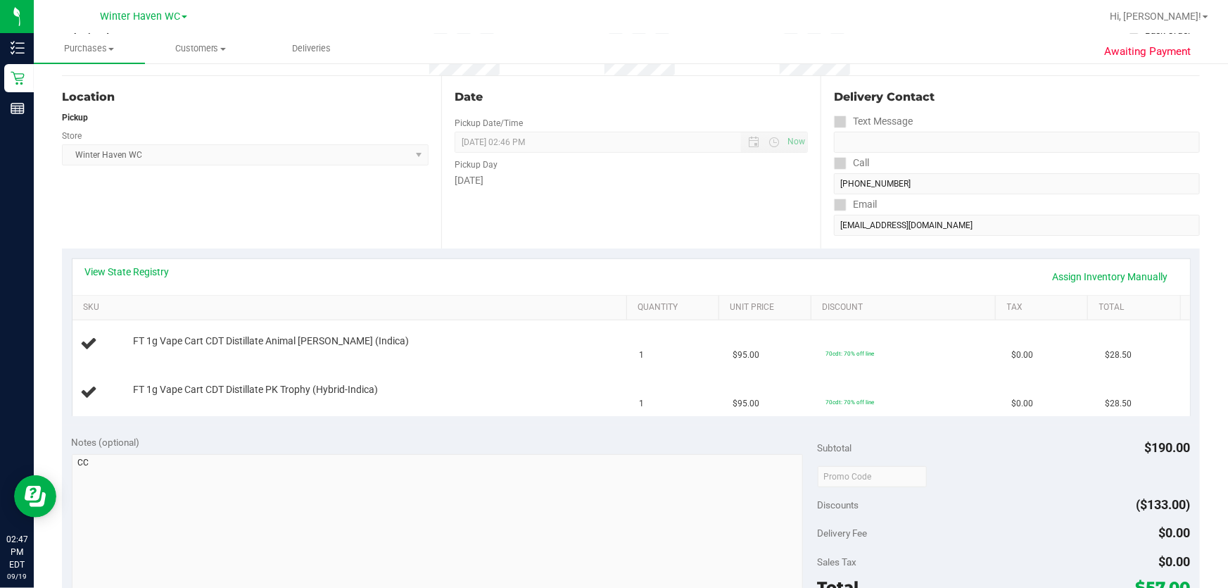
scroll to position [63, 0]
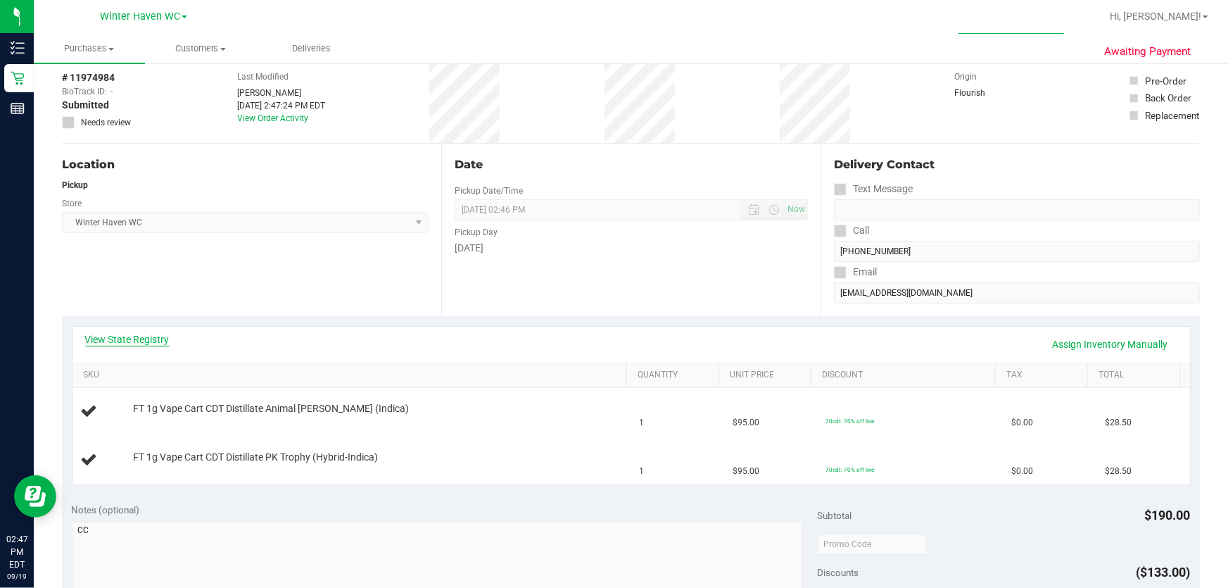
click at [160, 339] on link "View State Registry" at bounding box center [127, 339] width 84 height 14
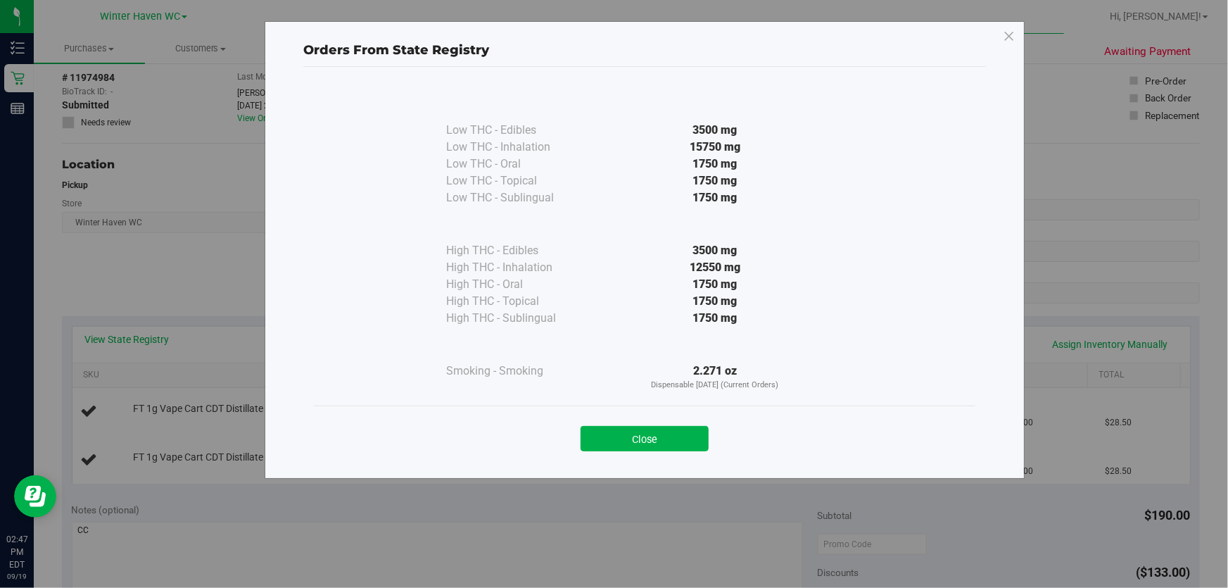
click at [598, 263] on div "12550 mg" at bounding box center [715, 267] width 256 height 17
drag, startPoint x: 649, startPoint y: 436, endPoint x: 711, endPoint y: 399, distance: 71.9
click at [608, 436] on button "Close" at bounding box center [645, 438] width 128 height 25
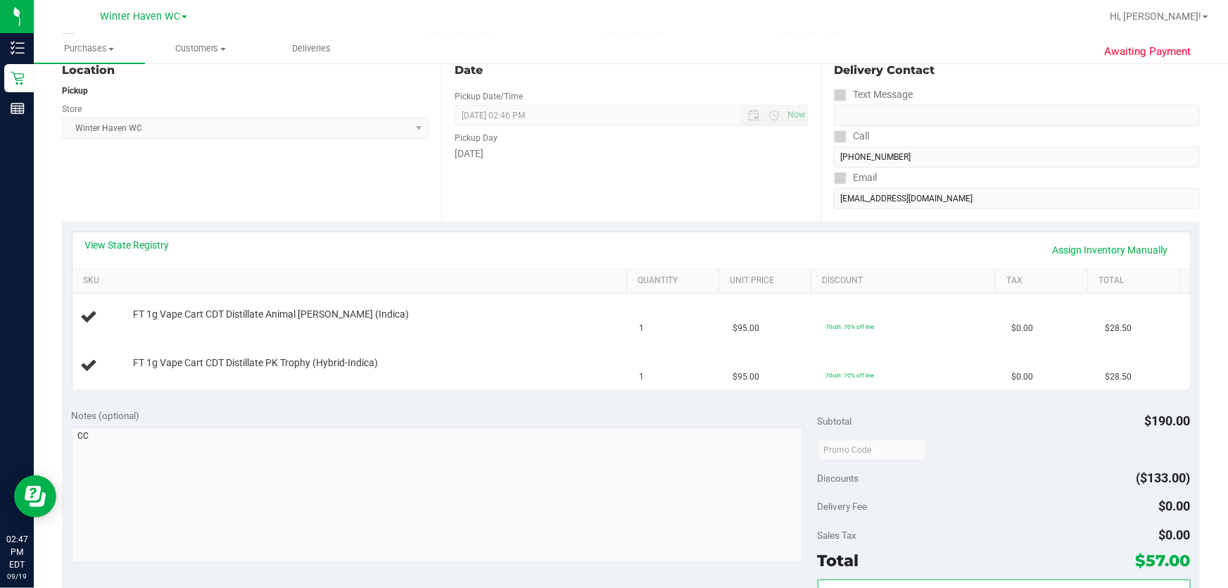
scroll to position [127, 0]
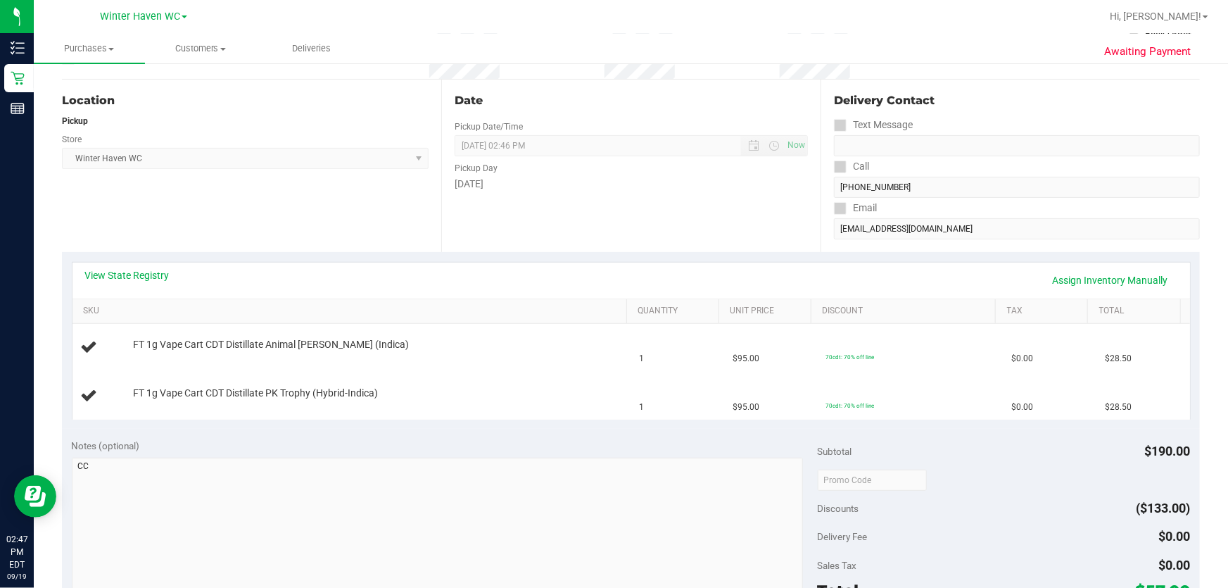
click at [597, 196] on div "Date Pickup Date/Time [DATE] Now [DATE] 02:46 PM Now Pickup Day [DATE]" at bounding box center [630, 166] width 379 height 172
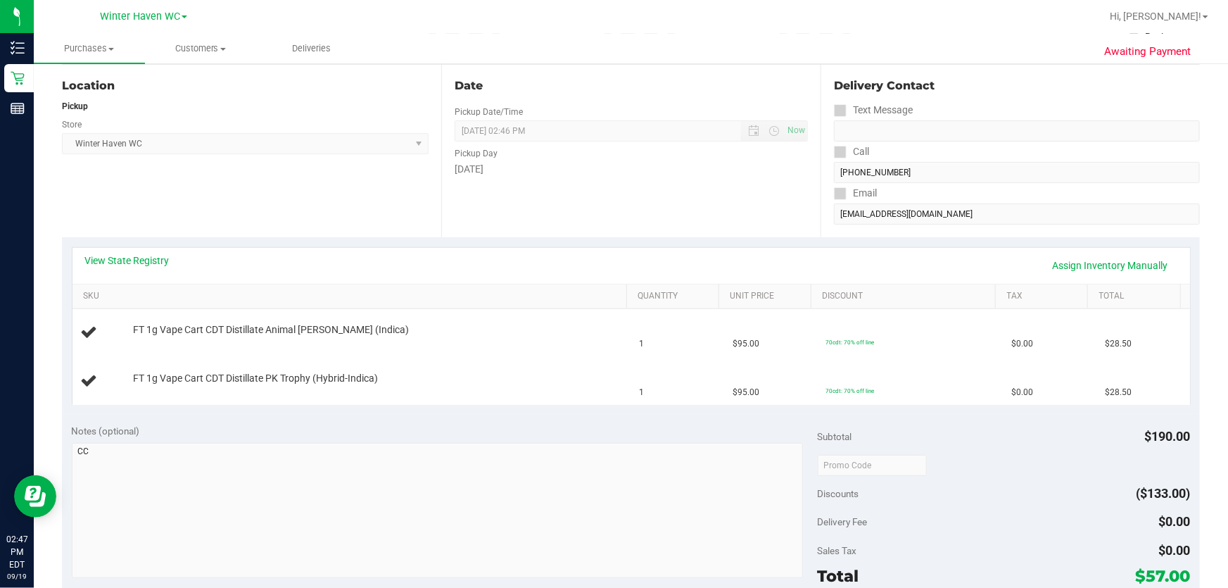
scroll to position [144, 0]
click at [138, 258] on link "View State Registry" at bounding box center [127, 259] width 84 height 14
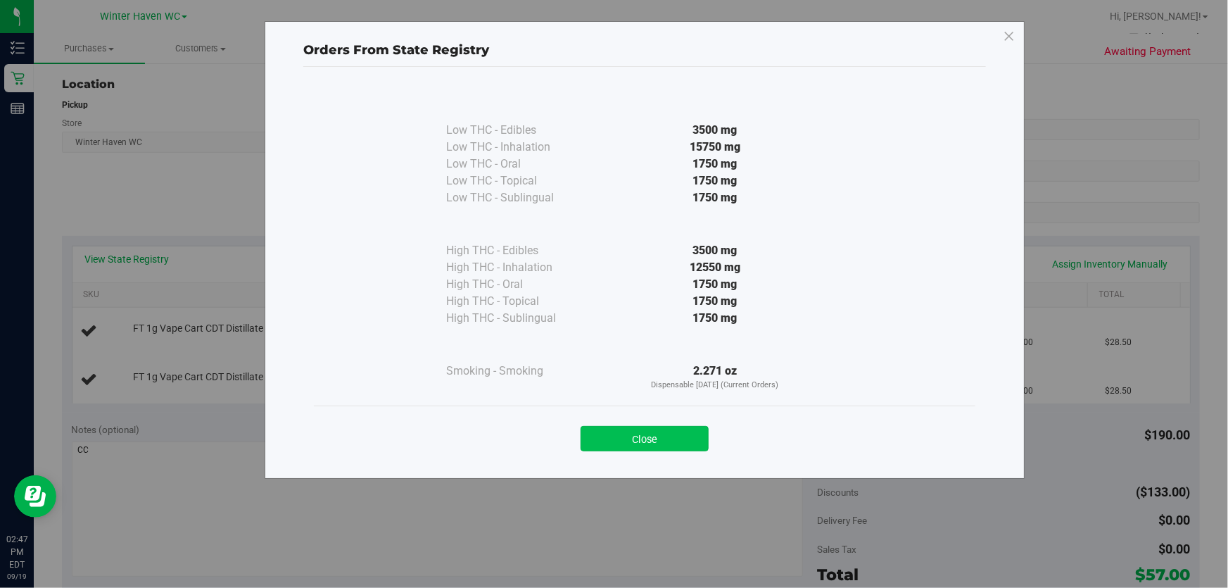
click at [608, 436] on button "Close" at bounding box center [645, 438] width 128 height 25
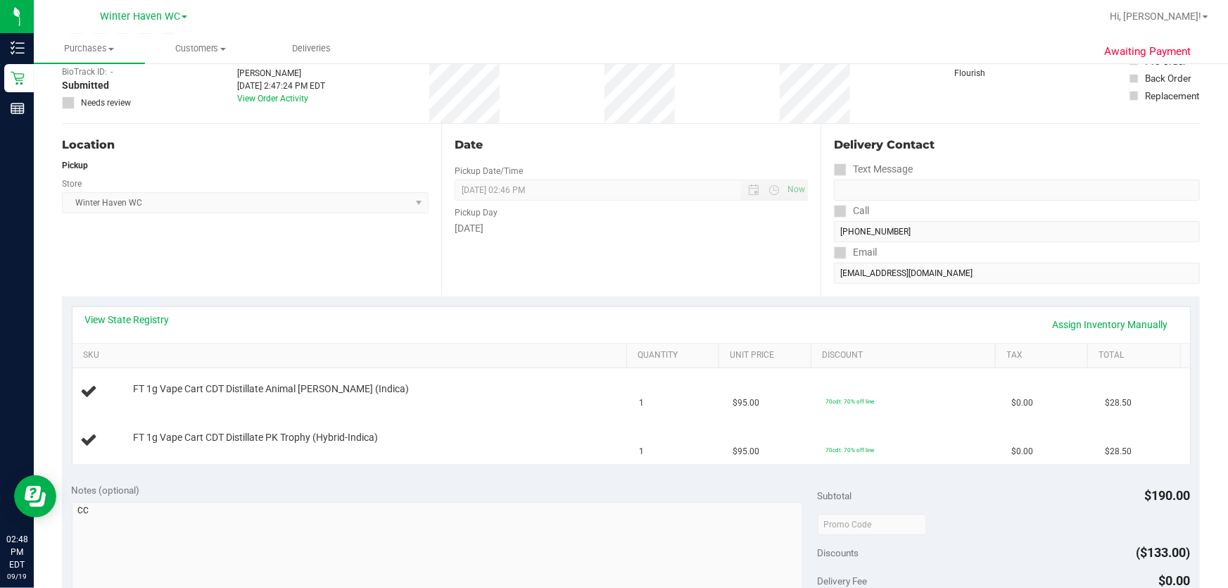
scroll to position [0, 0]
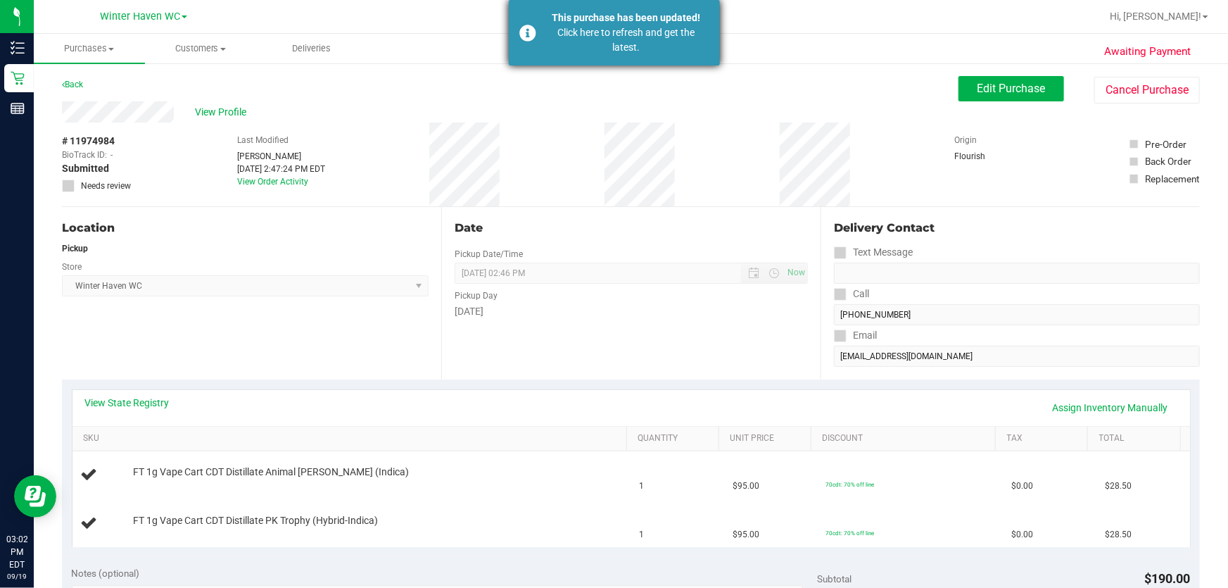
click at [608, 23] on div "This purchase has been updated!" at bounding box center [626, 18] width 165 height 15
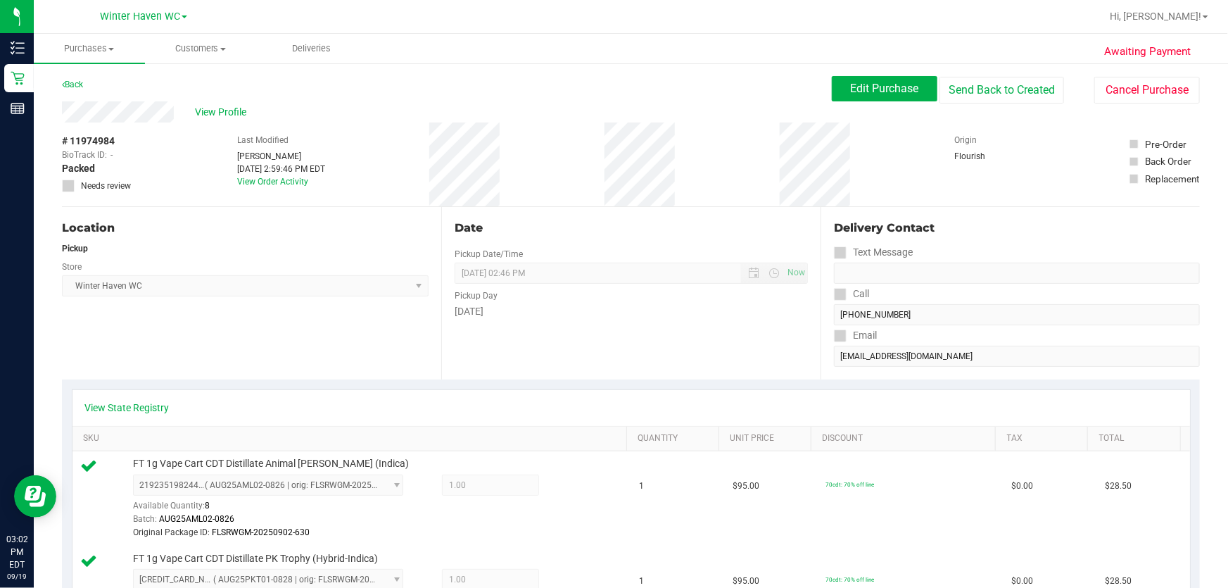
click at [345, 279] on span "[GEOGRAPHIC_DATA] WC Select Store [PERSON_NAME][GEOGRAPHIC_DATA] [PERSON_NAME][…" at bounding box center [245, 285] width 367 height 21
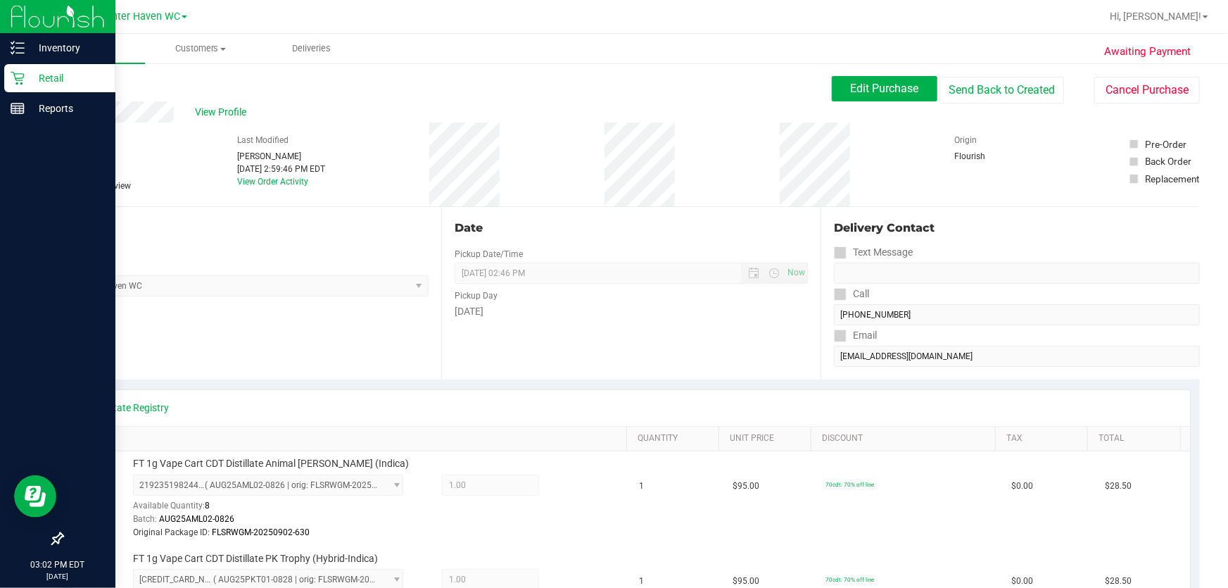
click at [49, 77] on p "Retail" at bounding box center [67, 78] width 84 height 17
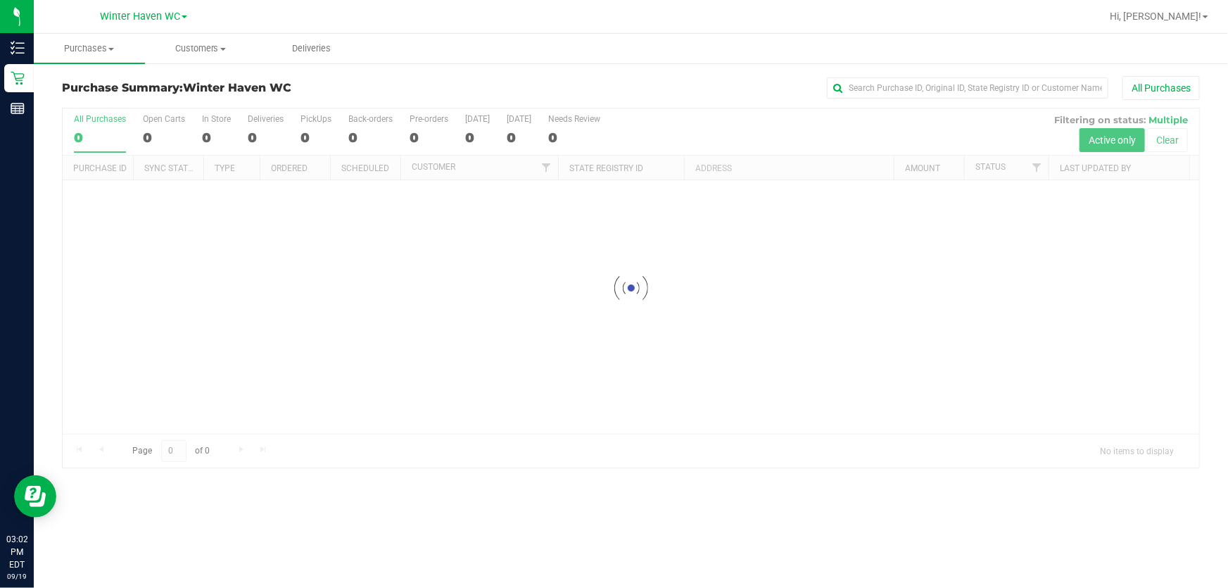
click at [608, 120] on div at bounding box center [631, 287] width 1137 height 359
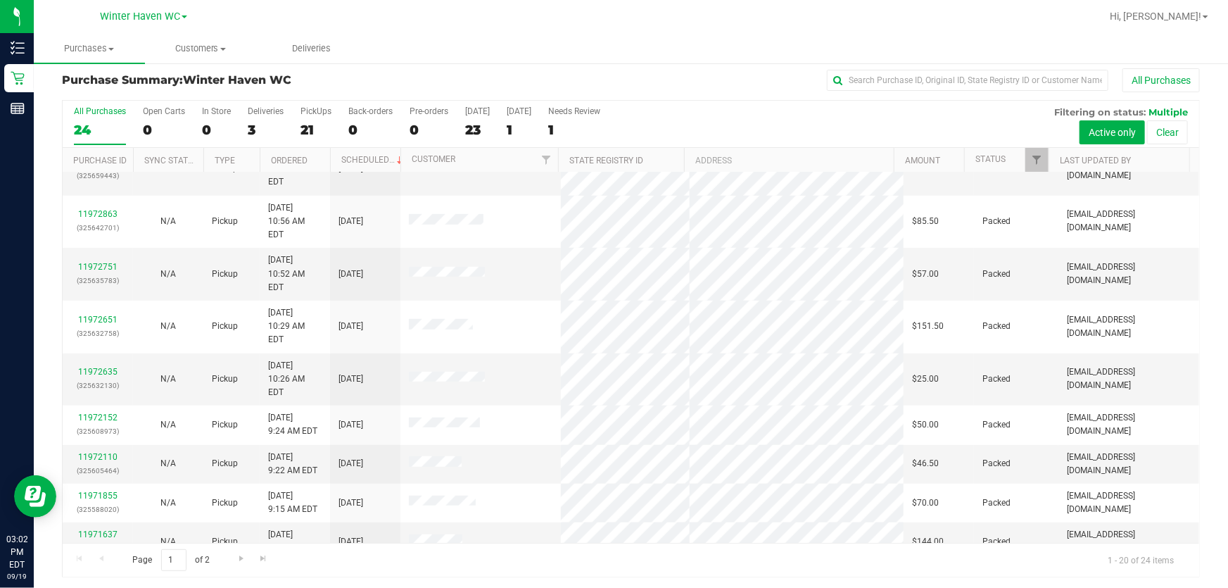
scroll to position [11, 0]
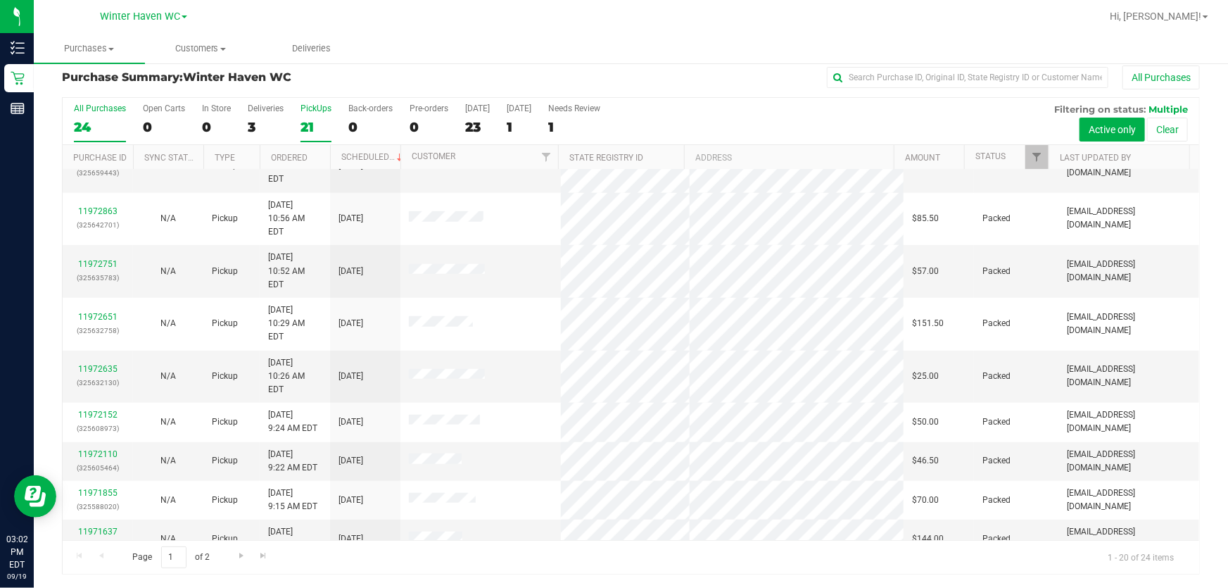
click at [309, 115] on label "PickUps 21" at bounding box center [316, 122] width 31 height 39
click at [0, 0] on input "PickUps 21" at bounding box center [0, 0] width 0 height 0
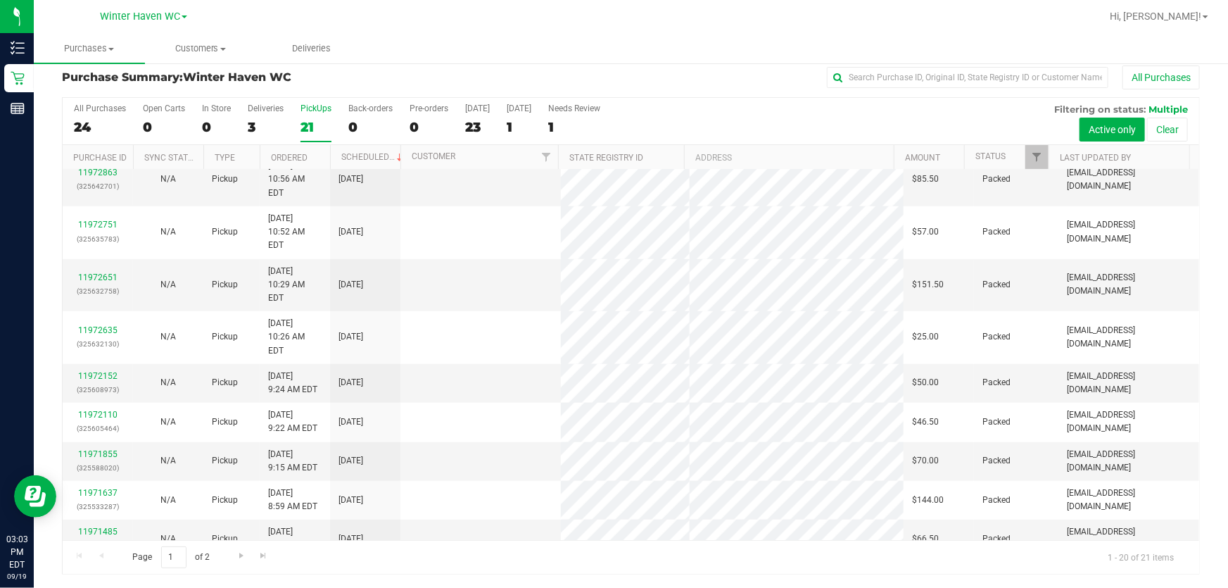
scroll to position [0, 0]
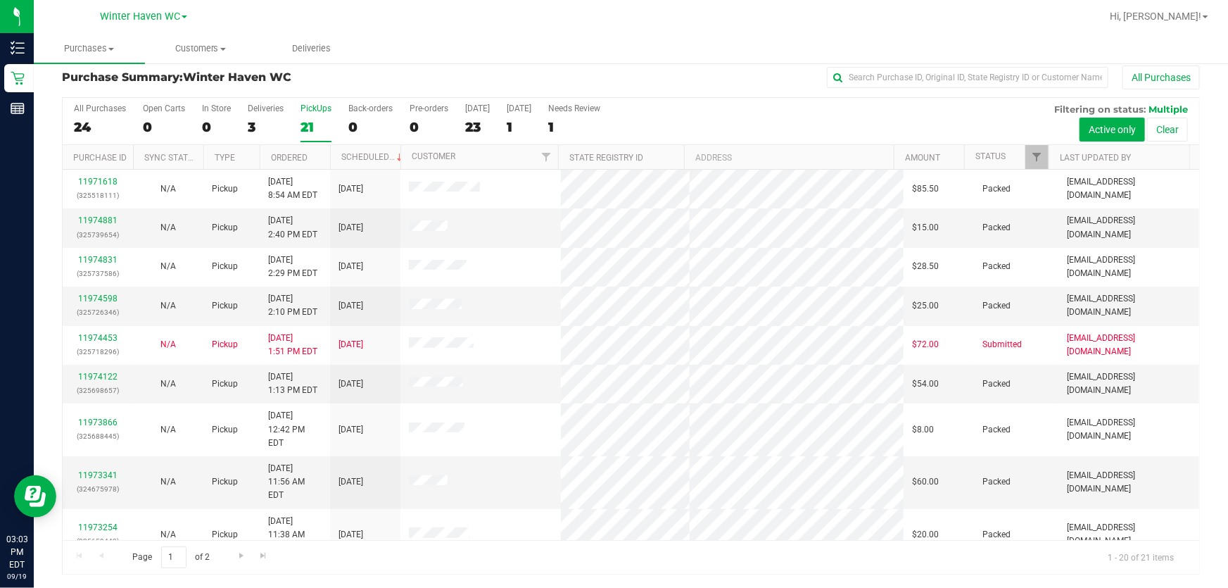
click at [608, 134] on div "All Purchases 24 Open Carts 0 In Store 0 Deliveries 3 PickUps 21 Back-orders 0 …" at bounding box center [631, 121] width 1137 height 47
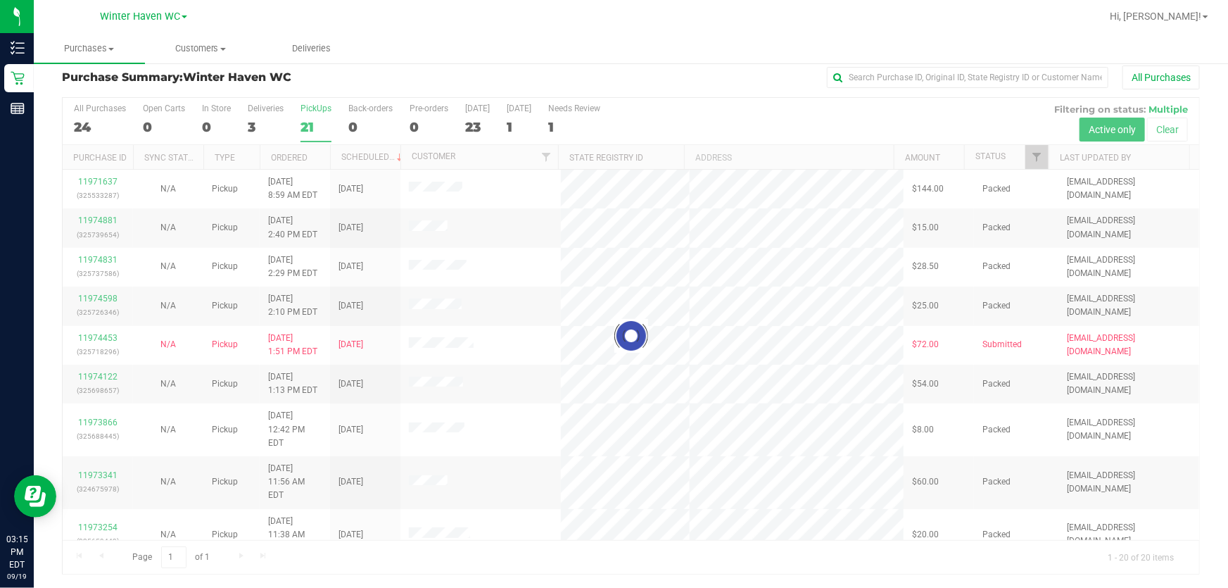
click at [608, 118] on div at bounding box center [631, 336] width 1137 height 476
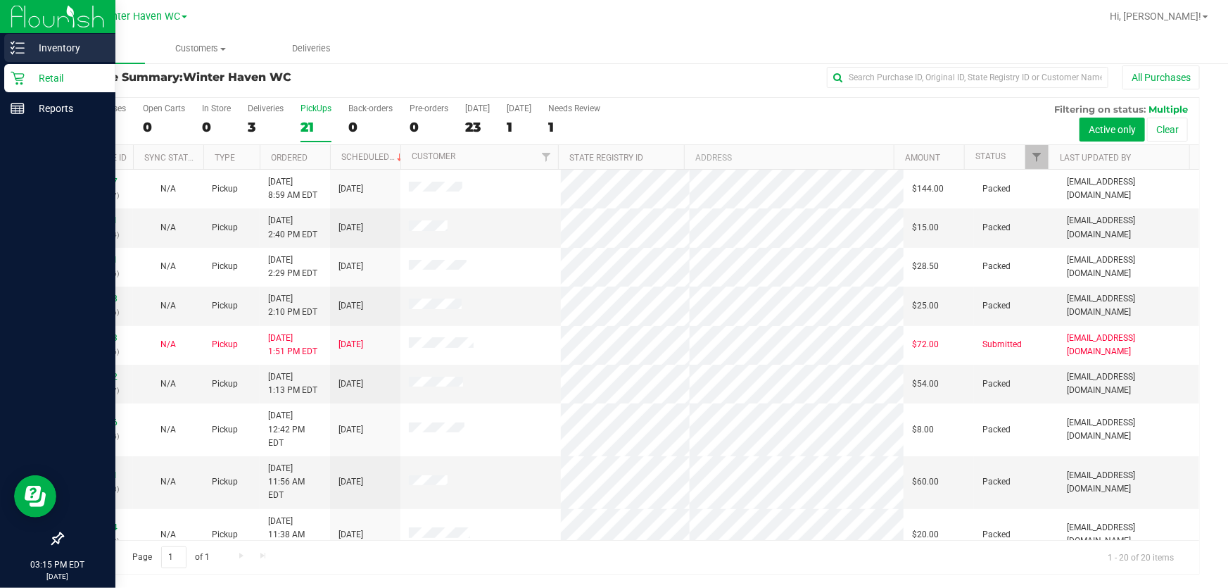
click at [59, 44] on p "Inventory" at bounding box center [67, 47] width 84 height 17
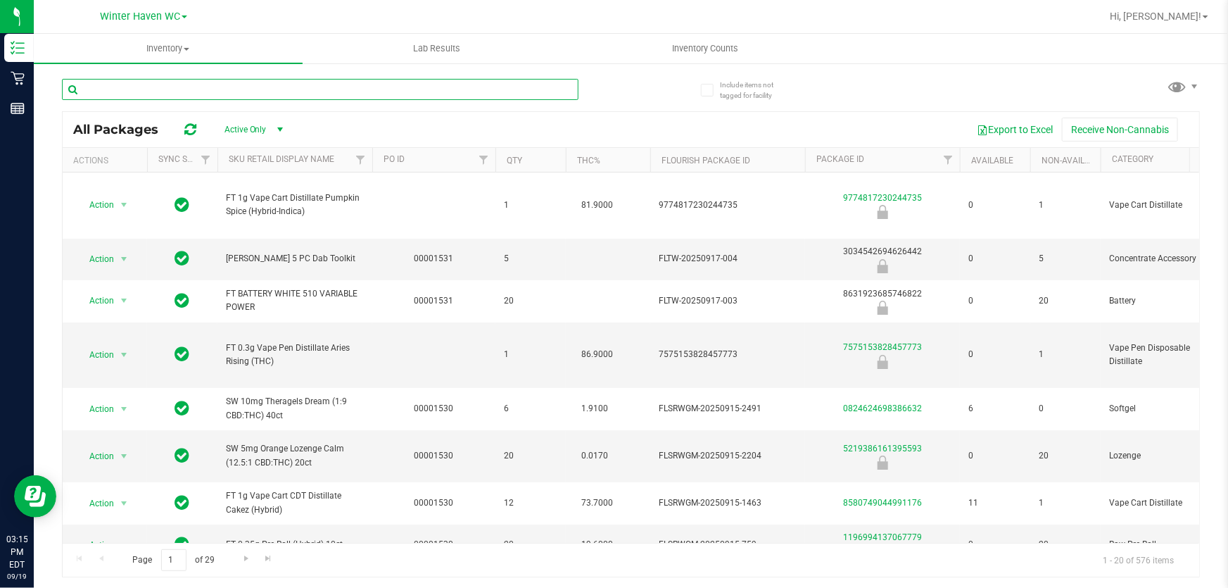
click at [442, 87] on input "text" at bounding box center [320, 89] width 517 height 21
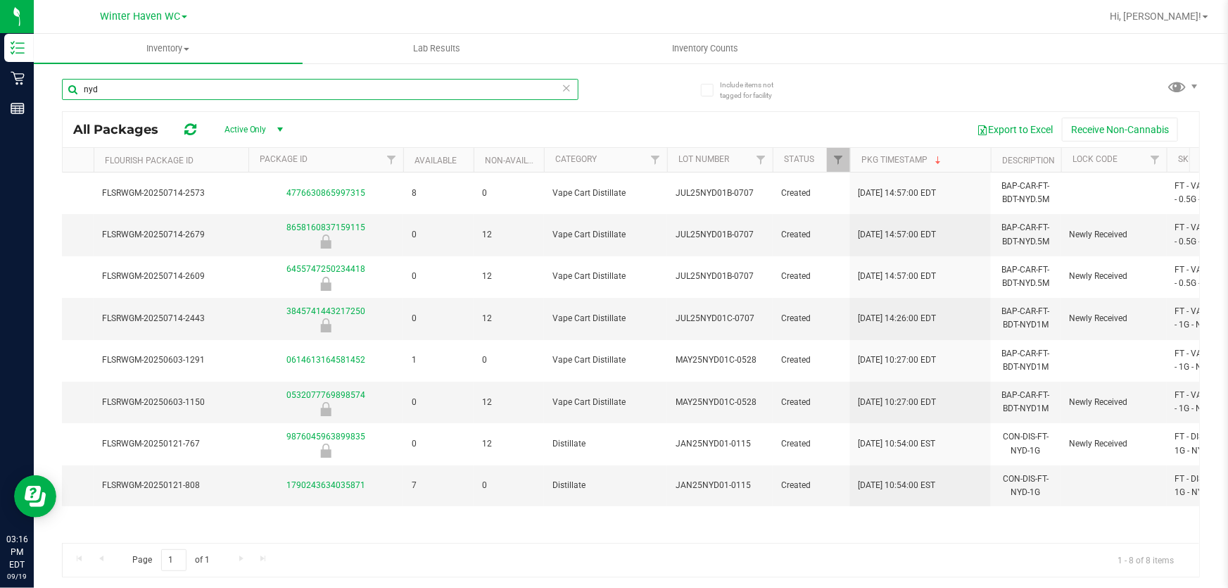
scroll to position [0, 464]
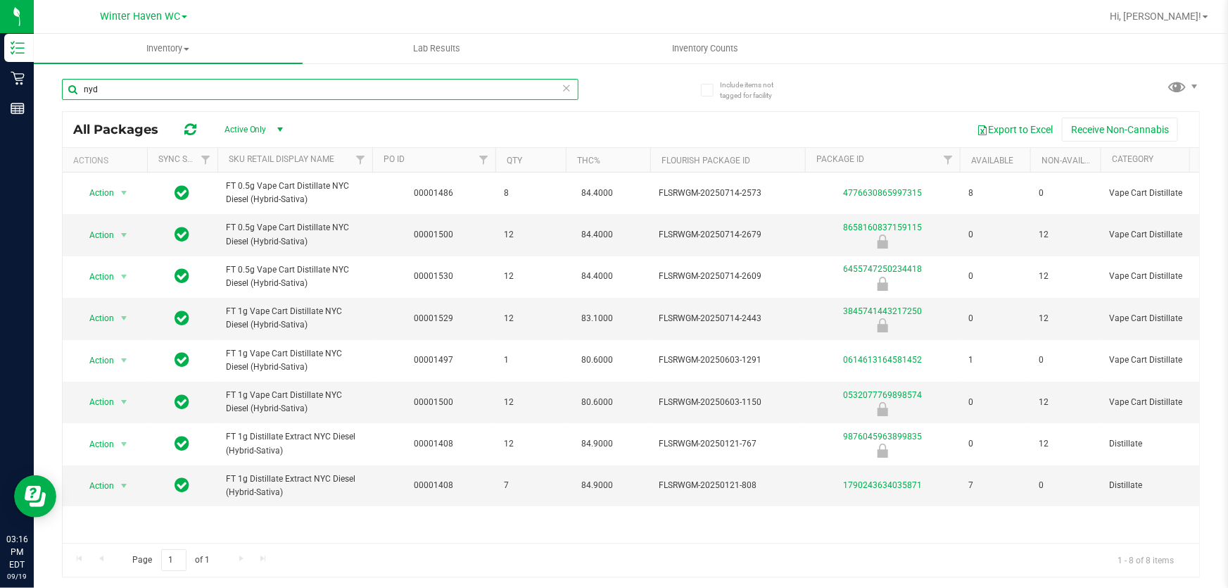
type input "nyd"
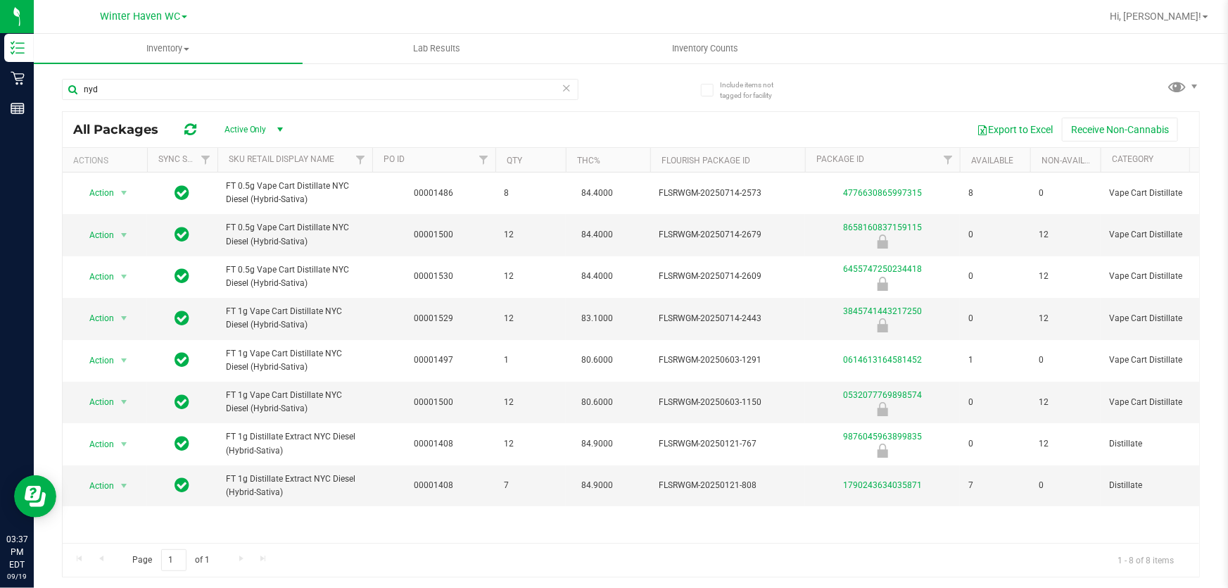
click at [608, 118] on div "Export to Excel Receive Non-Cannabis" at bounding box center [744, 130] width 889 height 24
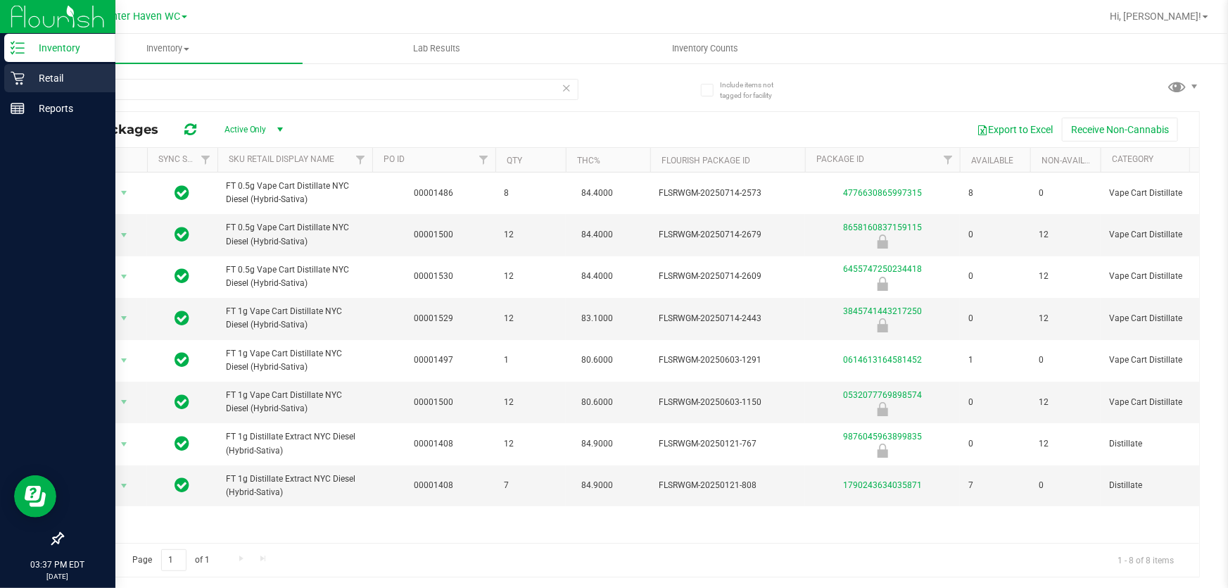
click at [49, 76] on p "Retail" at bounding box center [67, 78] width 84 height 17
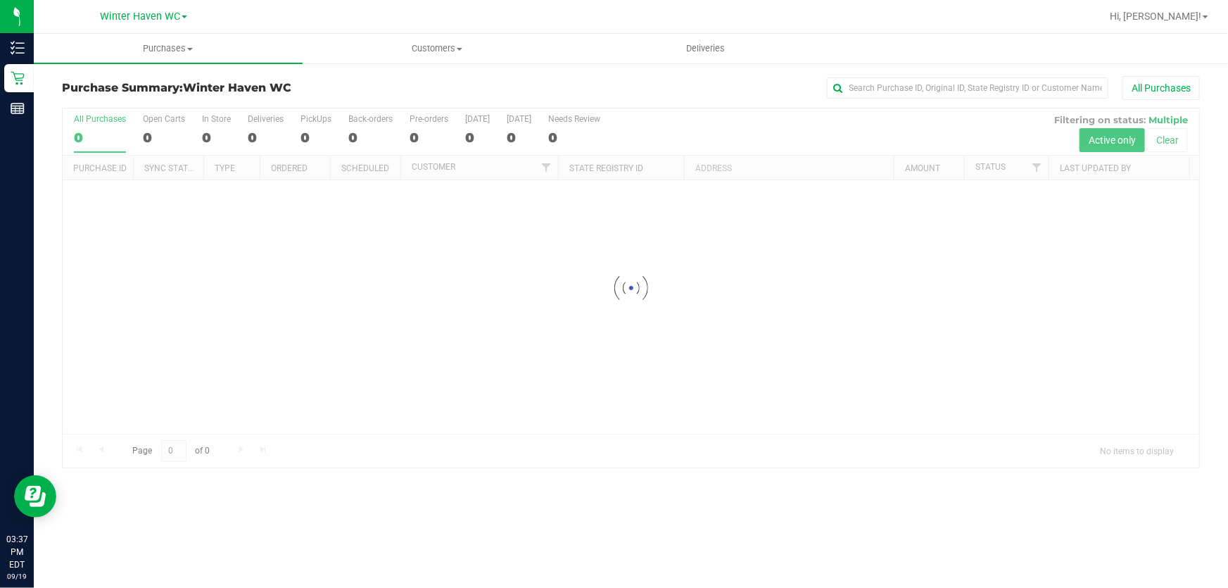
click at [608, 127] on div at bounding box center [631, 287] width 1137 height 359
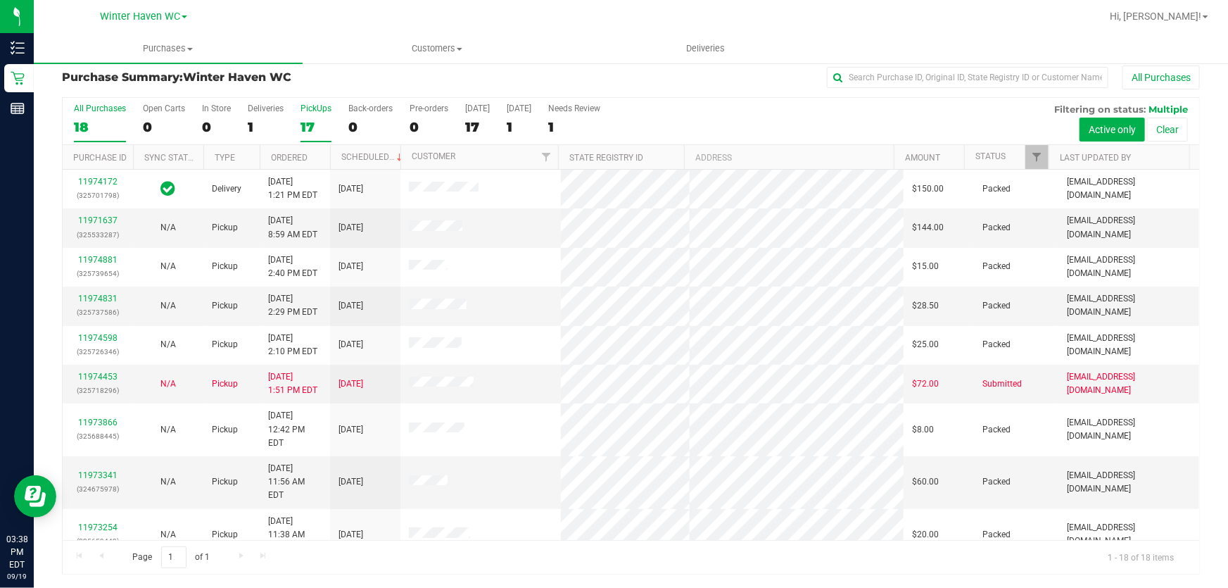
click at [311, 113] on label "PickUps 17" at bounding box center [316, 122] width 31 height 39
click at [0, 0] on input "PickUps 17" at bounding box center [0, 0] width 0 height 0
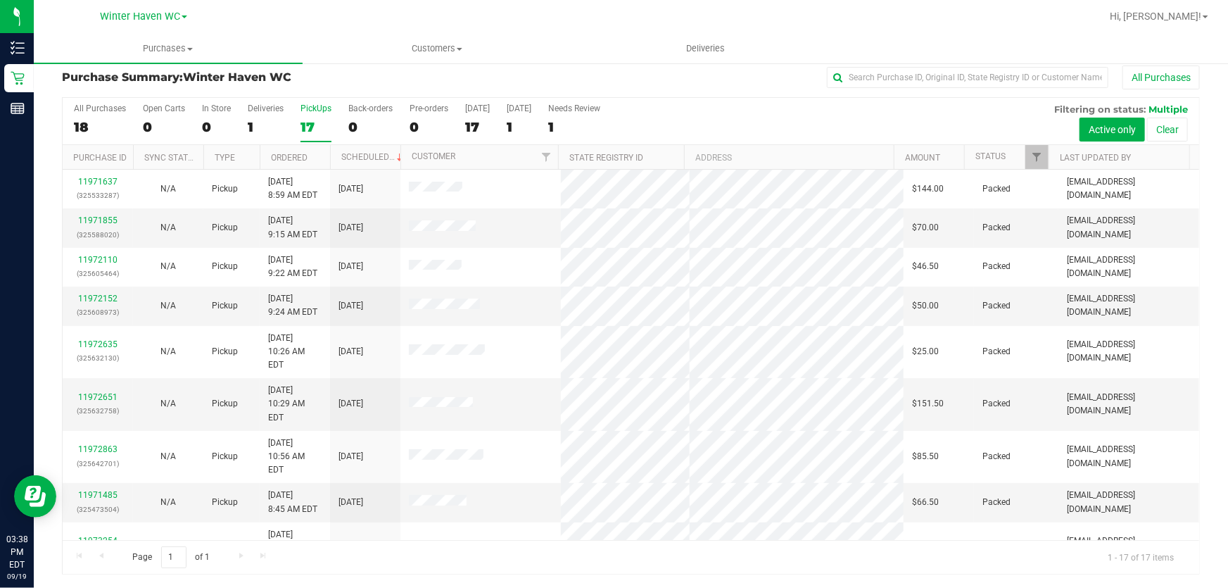
click at [608, 103] on div "All Purchases 18 Open Carts 0 In Store 0 Deliveries 1 PickUps 17 Back-orders 0 …" at bounding box center [631, 103] width 1137 height 11
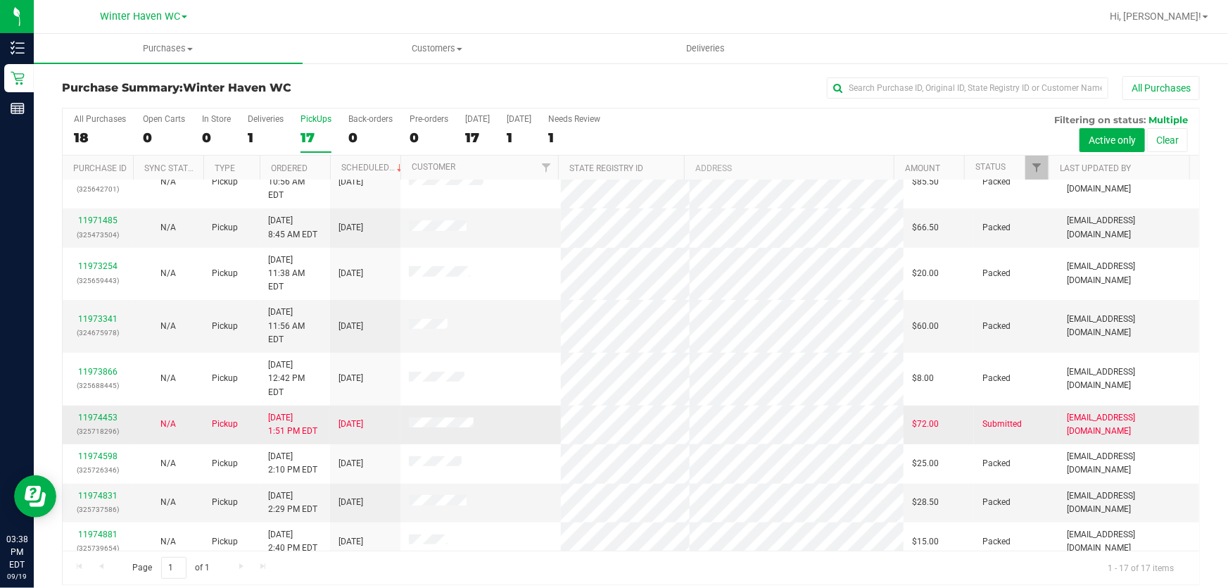
scroll to position [290, 0]
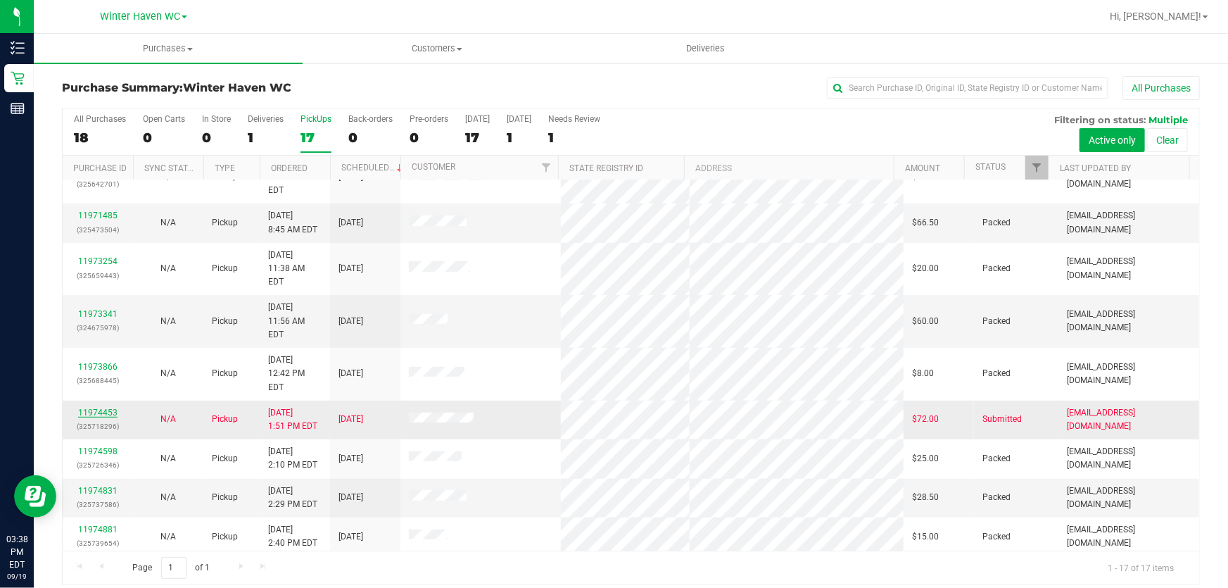
click at [102, 408] on link "11974453" at bounding box center [97, 413] width 39 height 10
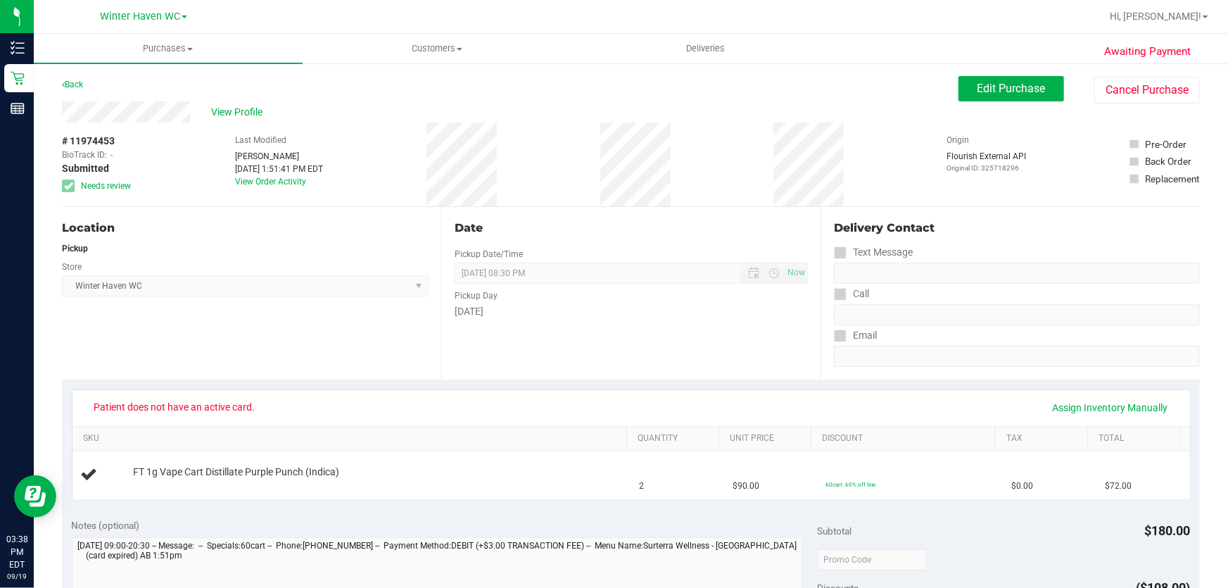
click at [185, 332] on div "Location Pickup Store [GEOGRAPHIC_DATA] WC Select Store [PERSON_NAME][GEOGRAPHI…" at bounding box center [251, 293] width 379 height 172
click at [553, 205] on div "# 11974453 BioTrack ID: - Submitted Needs review Last Modified [PERSON_NAME] [D…" at bounding box center [631, 164] width 1138 height 84
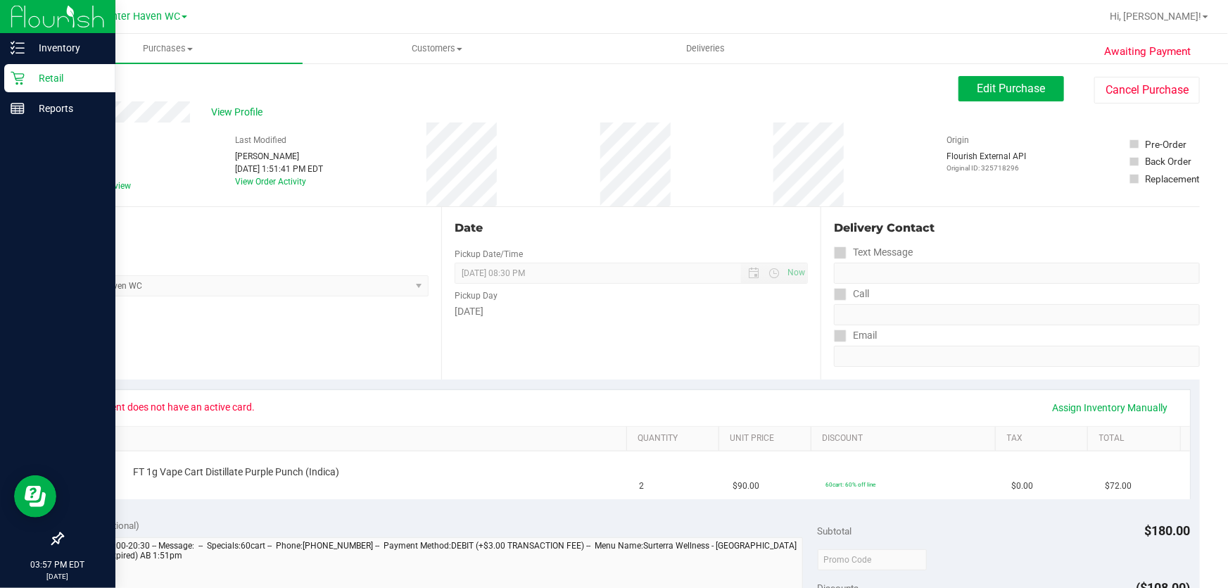
click at [48, 75] on p "Retail" at bounding box center [67, 78] width 84 height 17
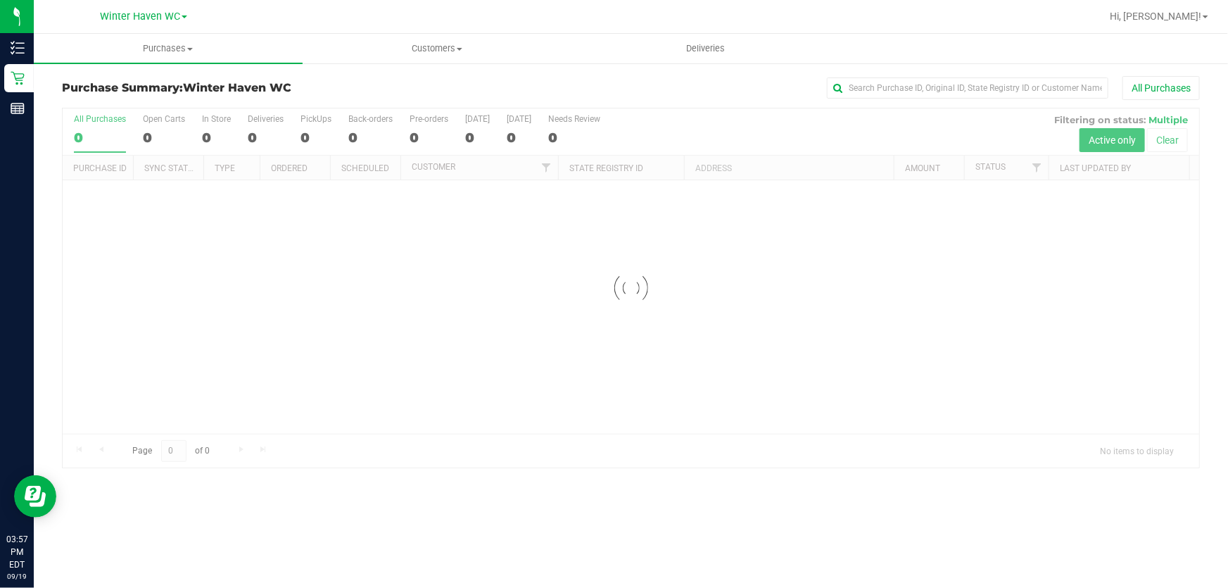
click at [608, 122] on div at bounding box center [631, 287] width 1137 height 359
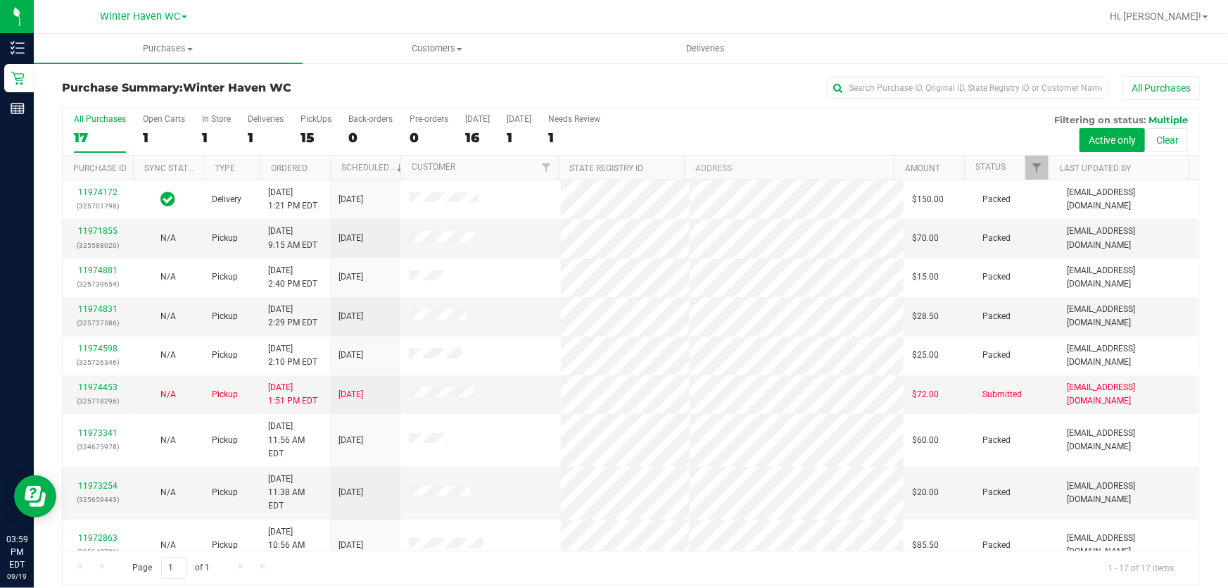
click at [608, 137] on div "All Purchases 17 Open Carts 1 In Store 1 Deliveries 1 PickUps 15 Back-orders 0 …" at bounding box center [631, 131] width 1137 height 47
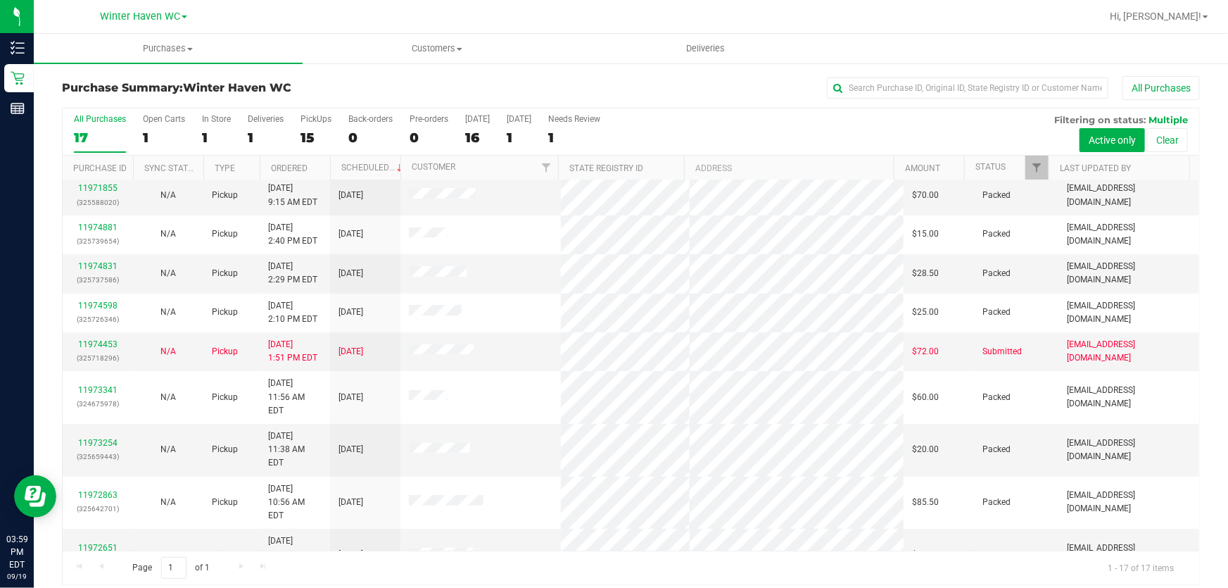
scroll to position [35, 0]
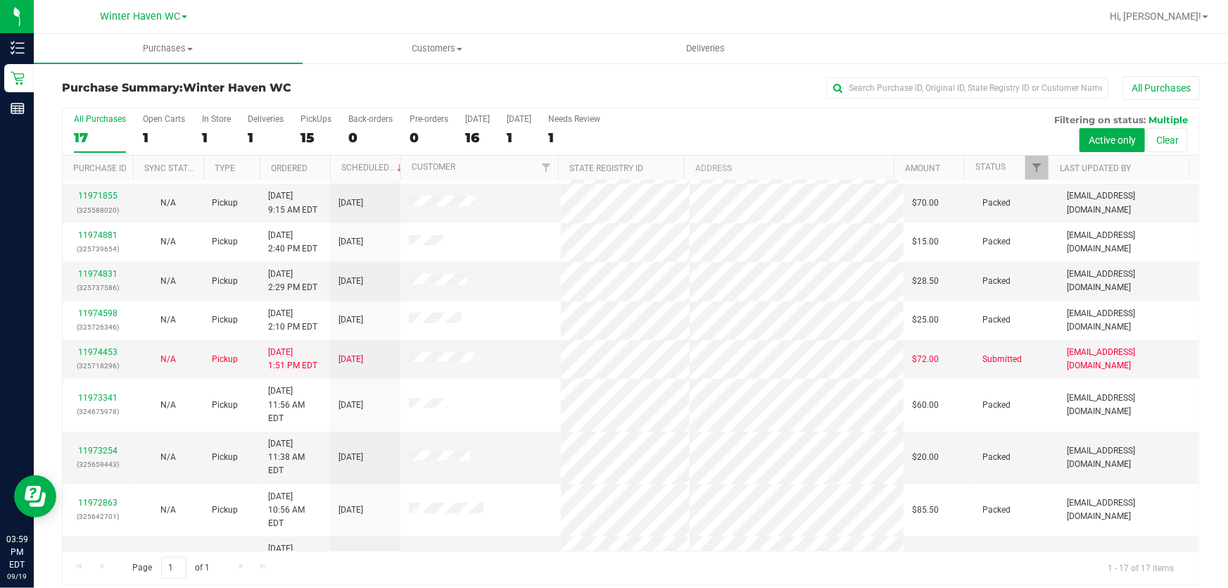
click at [608, 118] on div "All Purchases 17 Open Carts 1 In Store 1 Deliveries 1 PickUps 15 Back-orders 0 …" at bounding box center [631, 113] width 1137 height 11
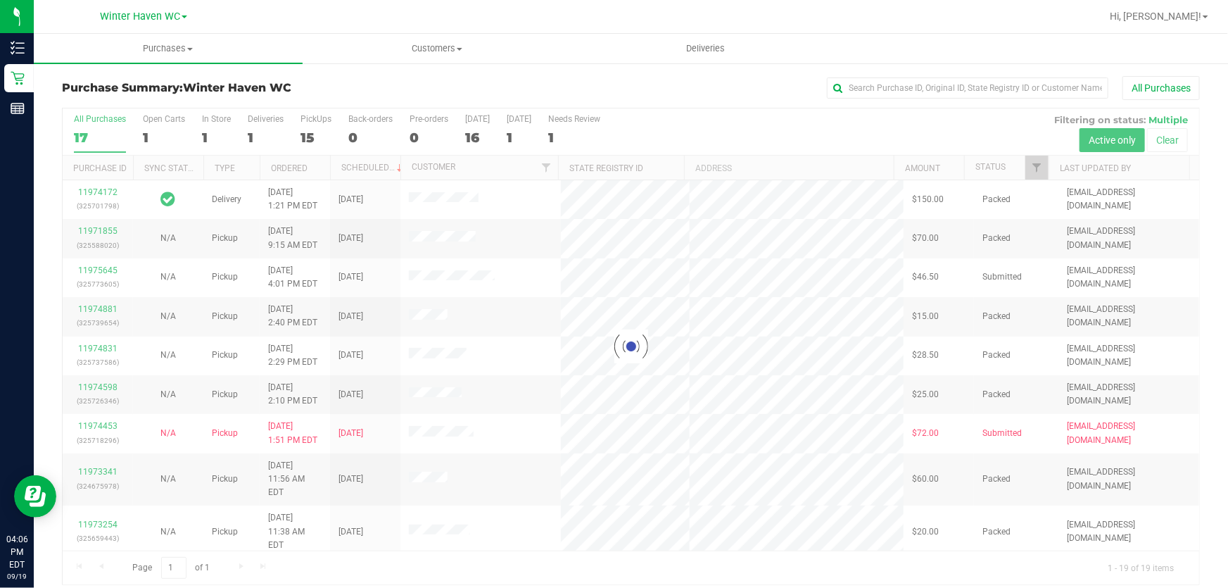
click at [608, 124] on div at bounding box center [631, 346] width 1137 height 476
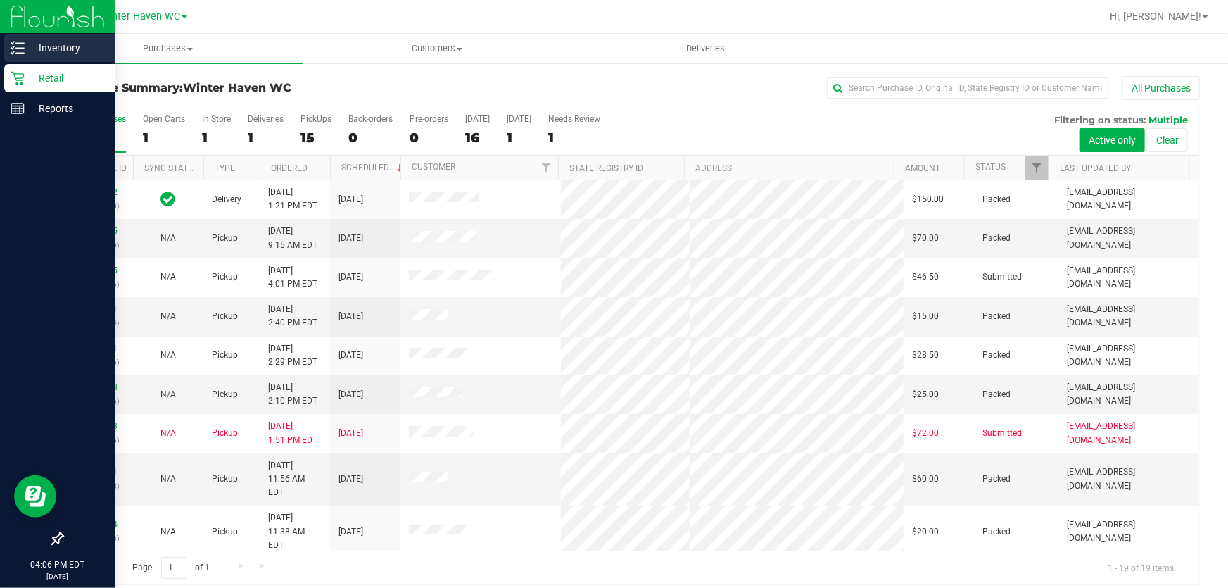
click at [63, 43] on p "Inventory" at bounding box center [67, 47] width 84 height 17
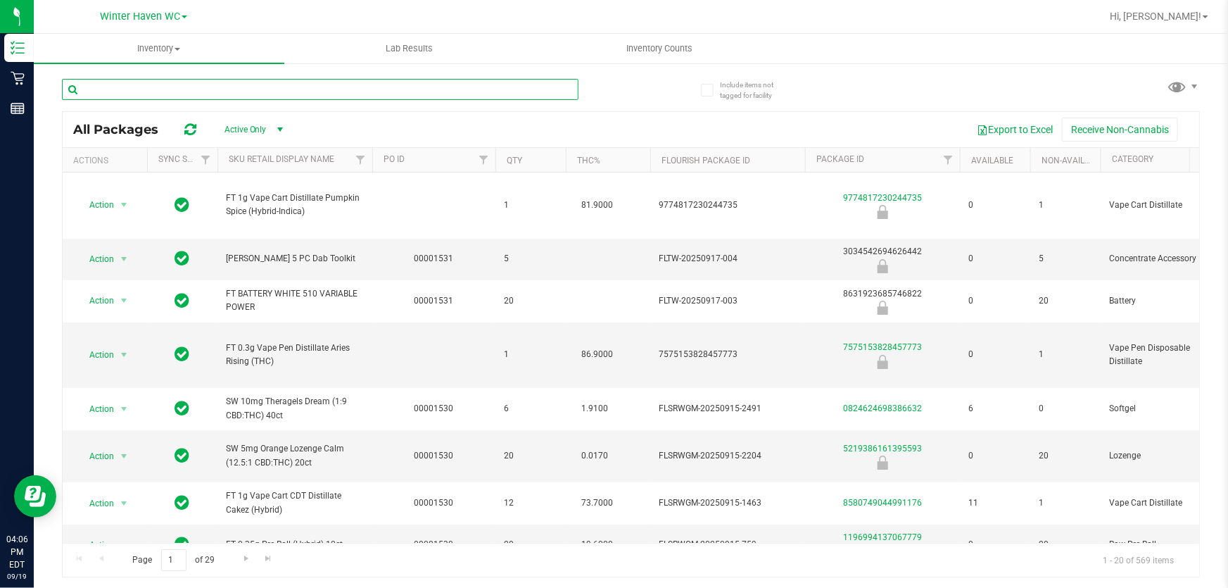
click at [462, 89] on input "text" at bounding box center [320, 89] width 517 height 21
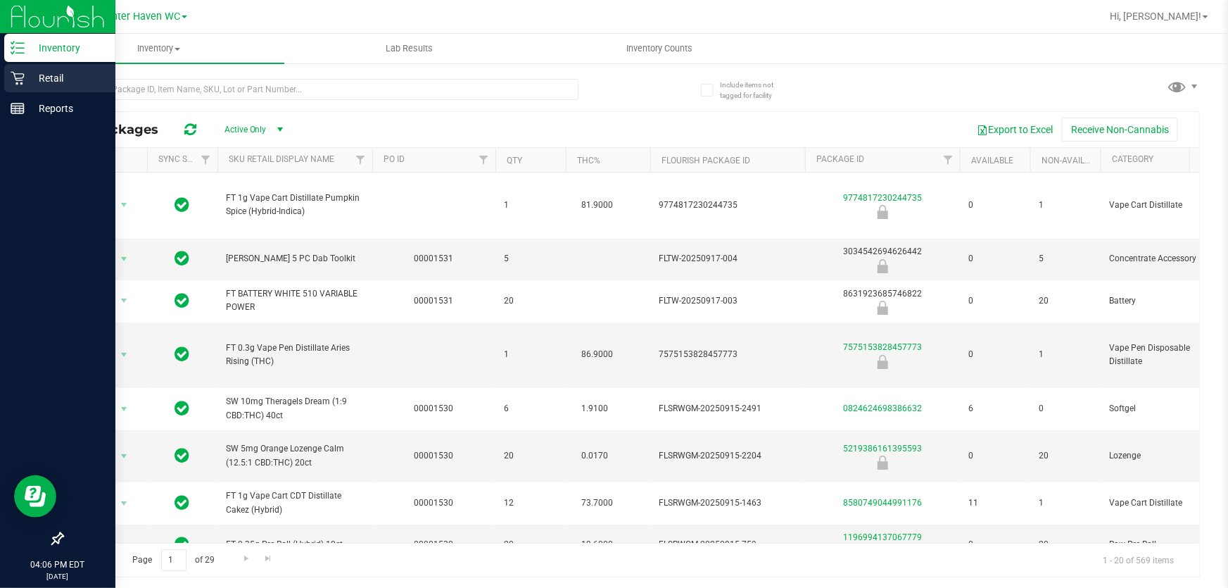
click at [56, 79] on p "Retail" at bounding box center [67, 78] width 84 height 17
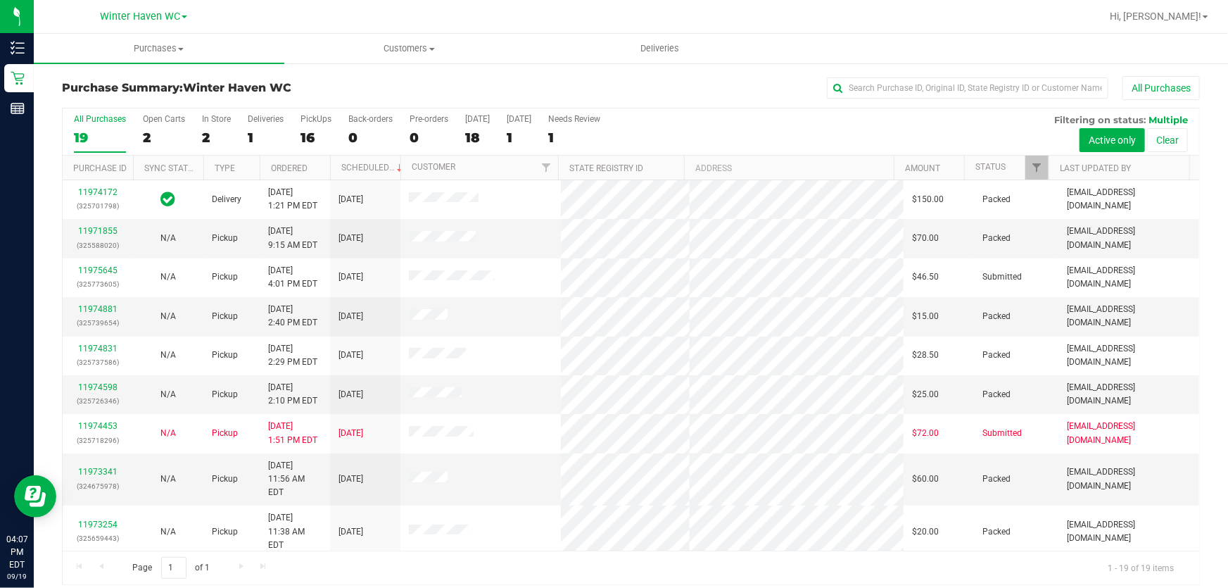
click at [608, 122] on div "All Purchases 19 Open Carts 2 In Store 2 Deliveries 1 PickUps 16 Back-orders 0 …" at bounding box center [631, 131] width 1137 height 47
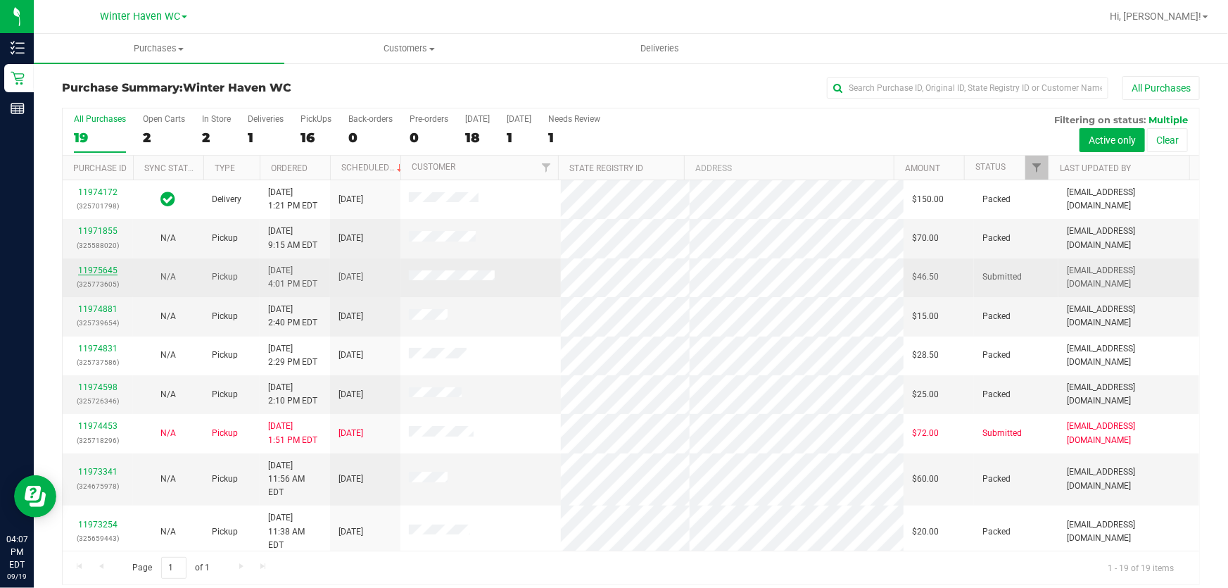
click at [107, 272] on link "11975645" at bounding box center [97, 270] width 39 height 10
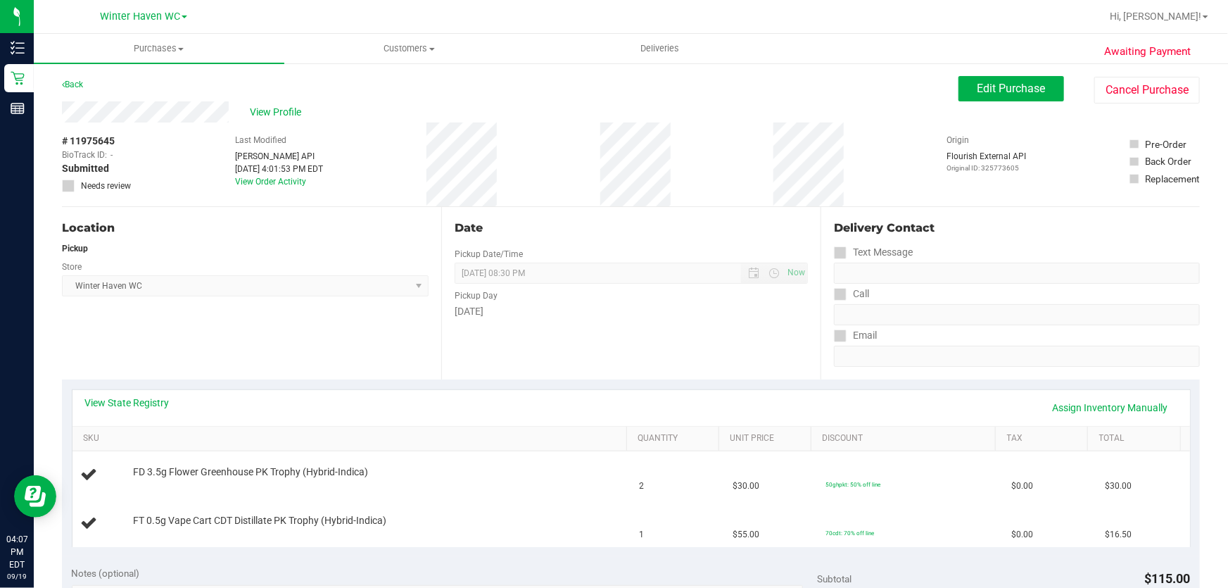
click at [587, 239] on div "Date Pickup Date/Time [DATE] Now [DATE] 08:30 PM Now Pickup Day [DATE]" at bounding box center [630, 293] width 379 height 172
click at [394, 141] on div "# 11975645 BioTrack ID: - Submitted Needs review Last Modified [PERSON_NAME] AP…" at bounding box center [631, 164] width 1138 height 84
drag, startPoint x: 523, startPoint y: 429, endPoint x: 204, endPoint y: 177, distance: 405.9
click at [350, 166] on div "# 11975645 BioTrack ID: - Submitted Needs review Last Modified [PERSON_NAME] AP…" at bounding box center [631, 164] width 1138 height 84
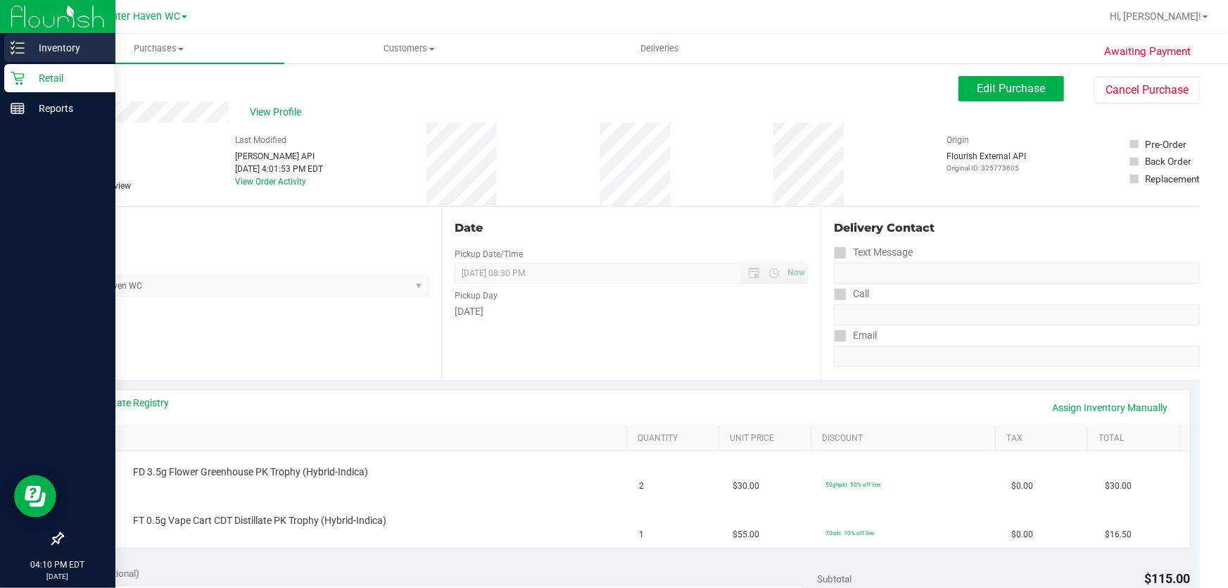
click at [54, 47] on p "Inventory" at bounding box center [67, 47] width 84 height 17
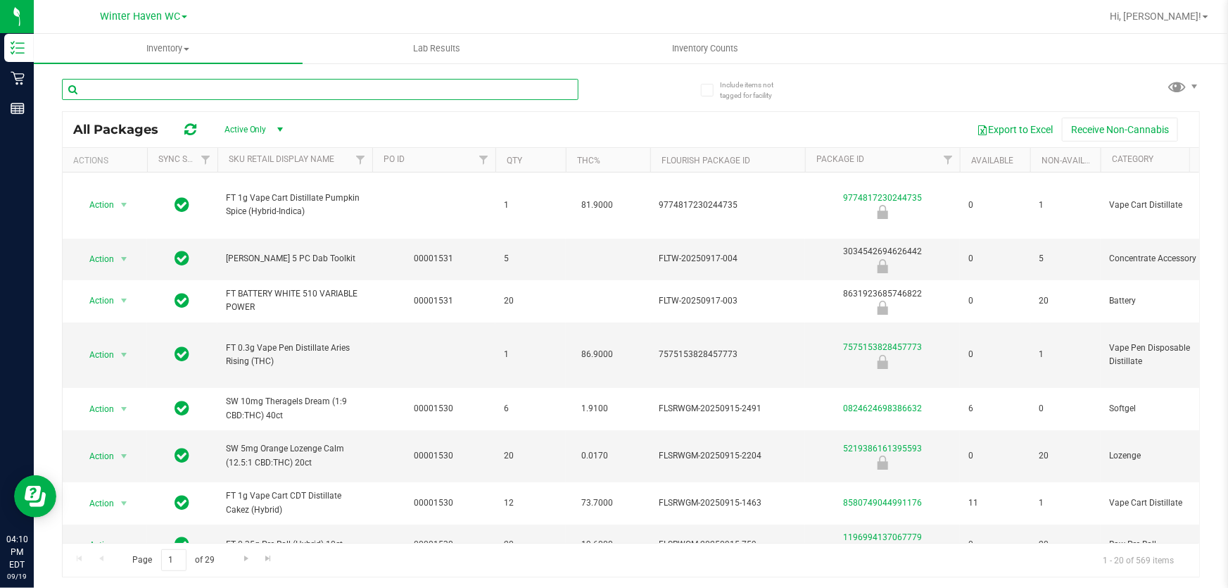
click at [486, 84] on input "text" at bounding box center [320, 89] width 517 height 21
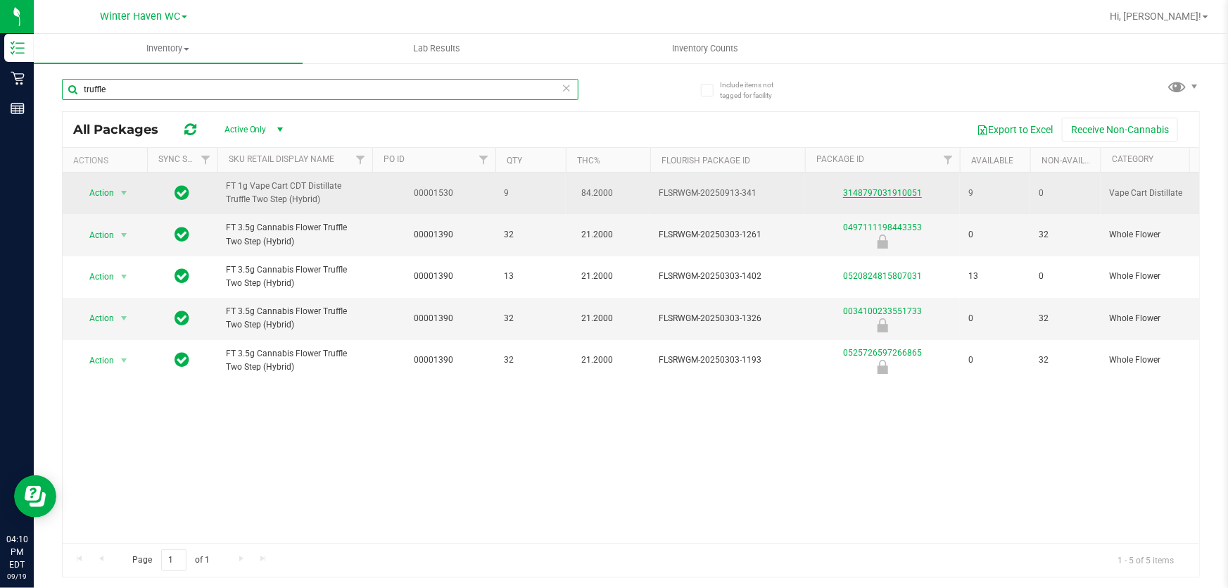
type input "truffle"
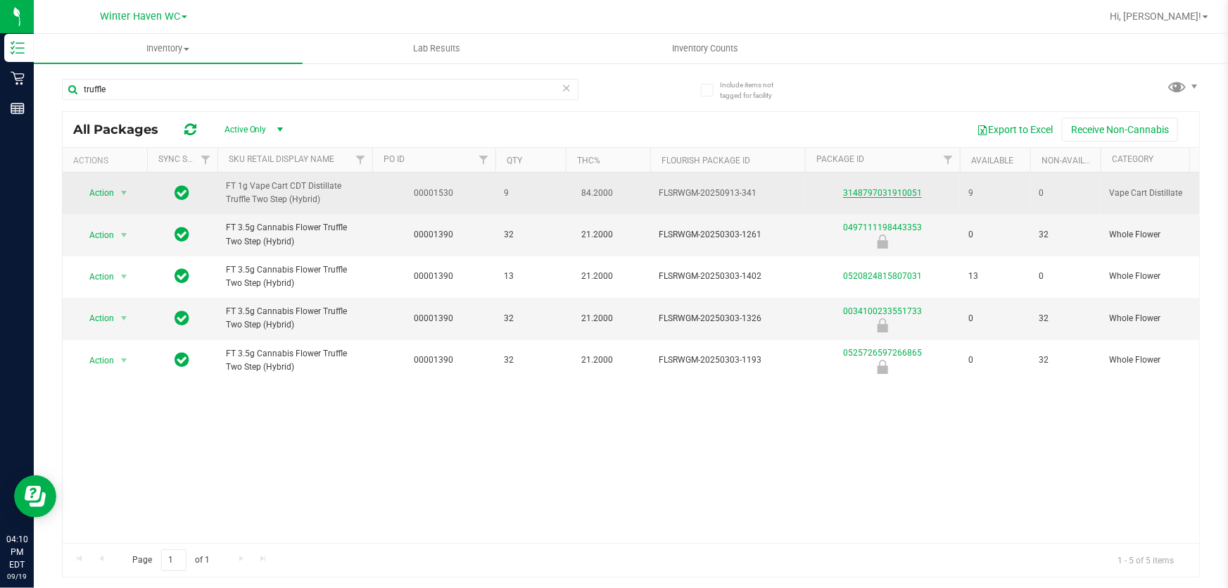
click at [608, 189] on link "3148797031910051" at bounding box center [882, 193] width 79 height 10
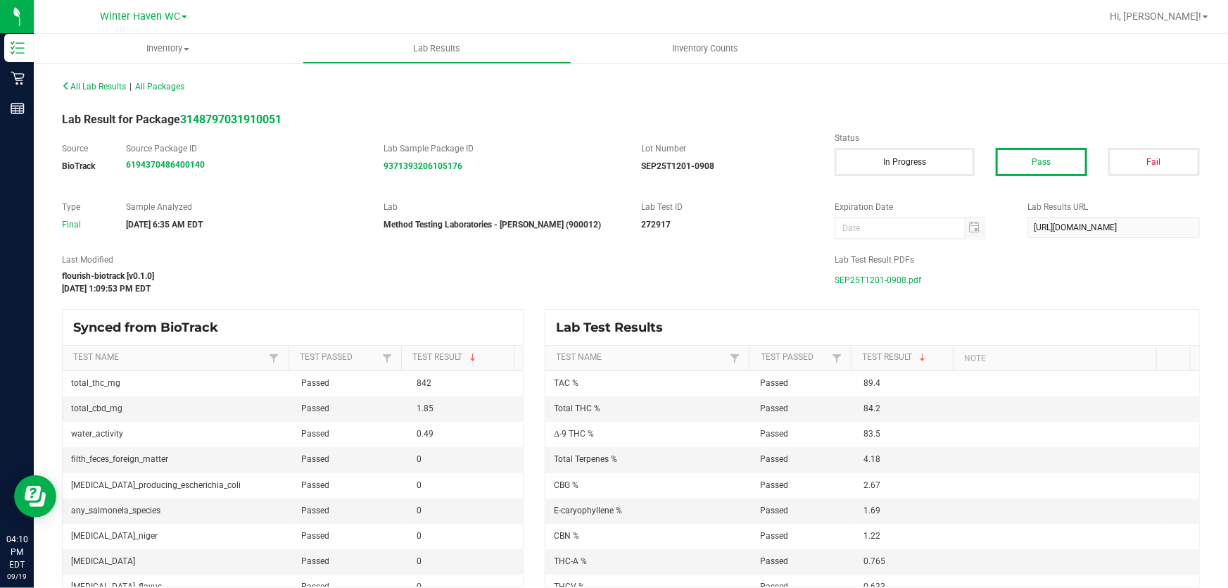
click at [608, 279] on span "SEP25T1201-0908.pdf" at bounding box center [878, 280] width 87 height 21
